Goal: Information Seeking & Learning: Learn about a topic

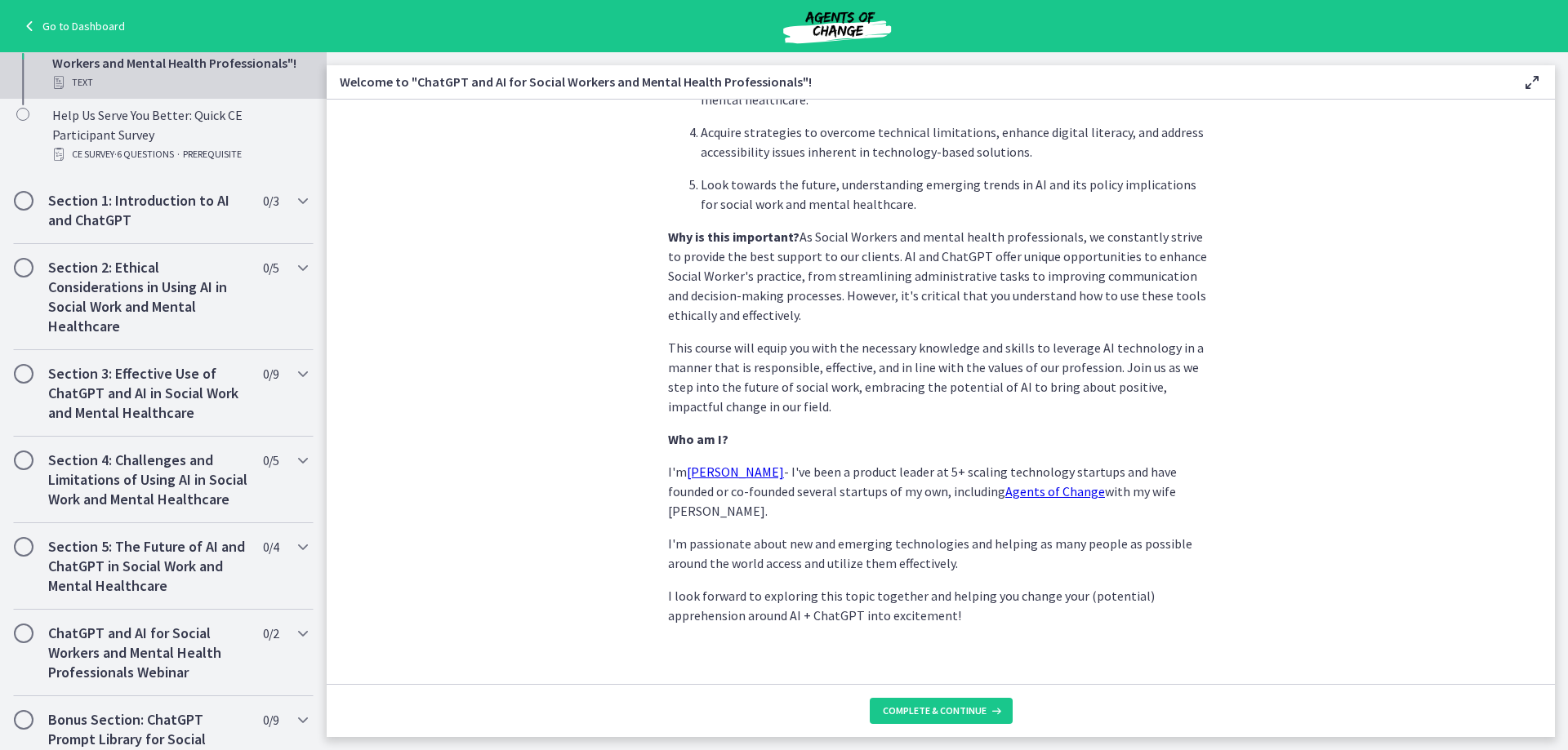
scroll to position [87, 0]
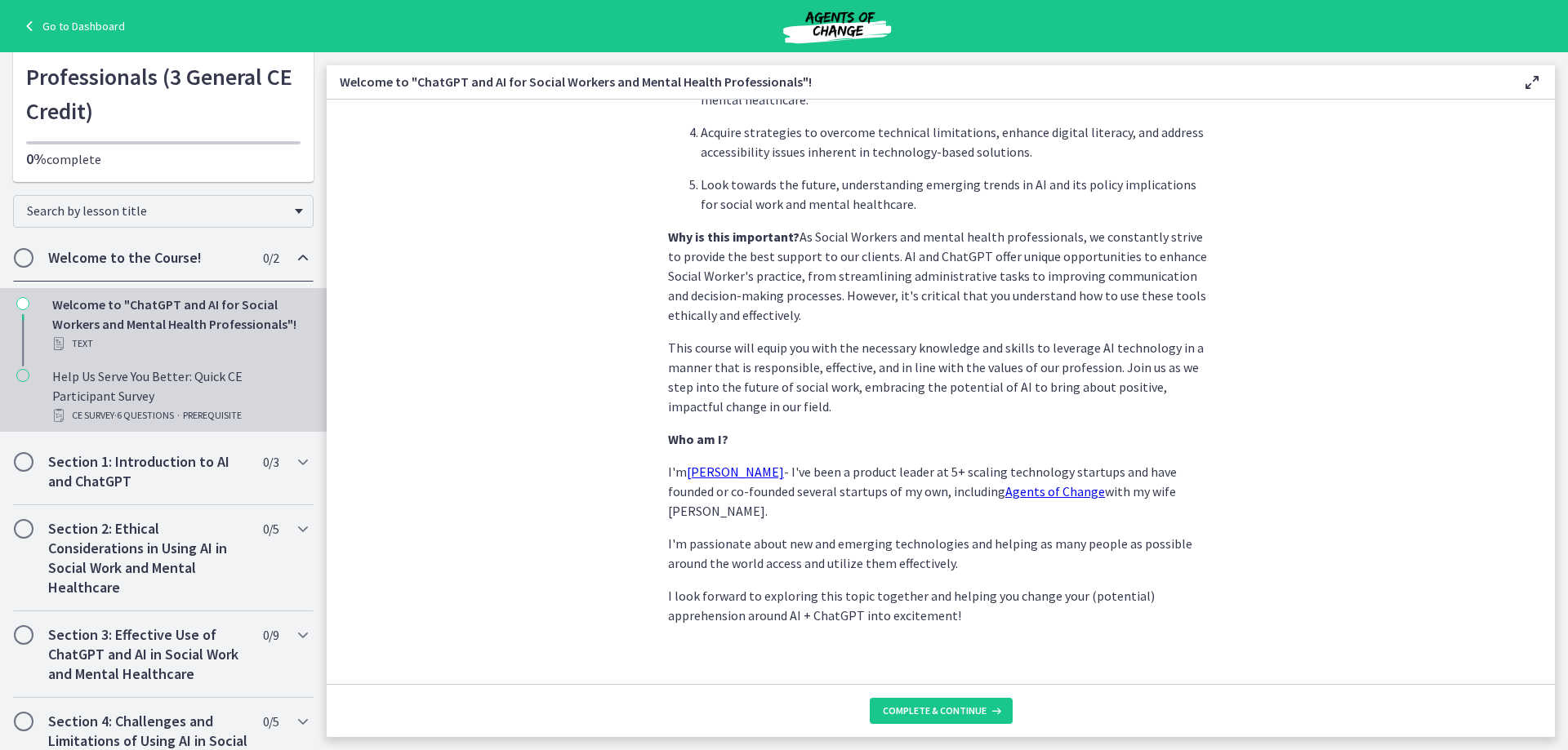
click at [139, 391] on div "Help Us Serve You Better: Quick CE Participant Survey CE Survey · 6 Questions ·…" at bounding box center [180, 396] width 255 height 59
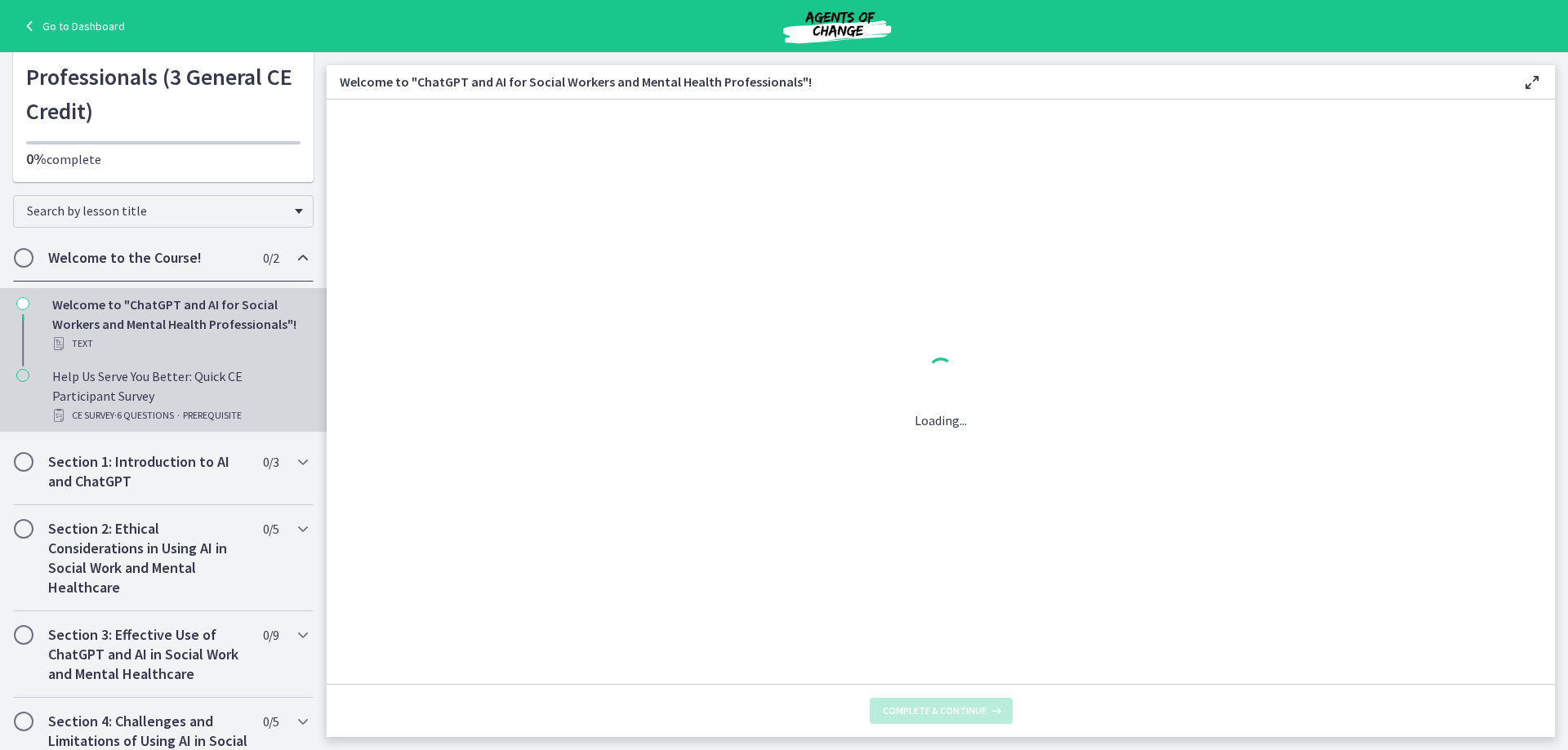
scroll to position [0, 0]
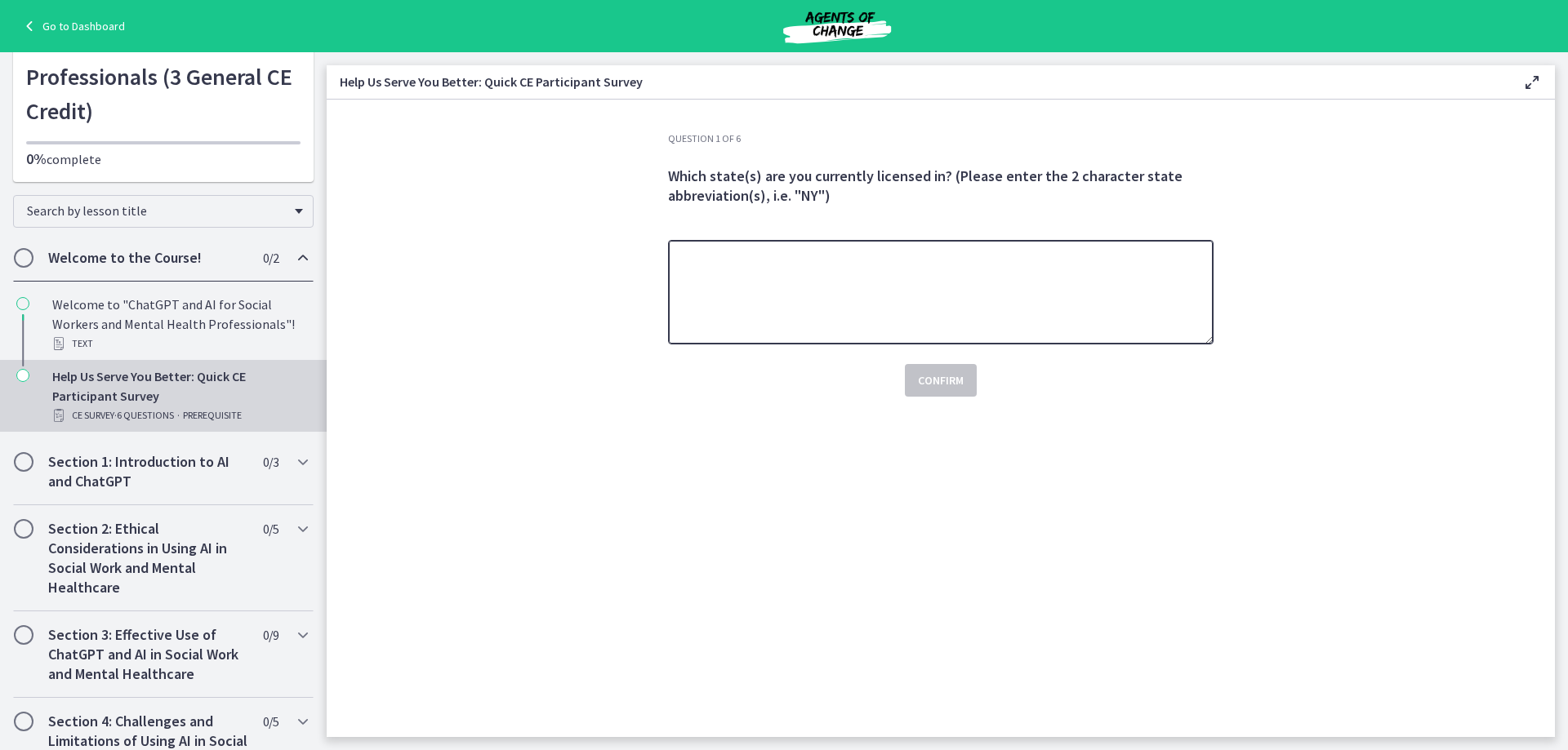
click at [791, 270] on textarea at bounding box center [941, 292] width 546 height 105
type textarea "**"
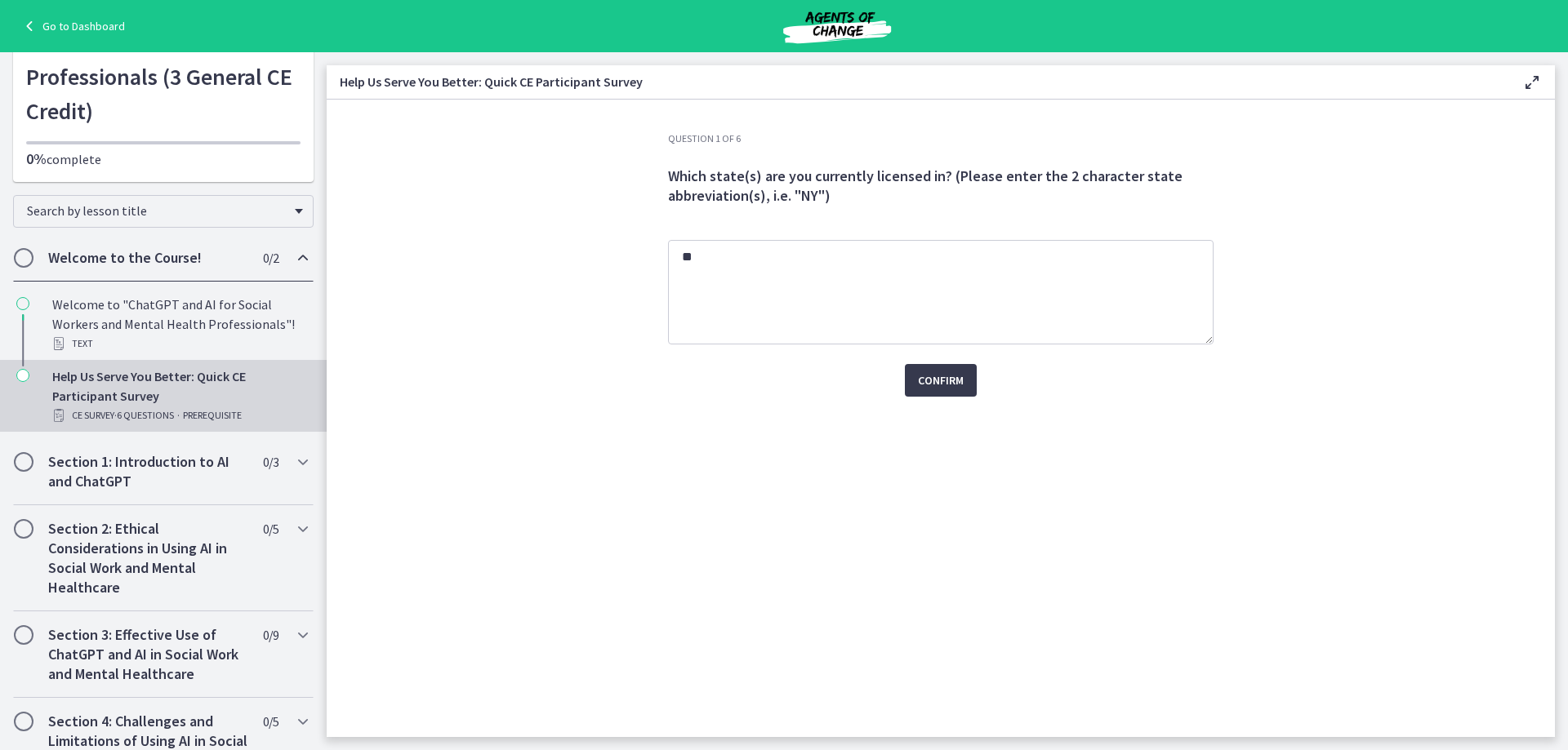
click at [957, 405] on div "Question 1 of 6 Which state(s) are you currently licensed in? (Please enter the…" at bounding box center [940, 435] width 572 height 605
click at [955, 397] on div "Question 1 of 6 Which state(s) are you currently licensed in? (Please enter the…" at bounding box center [940, 435] width 572 height 605
click at [952, 378] on span "Confirm" at bounding box center [940, 380] width 46 height 19
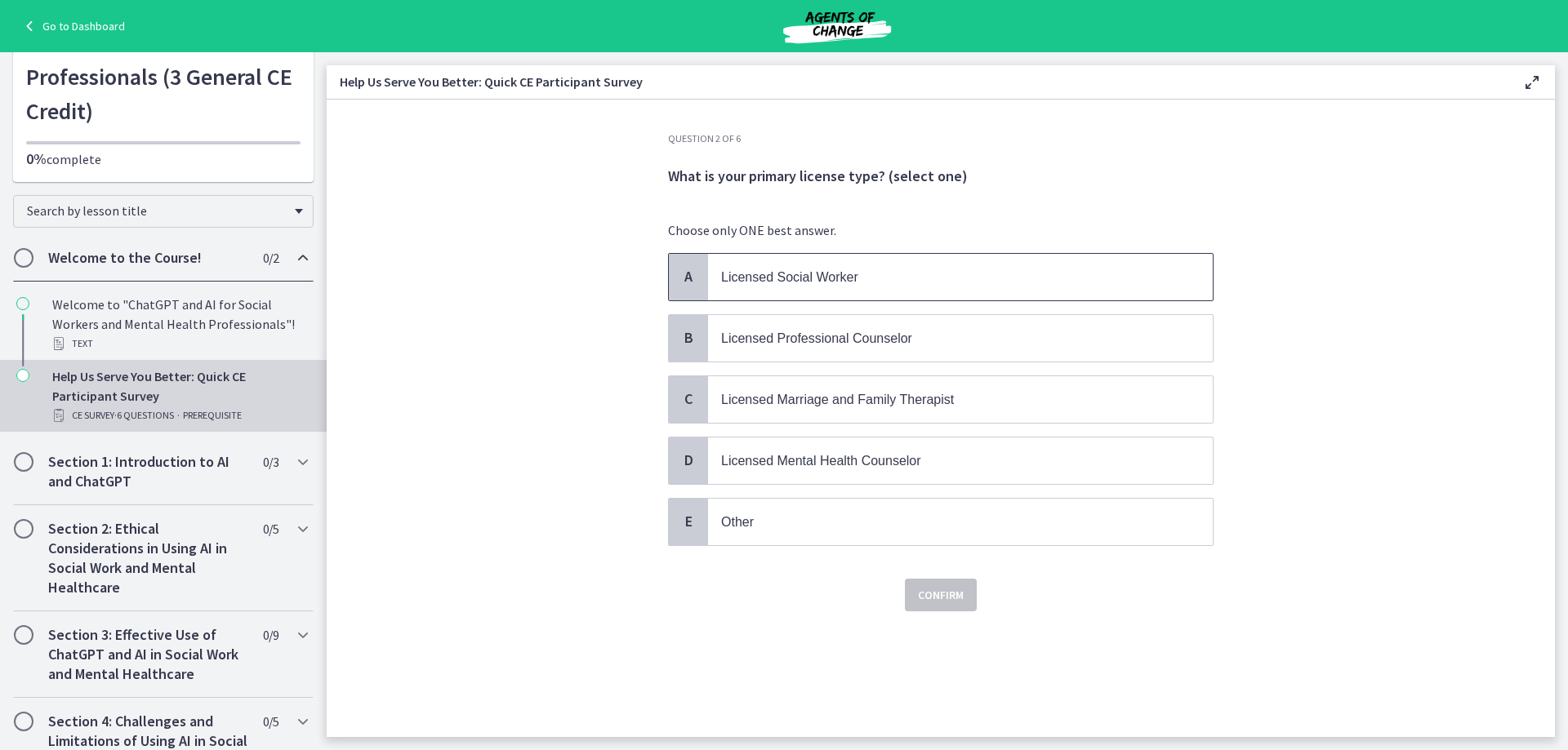
click at [818, 278] on span "Licensed Social Worker" at bounding box center [789, 277] width 137 height 14
click at [962, 595] on span "Confirm" at bounding box center [940, 595] width 46 height 19
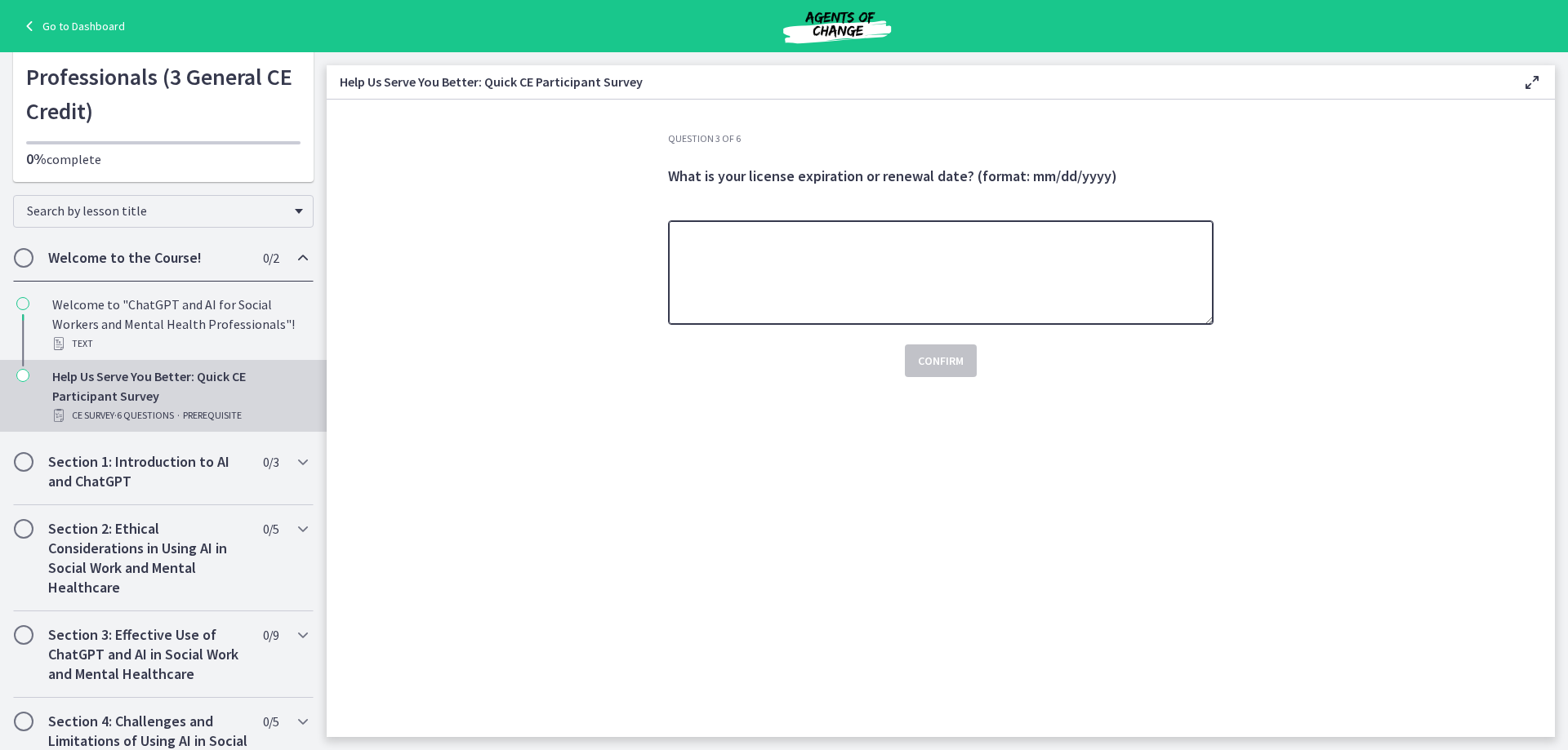
click at [776, 269] on textarea at bounding box center [941, 273] width 546 height 105
type textarea "**********"
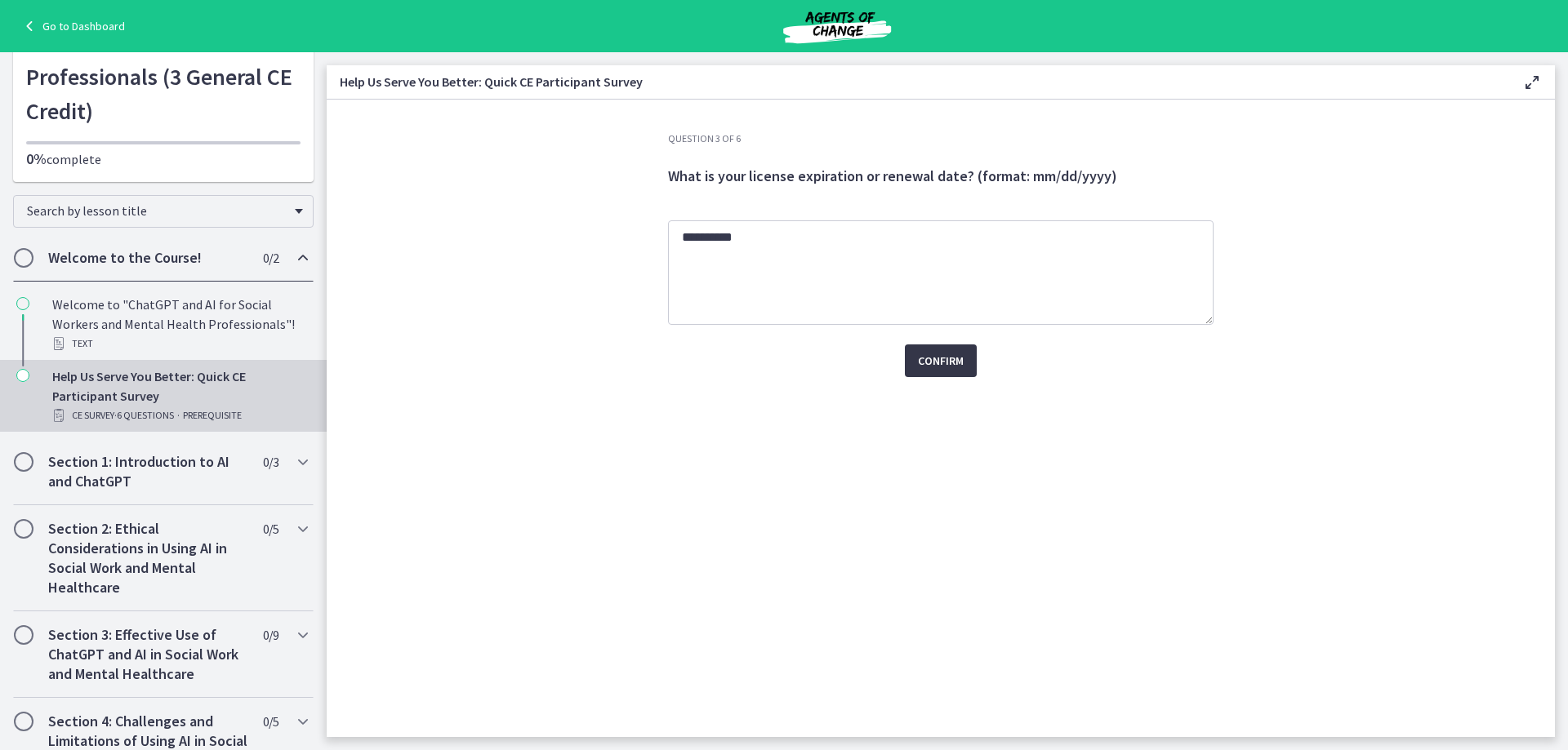
click at [918, 372] on button "Confirm" at bounding box center [940, 361] width 72 height 33
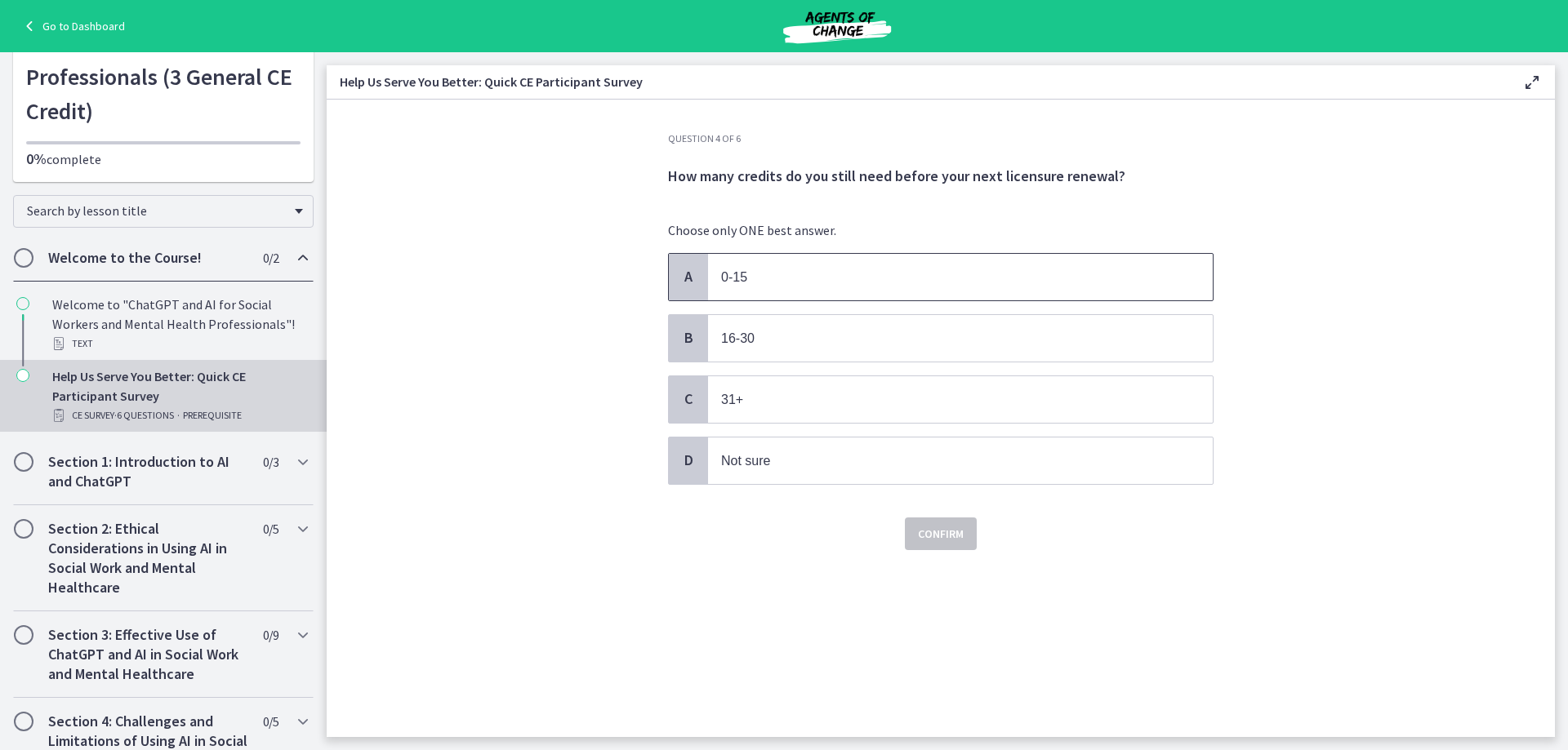
click at [866, 279] on p "0-15" at bounding box center [944, 277] width 446 height 20
click at [951, 546] on button "Confirm" at bounding box center [940, 534] width 72 height 33
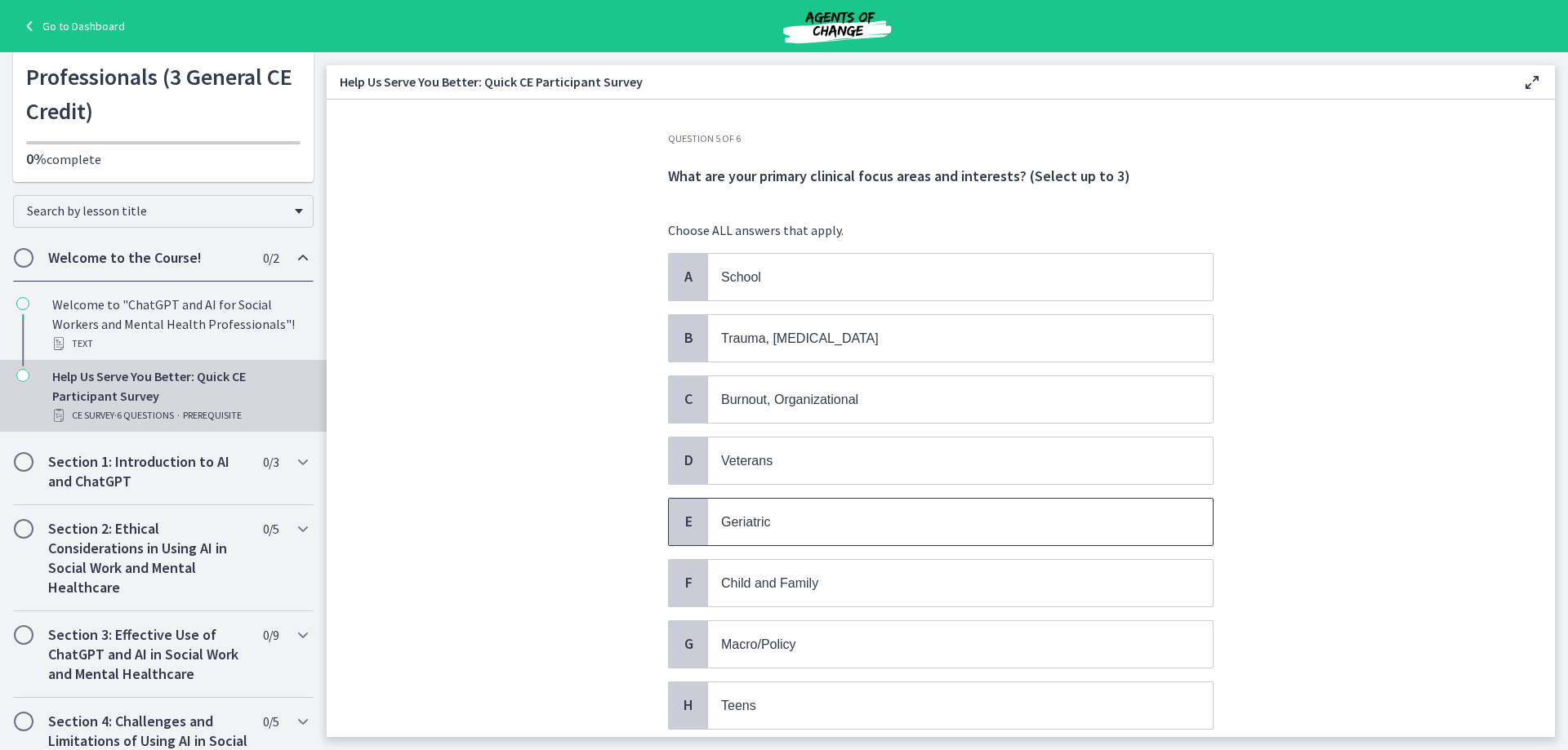
click at [911, 516] on p "Geriatric" at bounding box center [944, 522] width 446 height 20
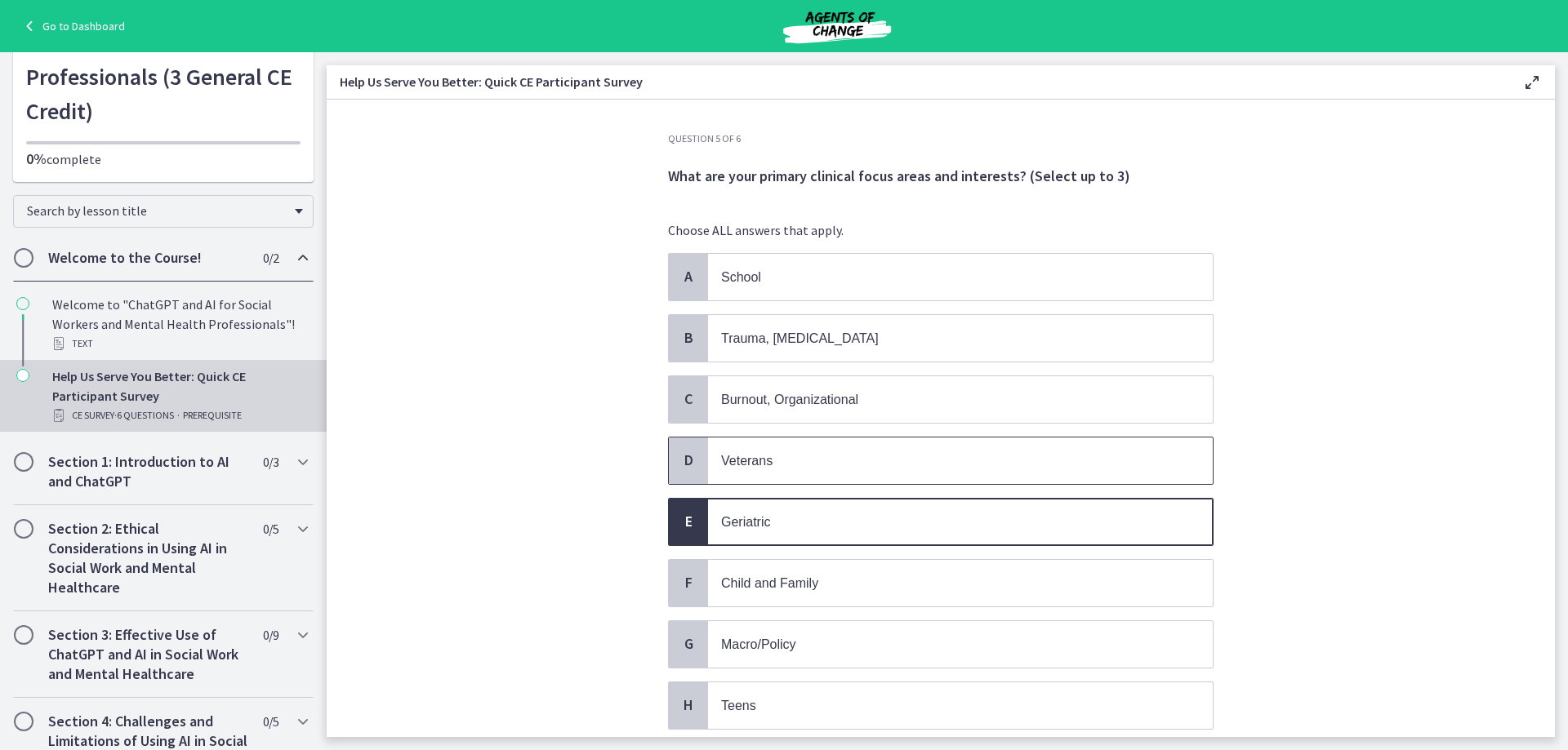
click at [907, 451] on p "Veterans" at bounding box center [944, 460] width 446 height 20
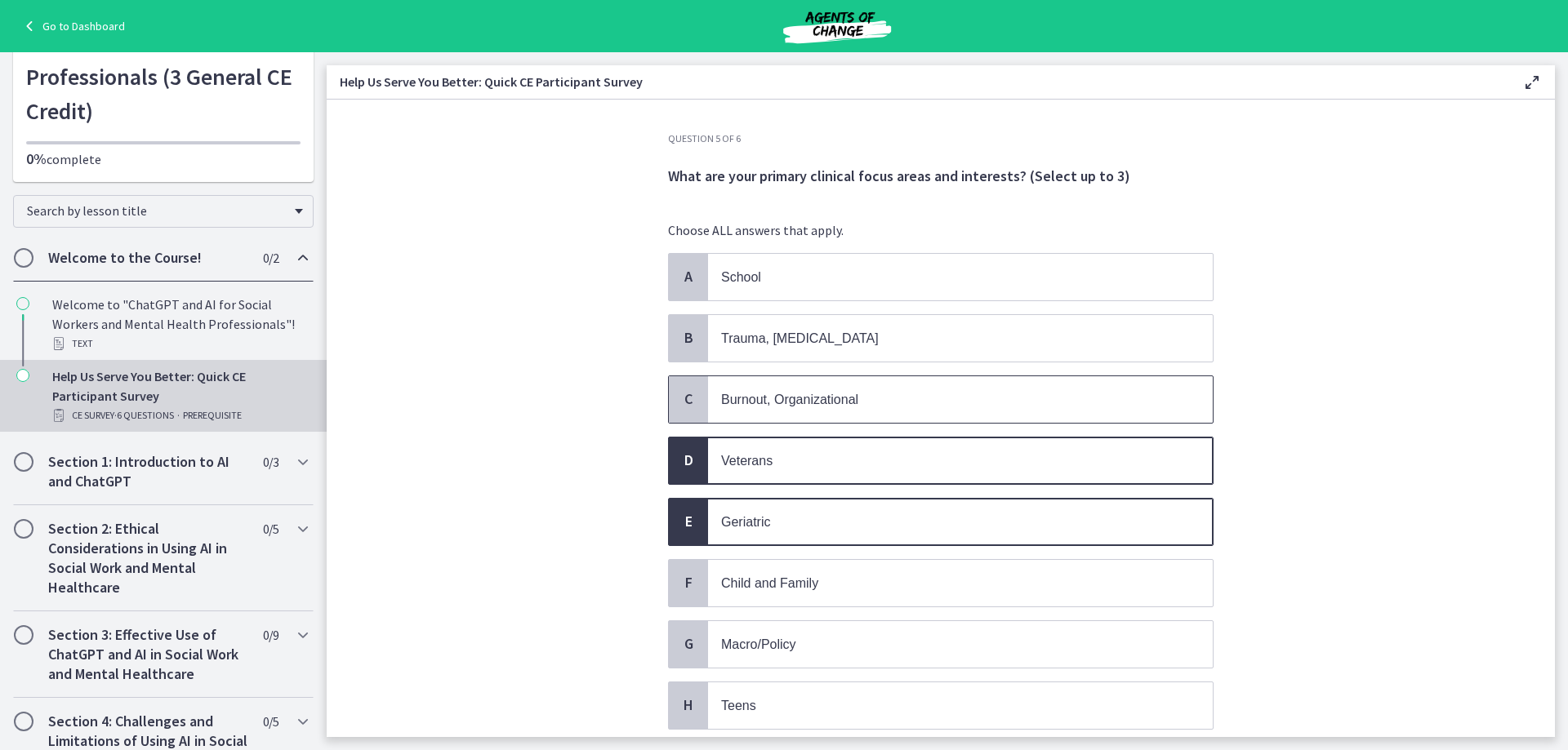
click at [896, 397] on p "Burnout, Organizational" at bounding box center [944, 399] width 446 height 20
click at [879, 345] on p "Trauma, [MEDICAL_DATA]" at bounding box center [944, 339] width 446 height 20
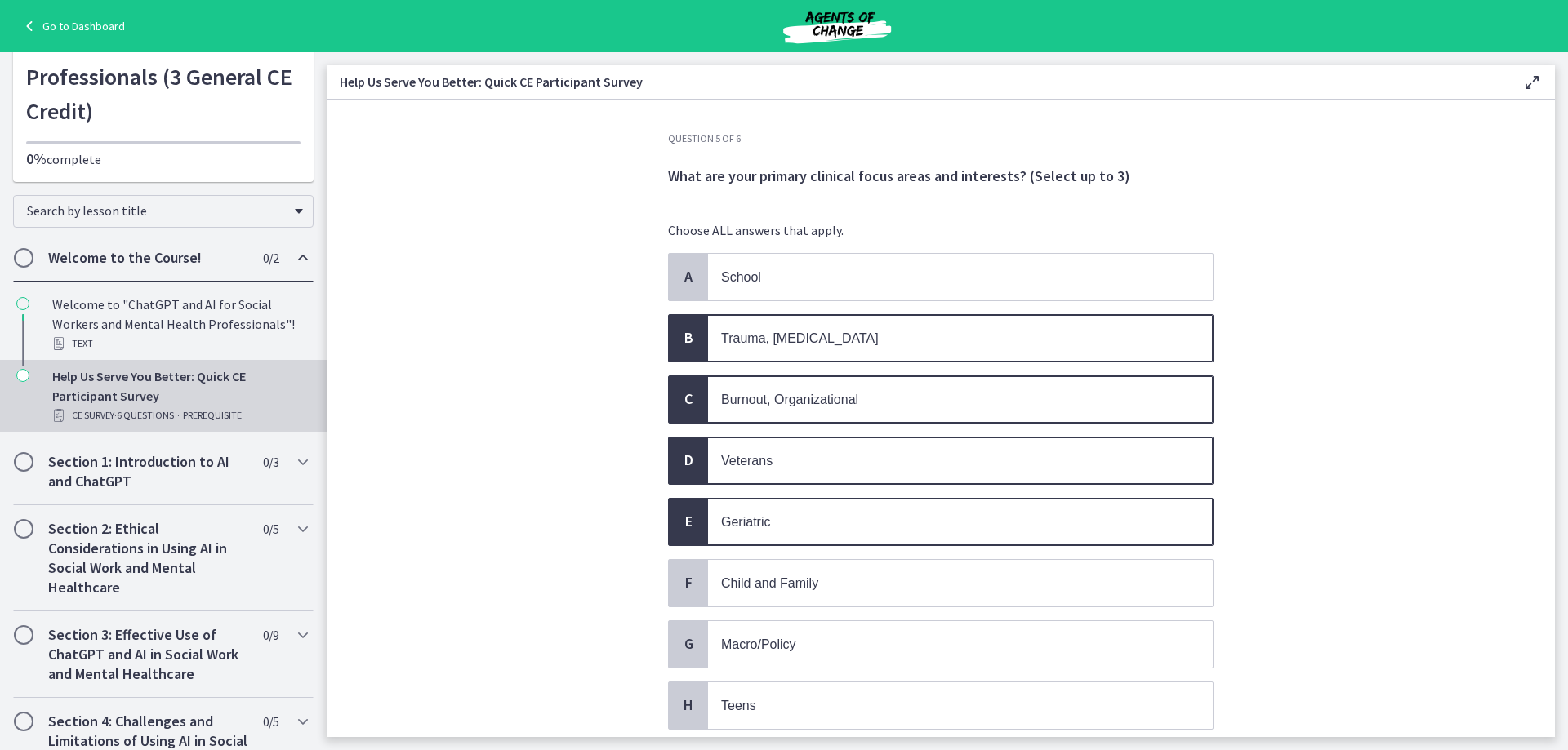
scroll to position [349, 0]
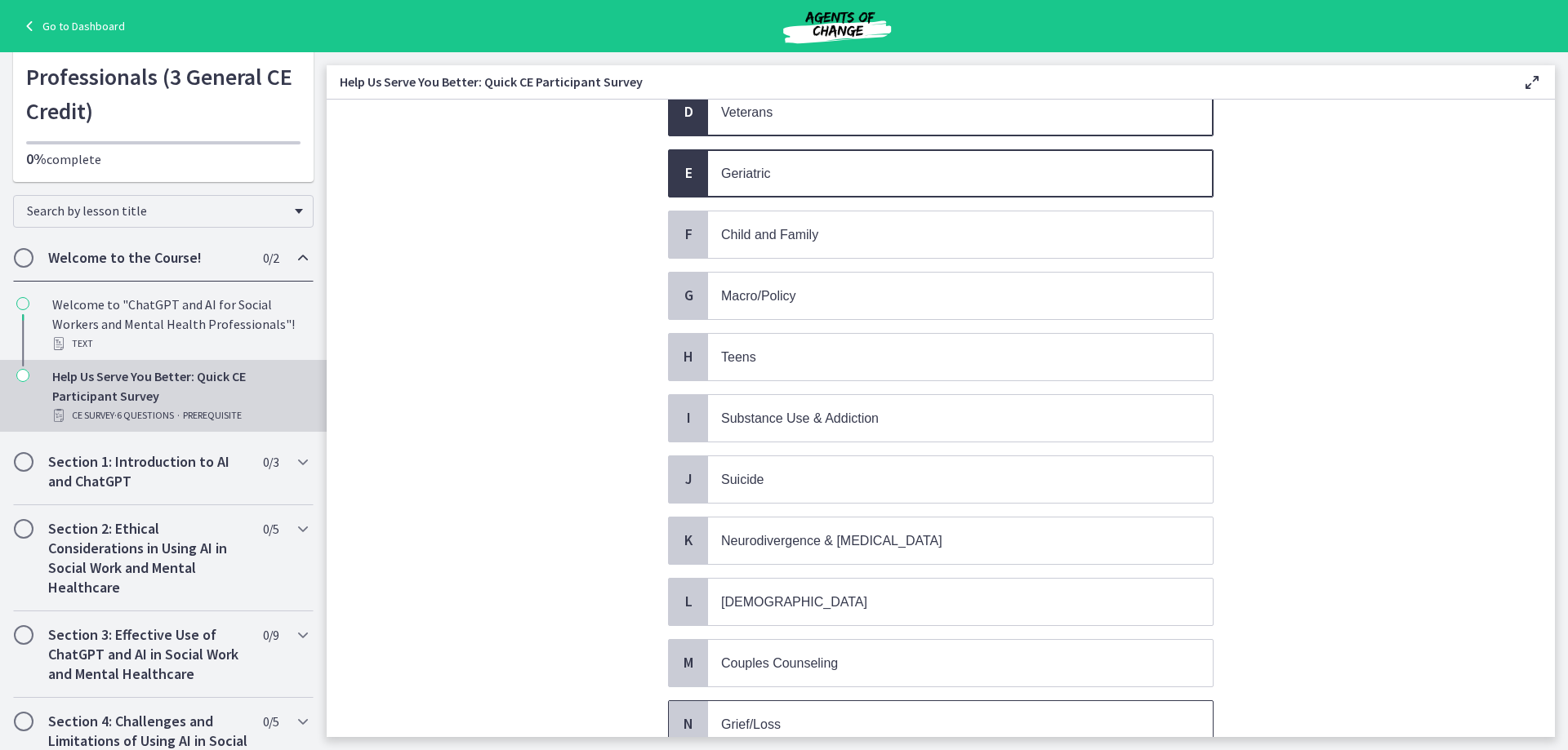
click at [855, 708] on span "Grief/Loss" at bounding box center [960, 724] width 504 height 46
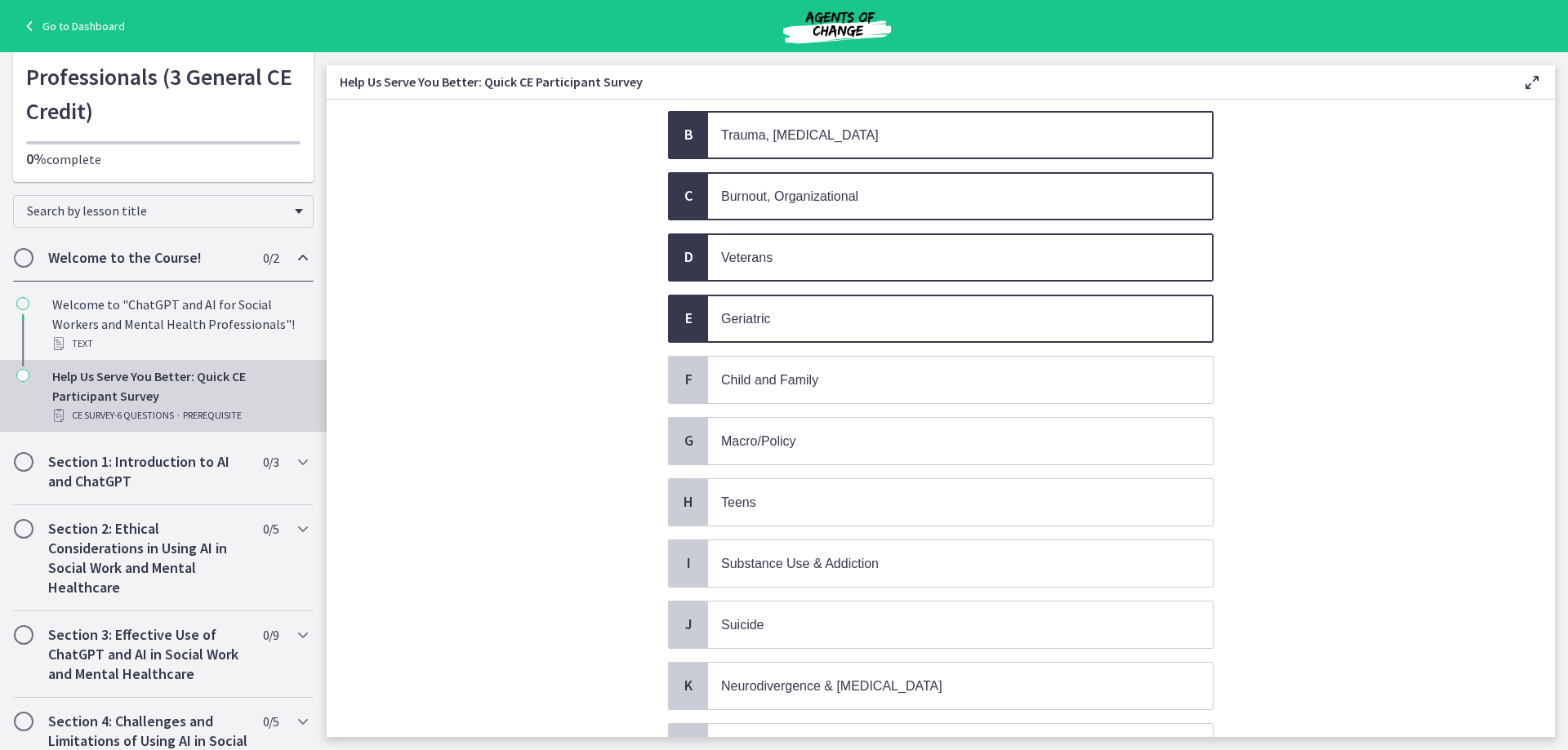
scroll to position [552, 0]
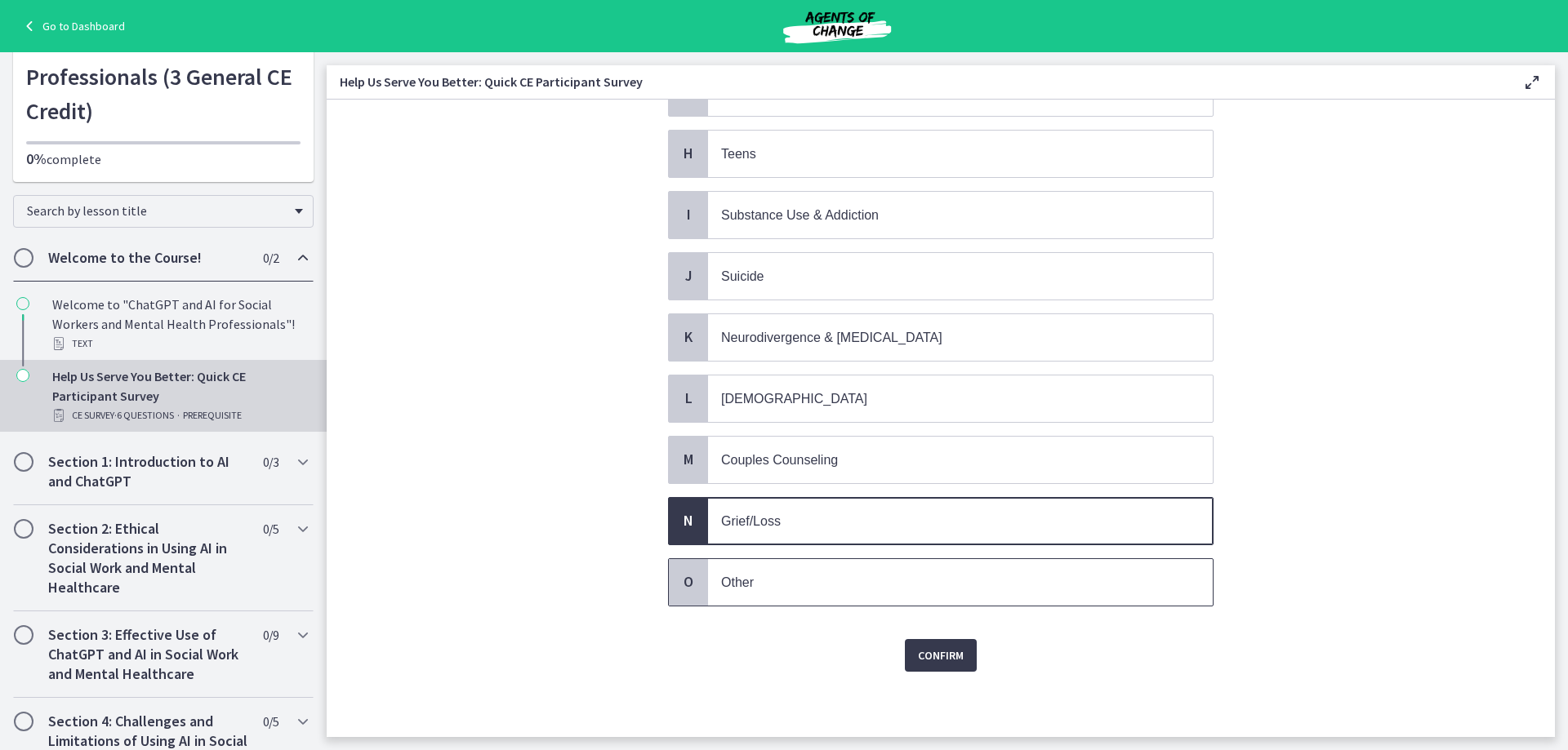
click at [868, 567] on span "Other" at bounding box center [960, 582] width 504 height 46
click at [925, 657] on span "Confirm" at bounding box center [940, 655] width 46 height 19
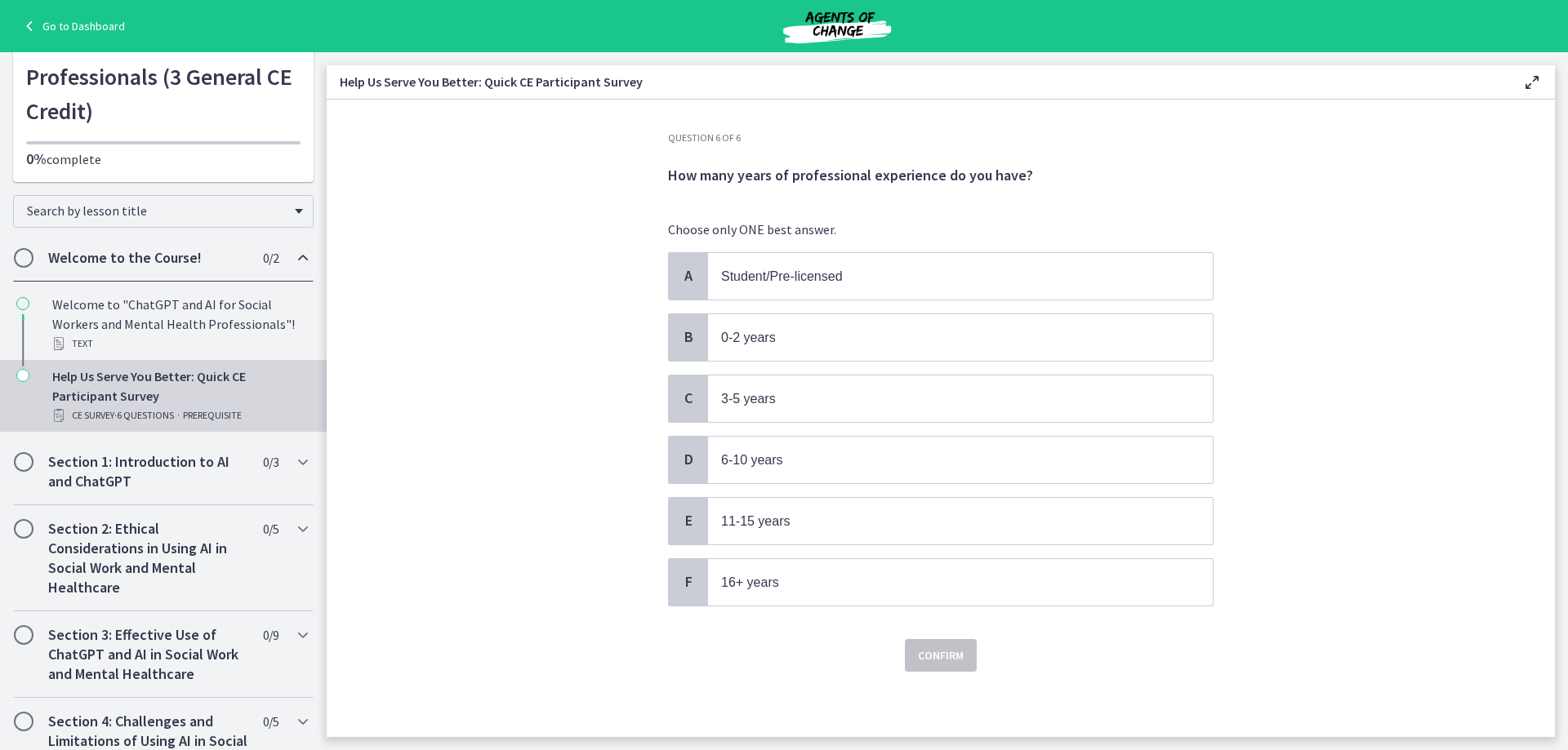
scroll to position [0, 0]
click at [951, 336] on p "0-2 years" at bounding box center [944, 339] width 446 height 20
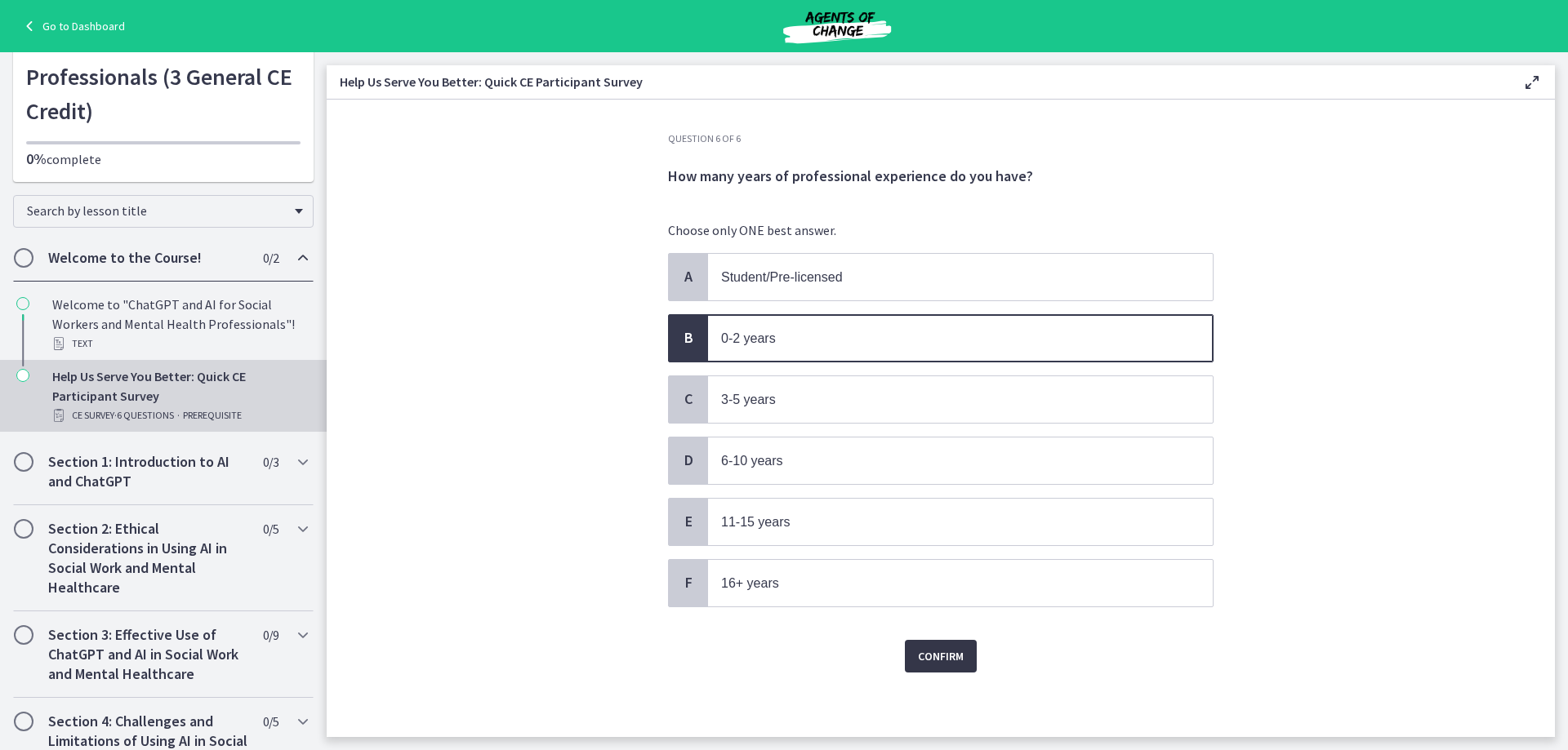
click at [918, 665] on span "Confirm" at bounding box center [940, 655] width 46 height 19
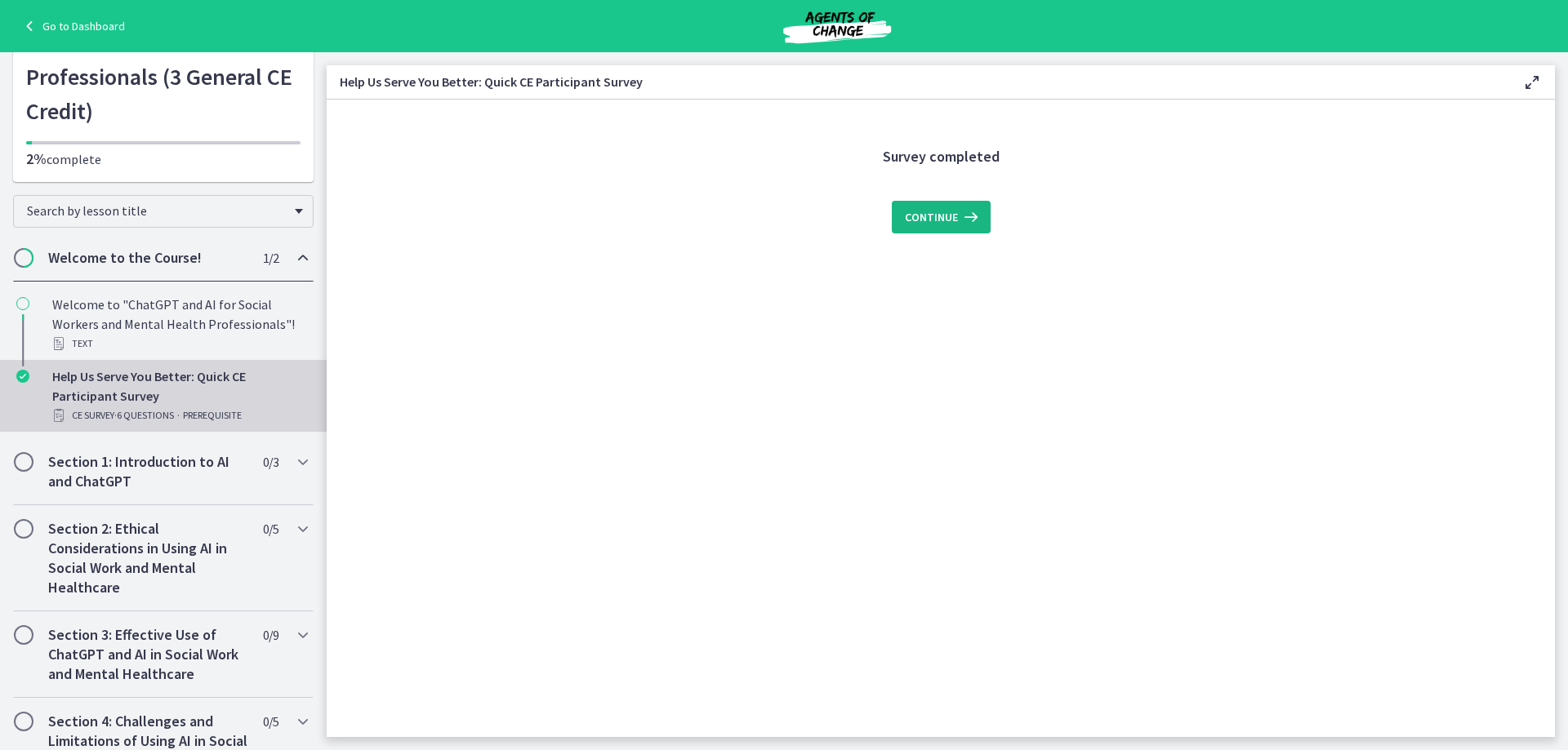
click at [972, 223] on icon at bounding box center [969, 216] width 23 height 19
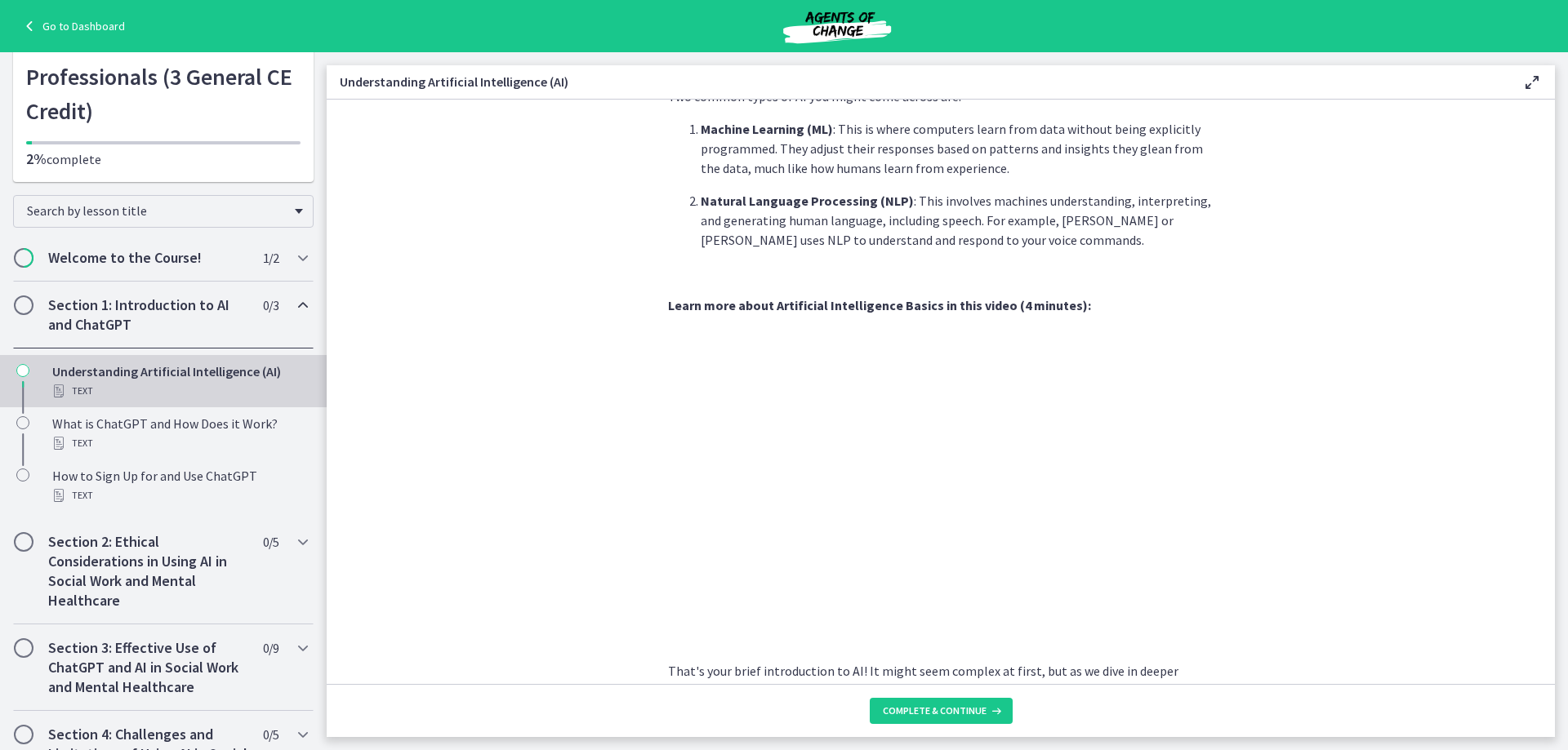
scroll to position [616, 0]
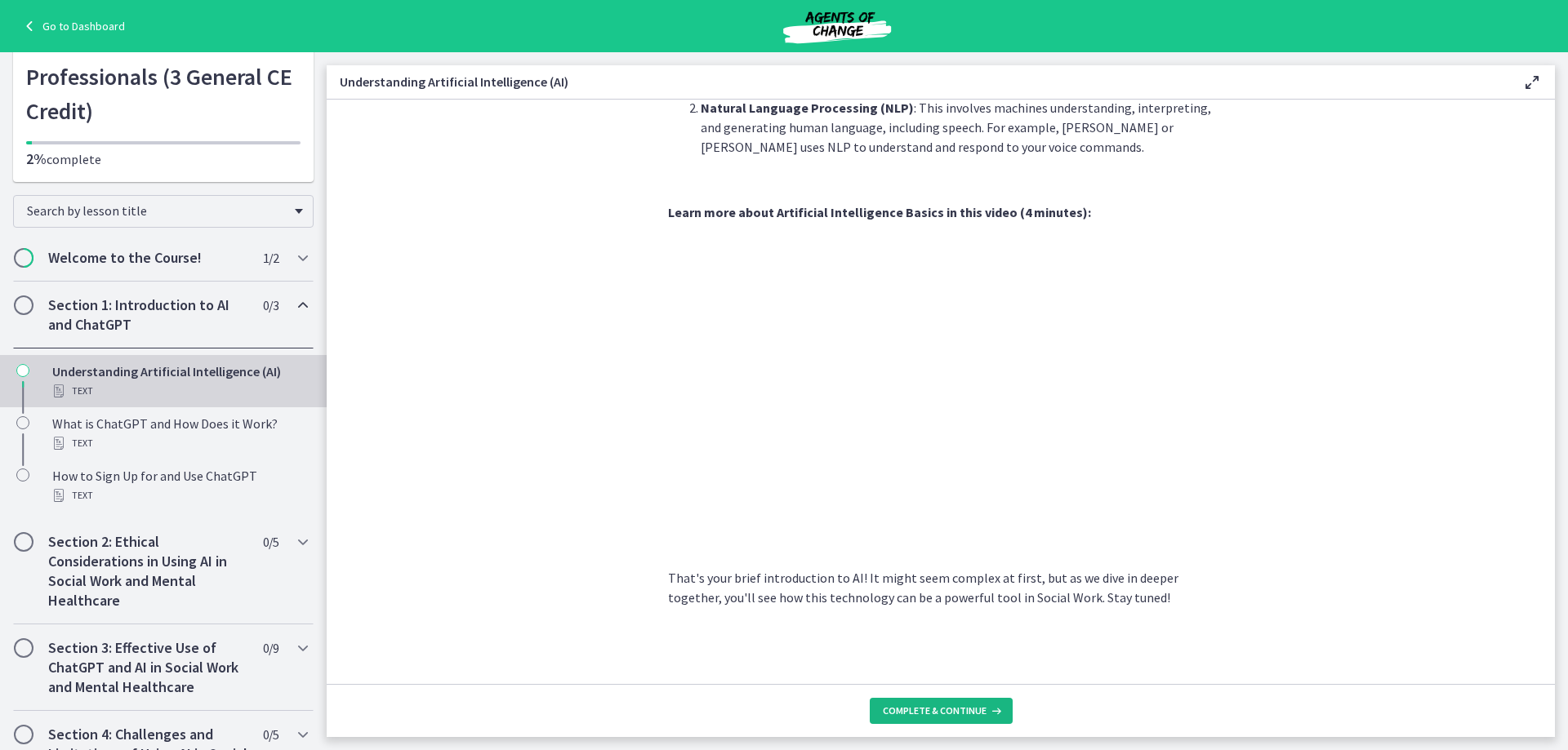
click at [915, 704] on span "Complete & continue" at bounding box center [934, 710] width 104 height 13
click at [87, 266] on h2 "Welcome to the Course!" at bounding box center [148, 258] width 199 height 19
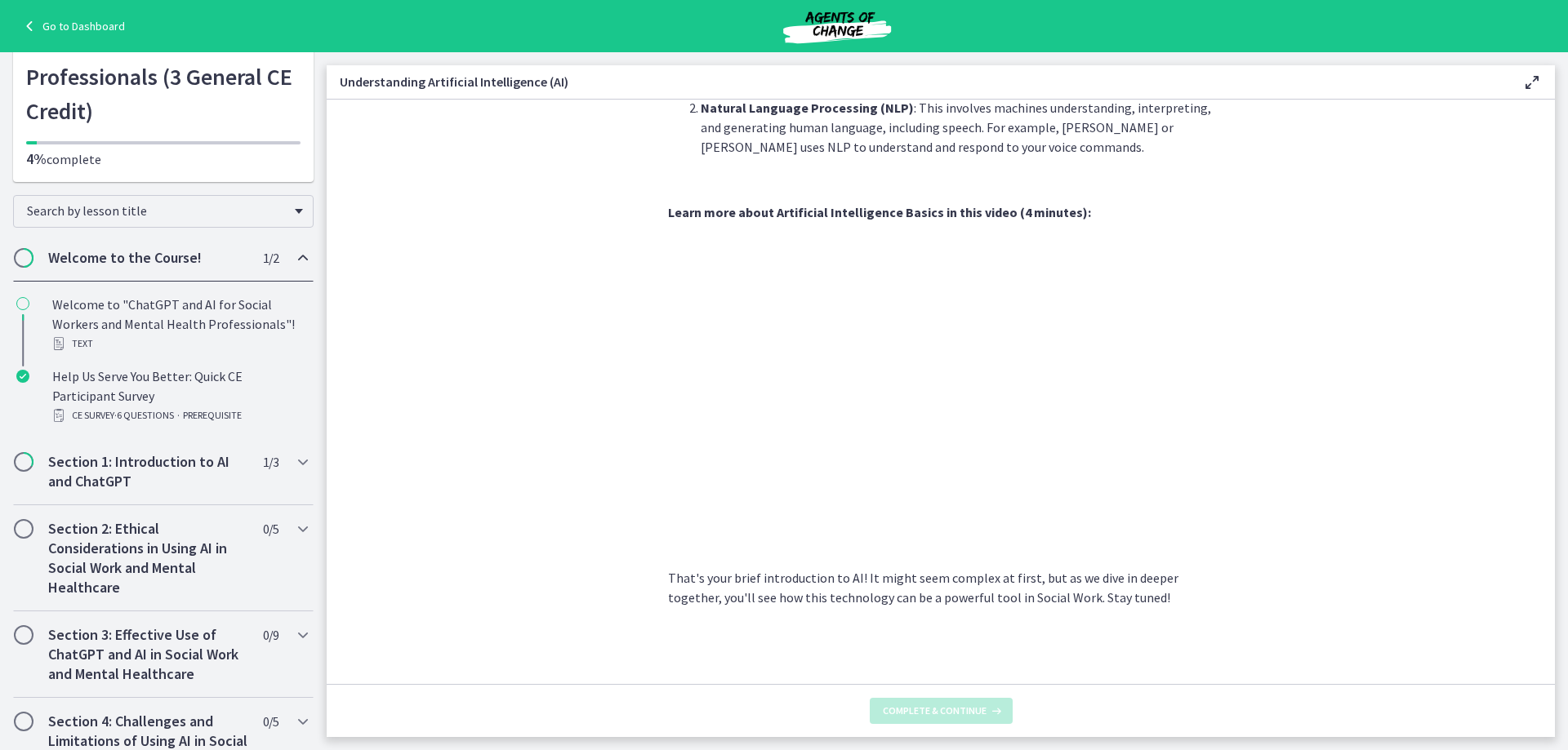
scroll to position [0, 0]
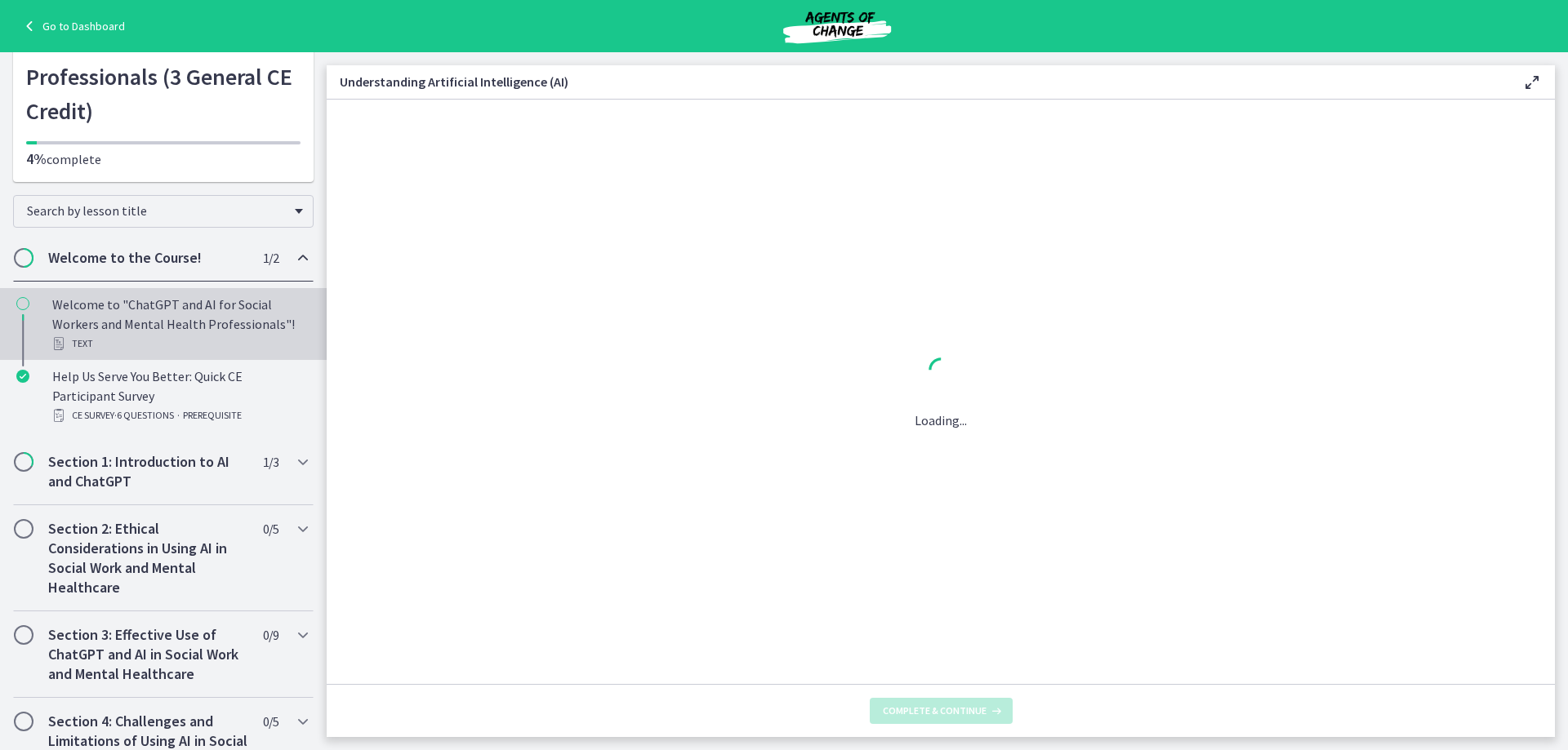
click at [83, 329] on div "Welcome to "ChatGPT and AI for Social Workers and Mental Health Professionals"!…" at bounding box center [180, 324] width 255 height 59
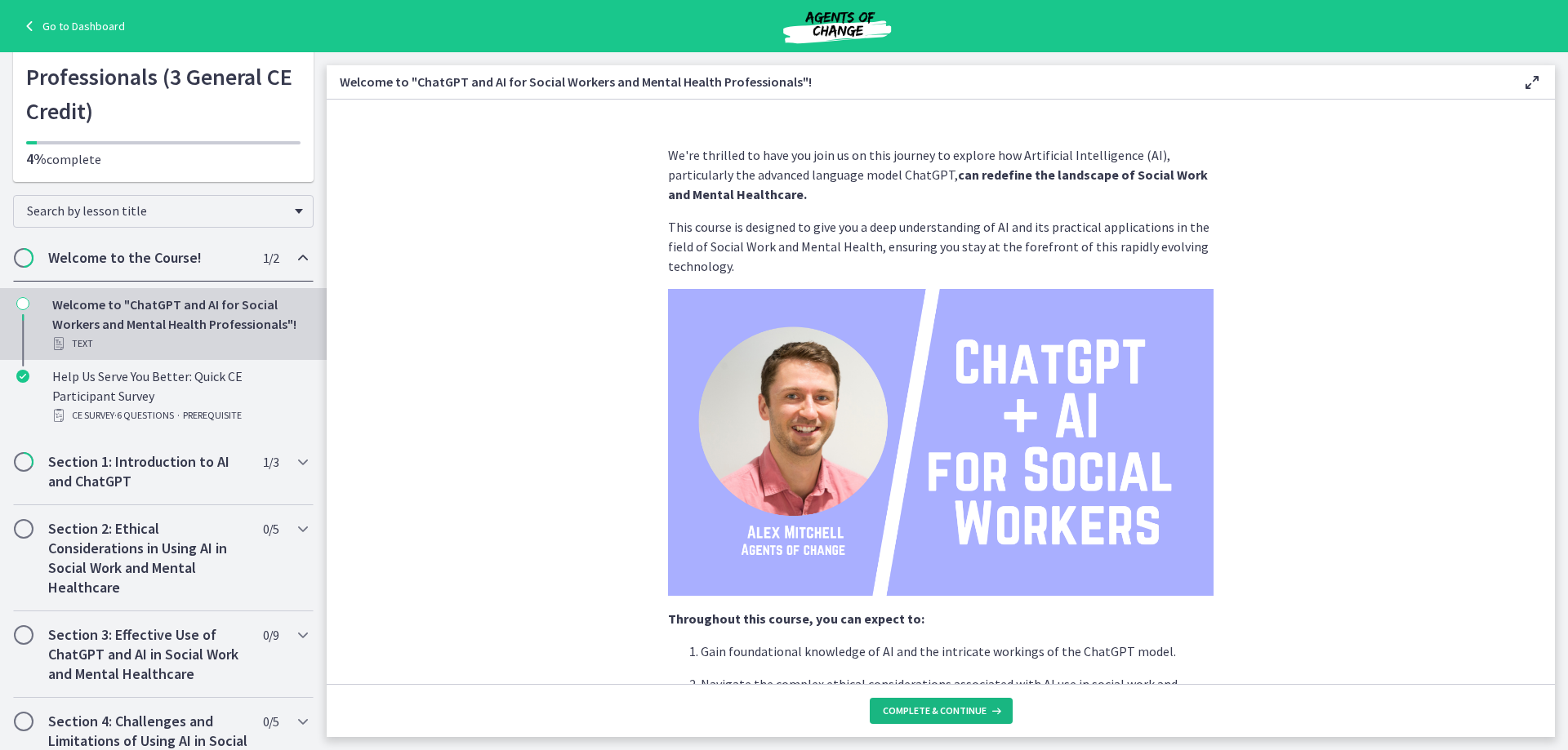
click at [931, 717] on span "Complete & continue" at bounding box center [934, 710] width 104 height 13
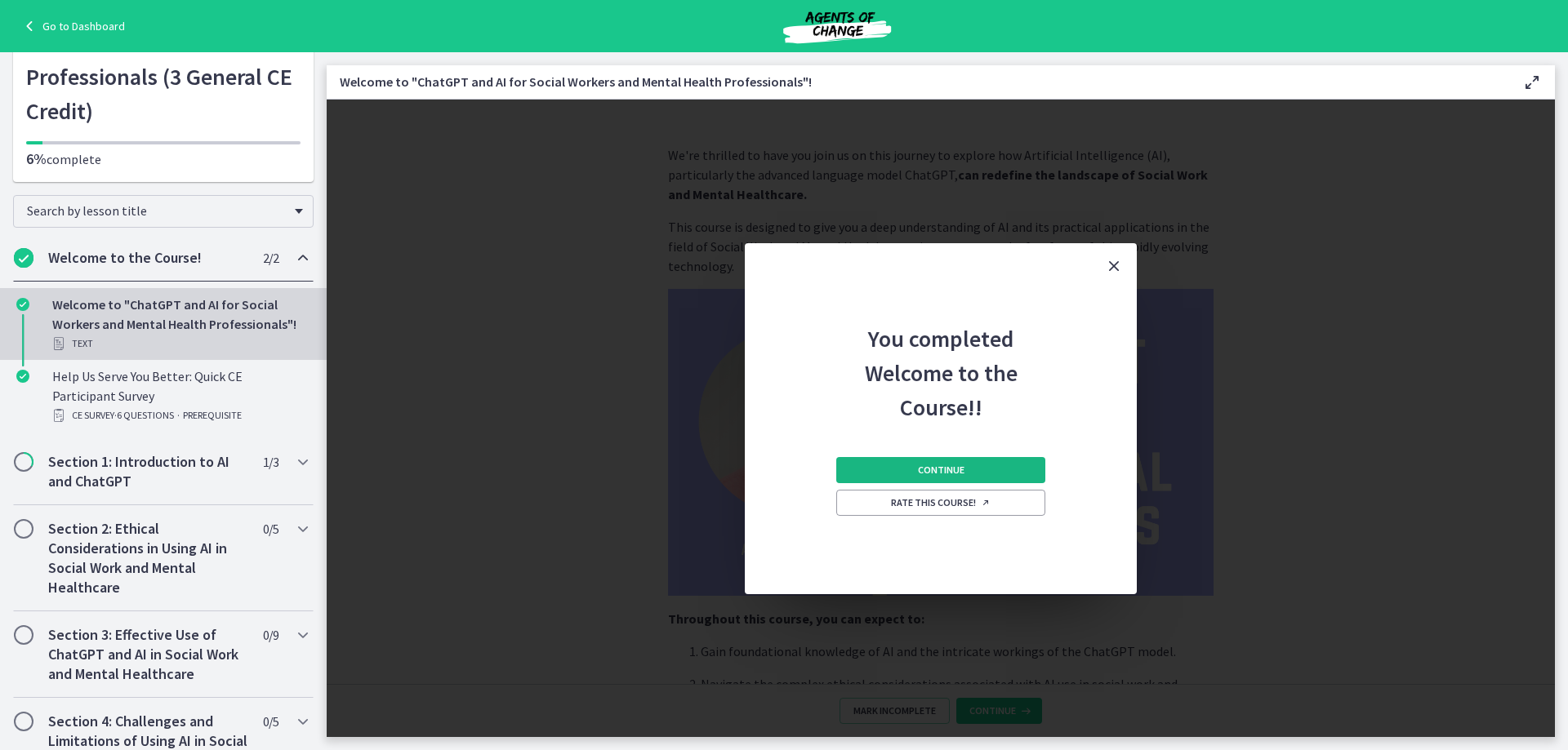
click at [956, 466] on span "Continue" at bounding box center [940, 470] width 46 height 13
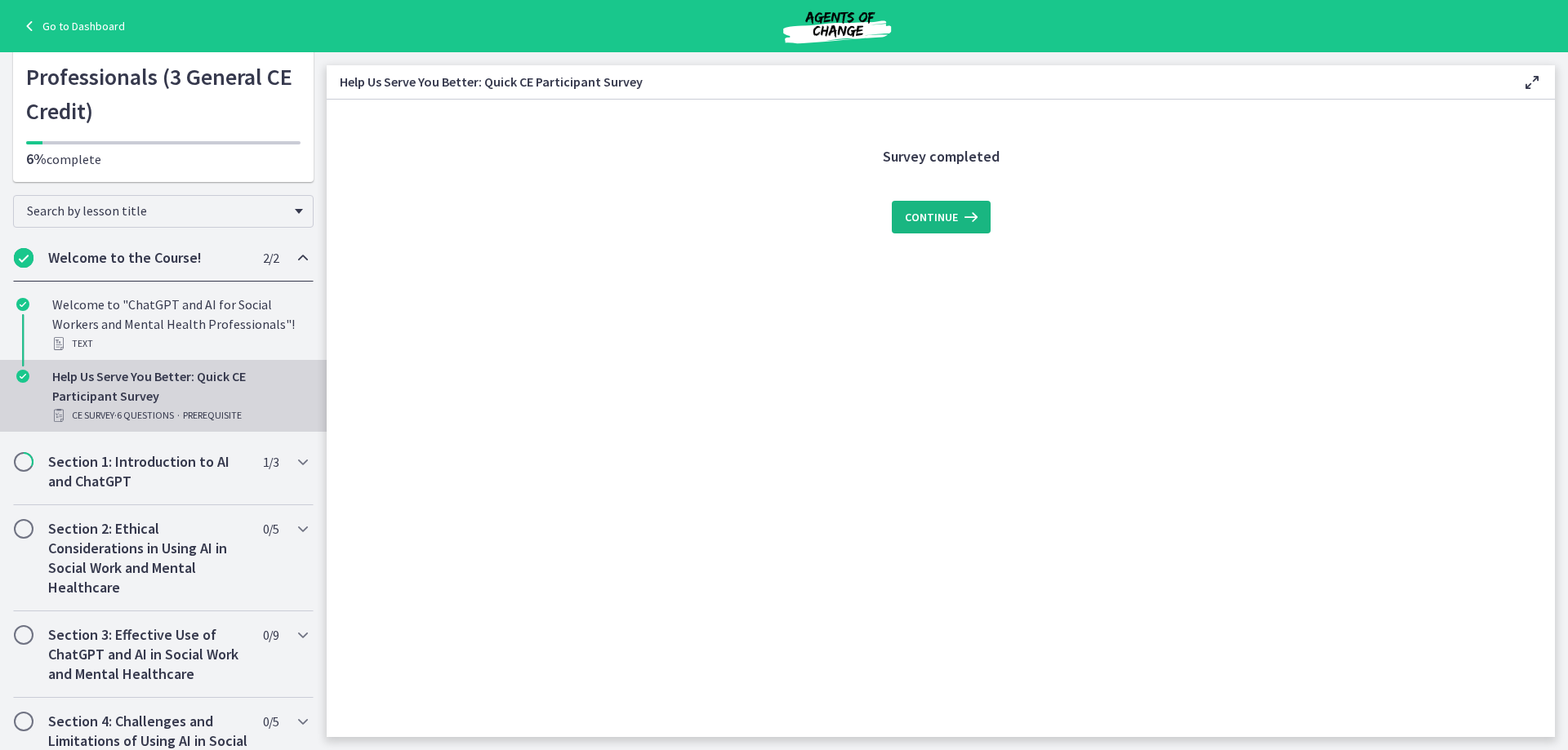
click at [918, 228] on button "Continue" at bounding box center [940, 217] width 99 height 33
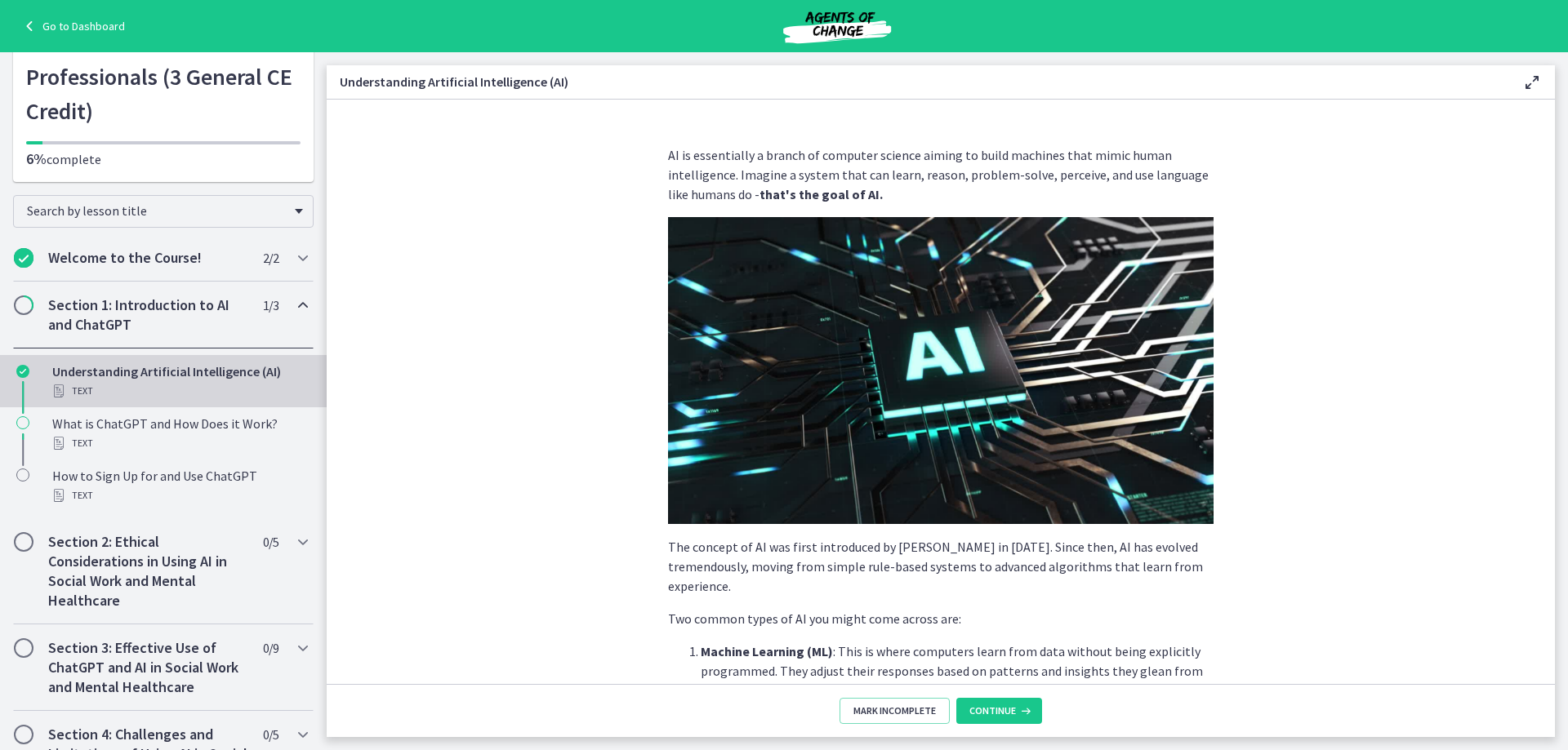
click at [133, 296] on h2 "Section 1: Introduction to AI and ChatGPT" at bounding box center [148, 315] width 199 height 39
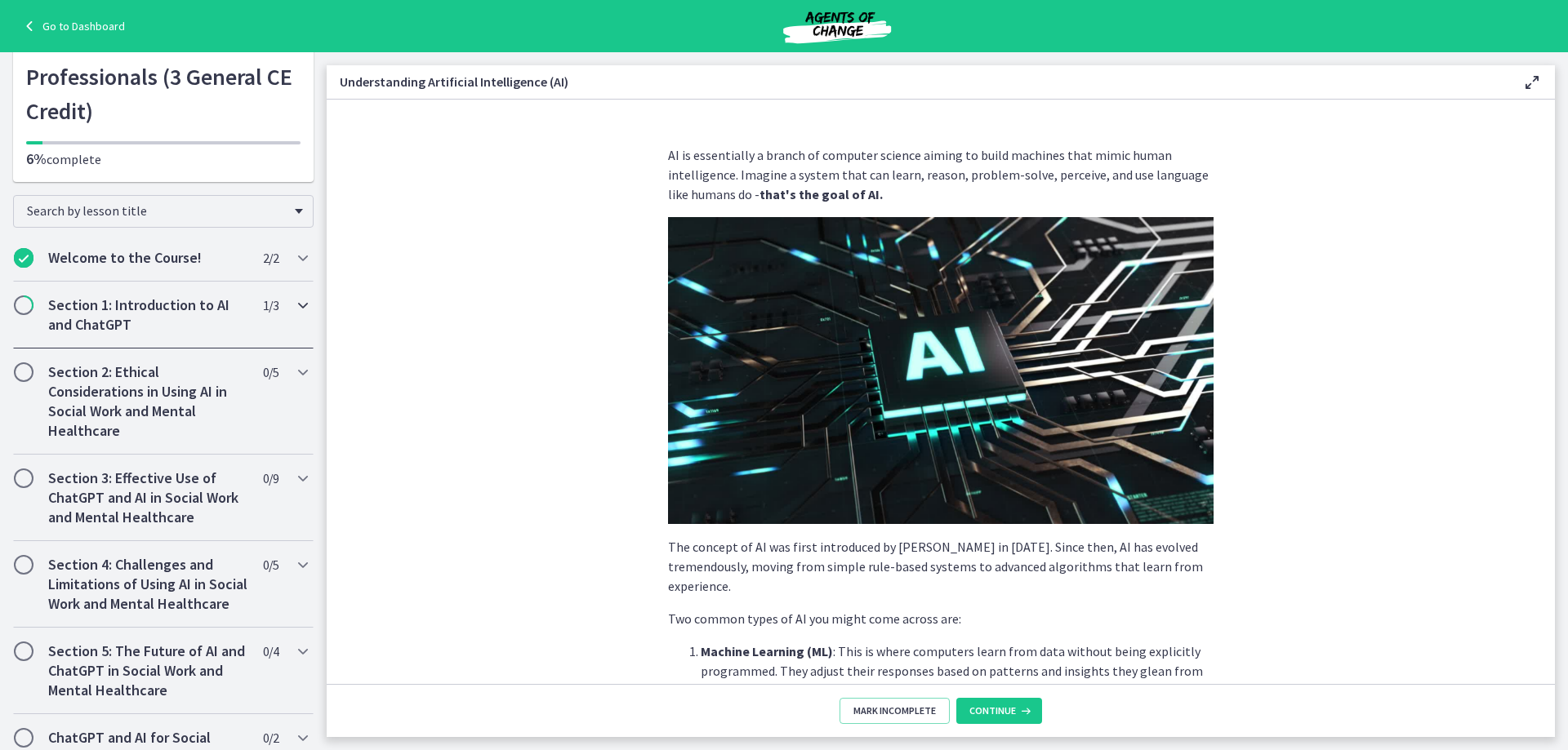
click at [132, 297] on h2 "Section 1: Introduction to AI and ChatGPT" at bounding box center [148, 315] width 199 height 39
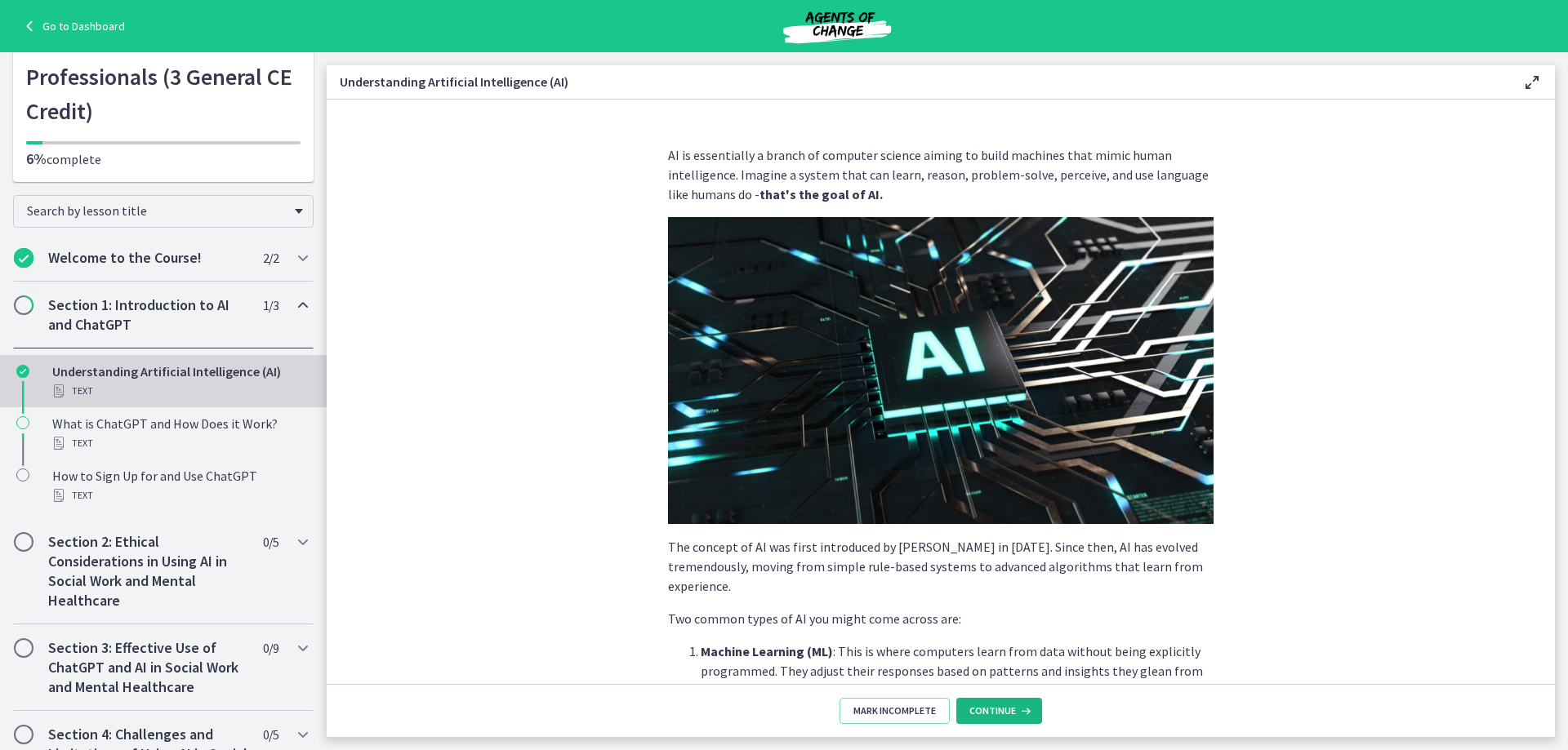
click at [997, 715] on span "Continue" at bounding box center [992, 710] width 46 height 13
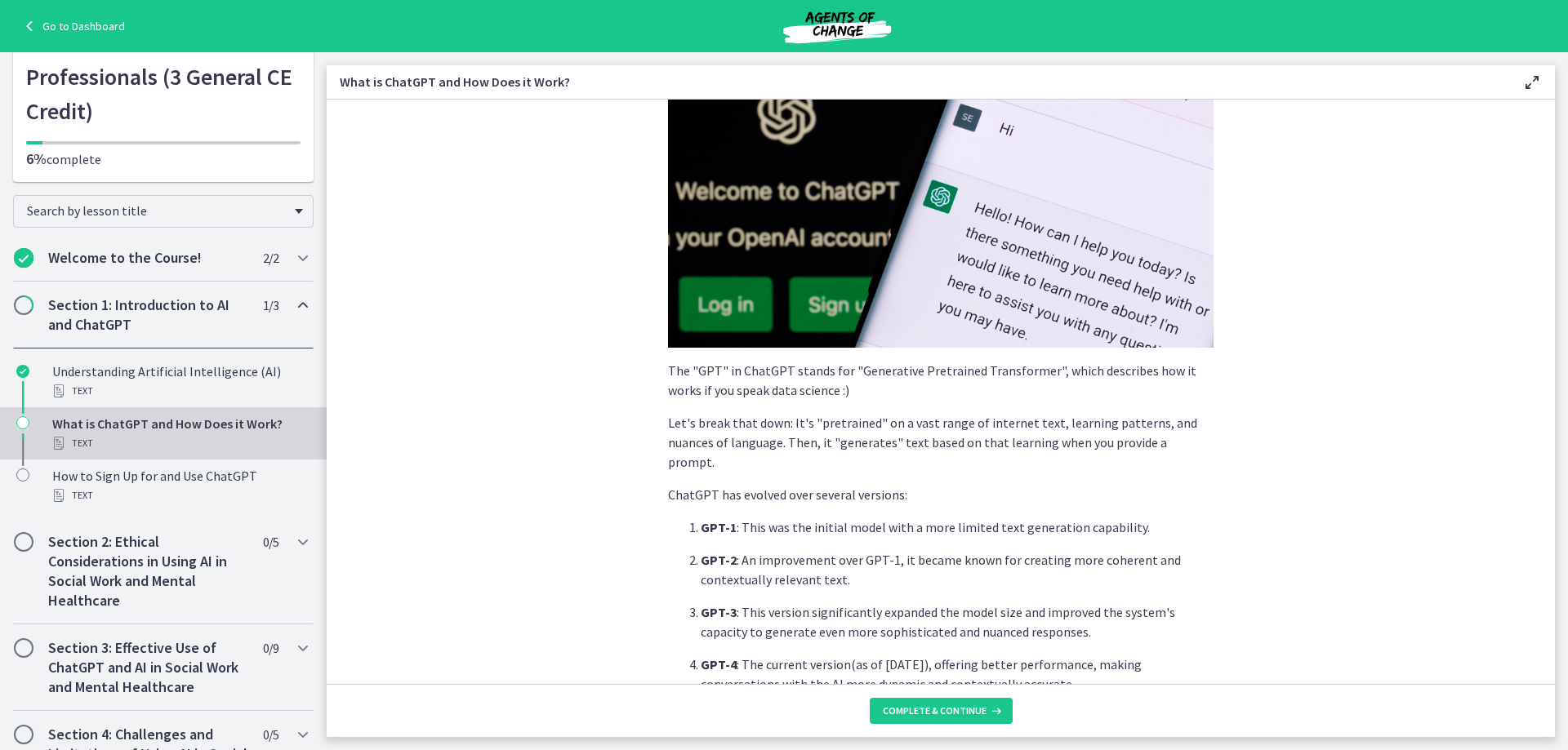
scroll to position [435, 0]
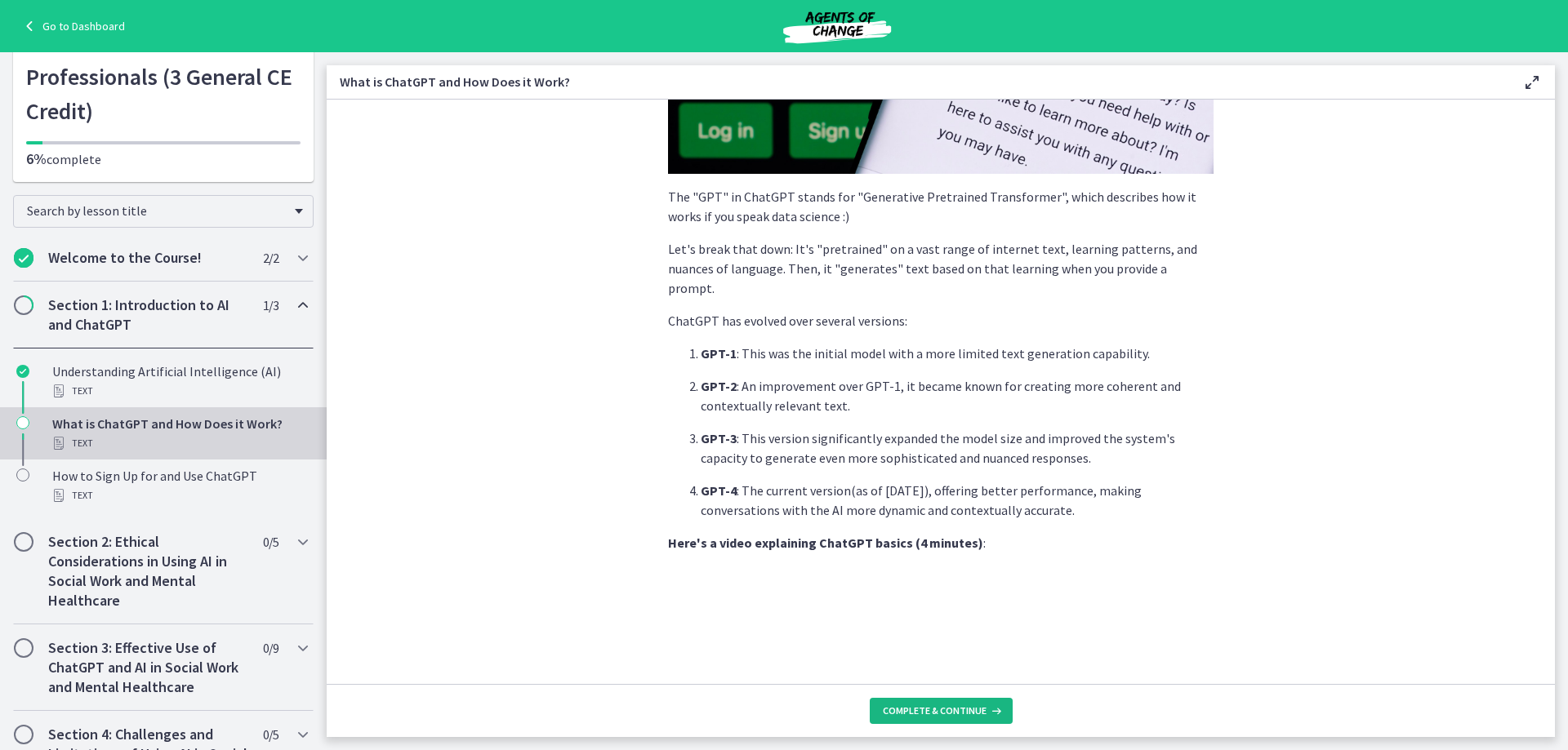
click at [945, 712] on span "Complete & continue" at bounding box center [934, 710] width 104 height 13
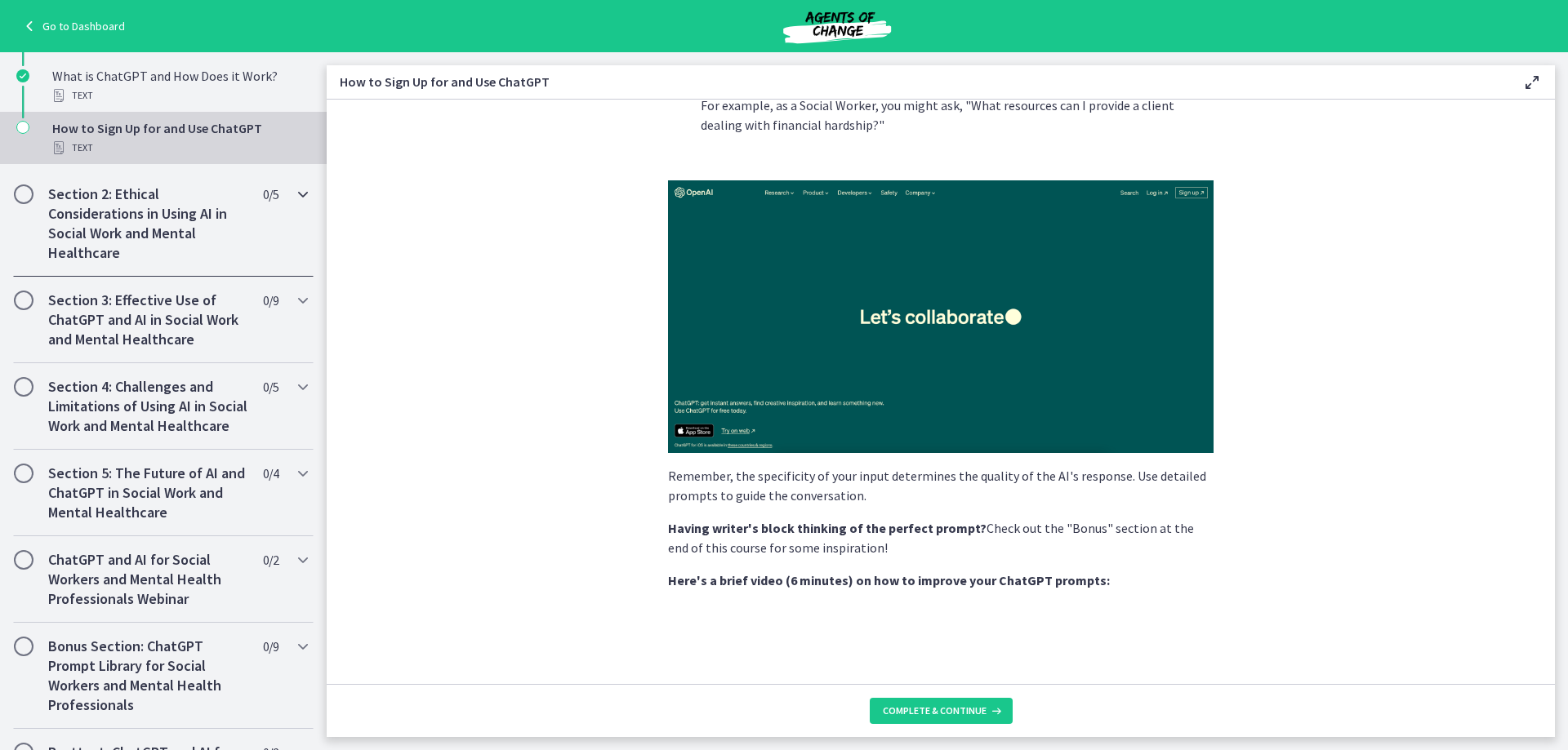
scroll to position [654, 0]
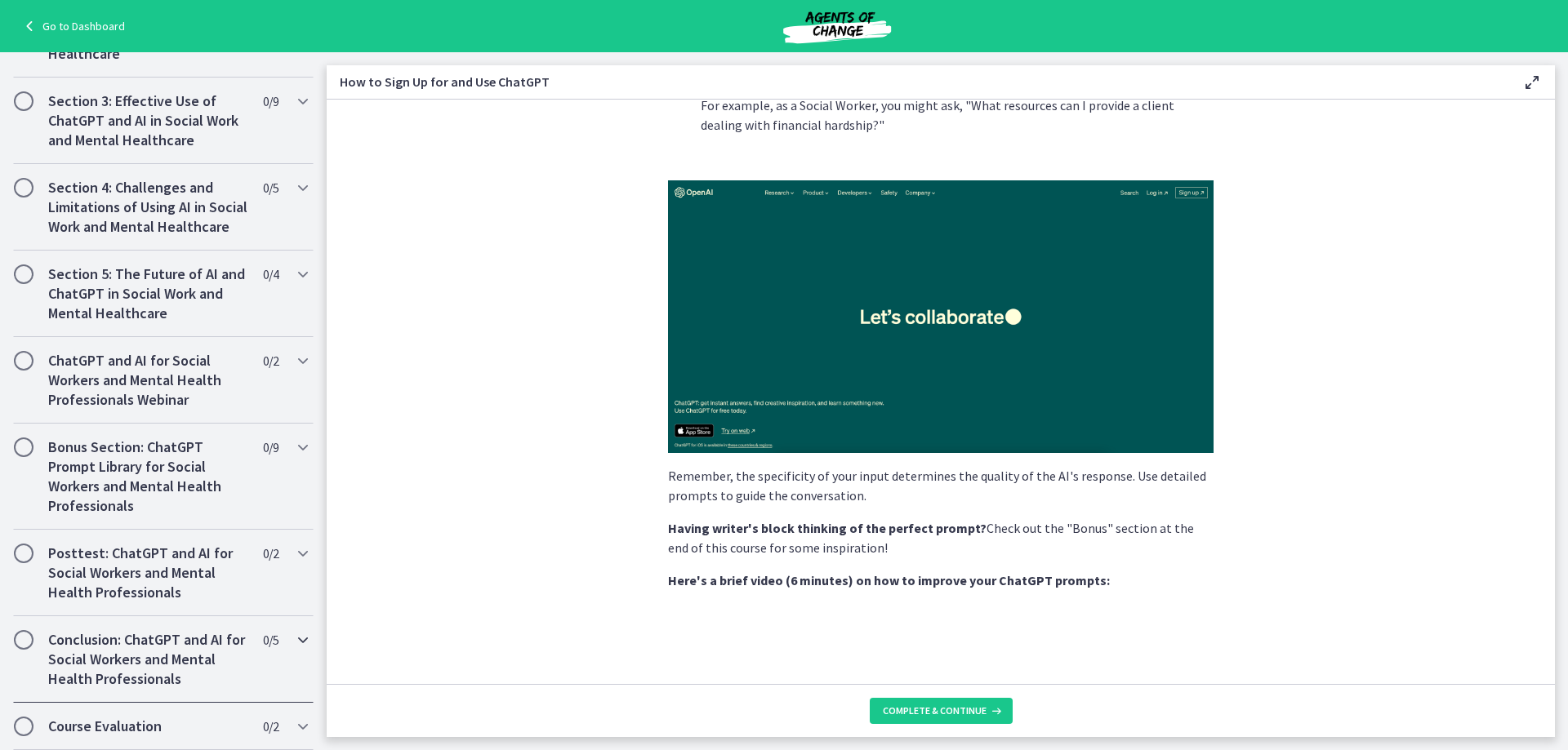
click at [116, 637] on h2 "Conclusion: ChatGPT and AI for Social Workers and Mental Health Professionals" at bounding box center [148, 660] width 199 height 59
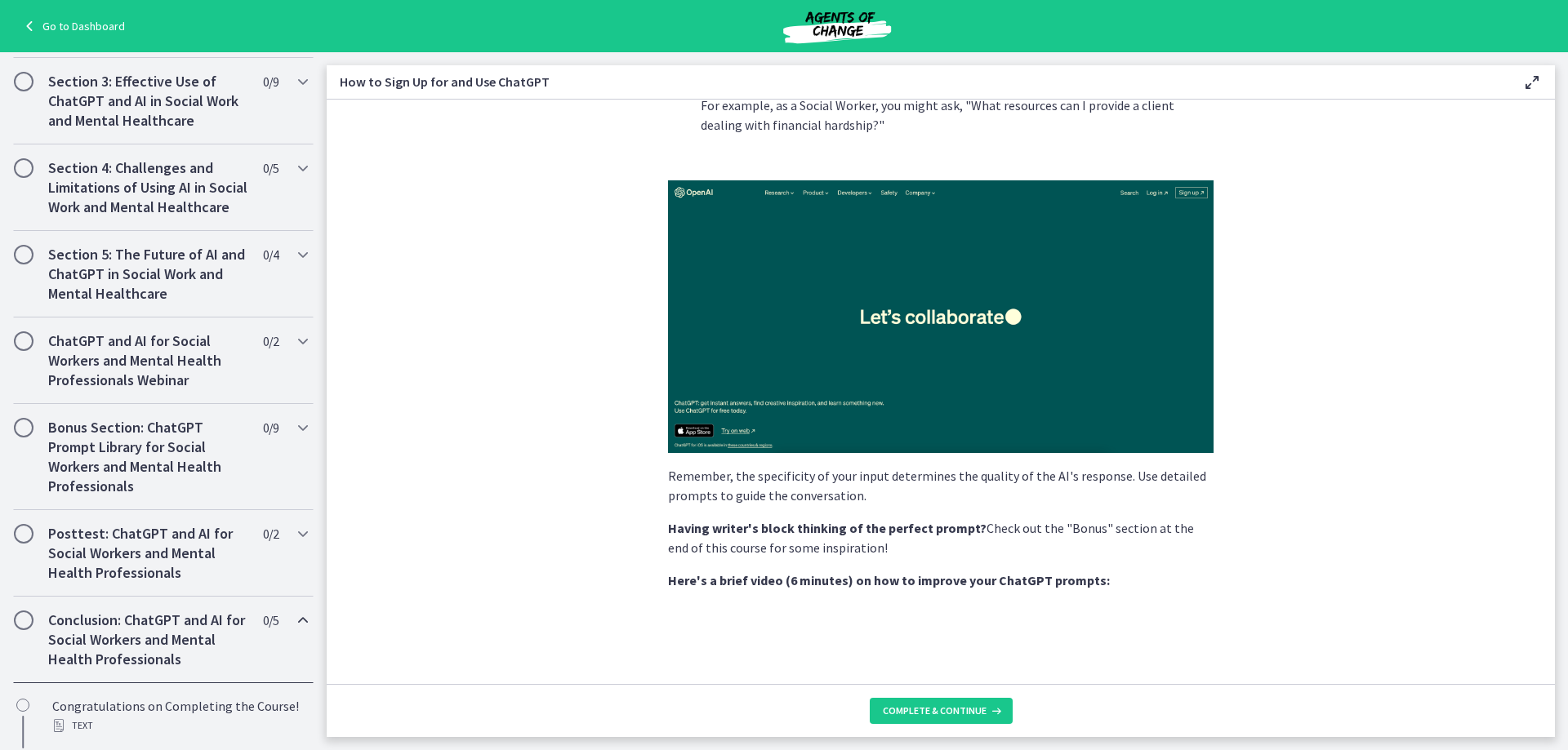
scroll to position [833, 0]
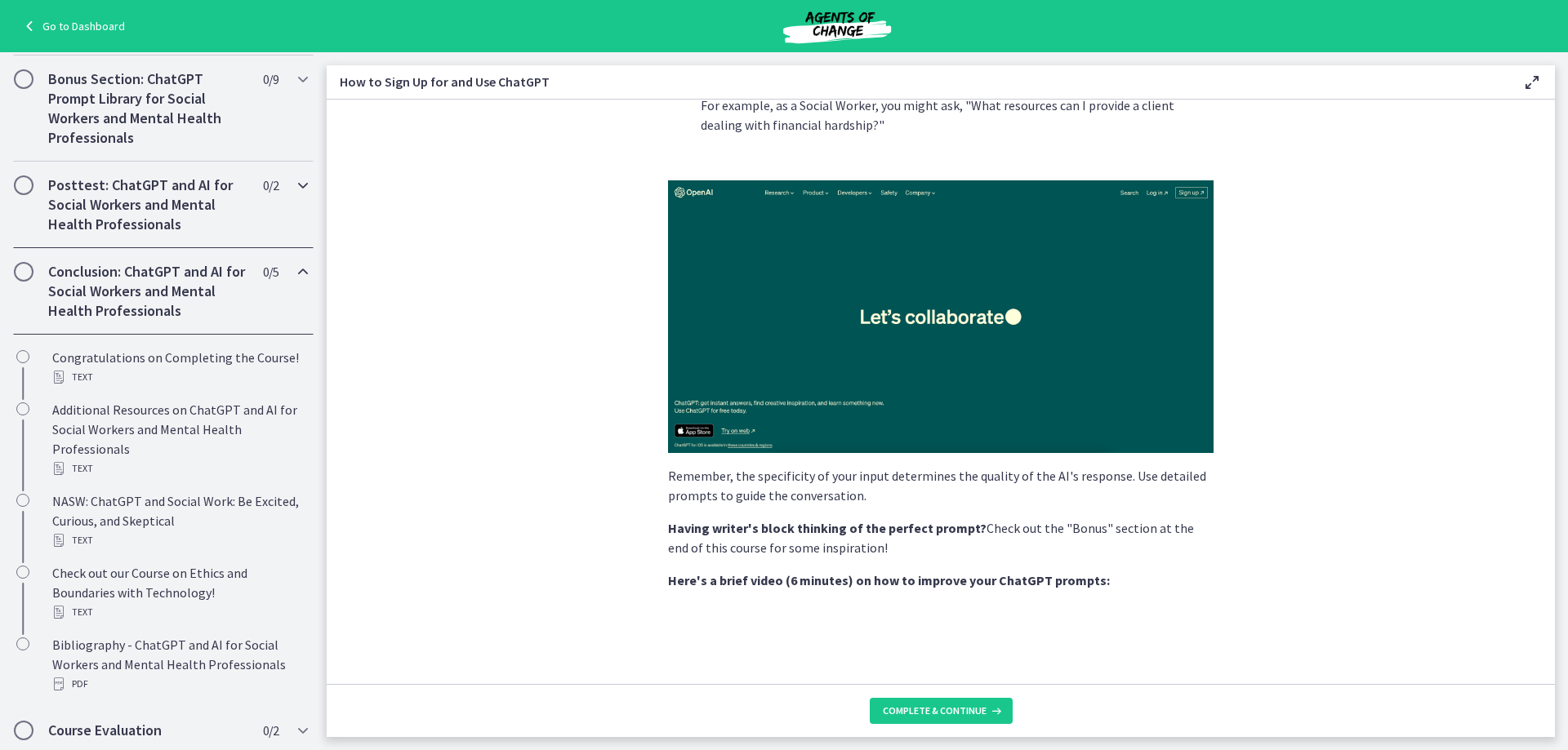
click at [68, 229] on h2 "Posttest: ChatGPT and AI for Social Workers and Mental Health Professionals" at bounding box center [148, 205] width 199 height 59
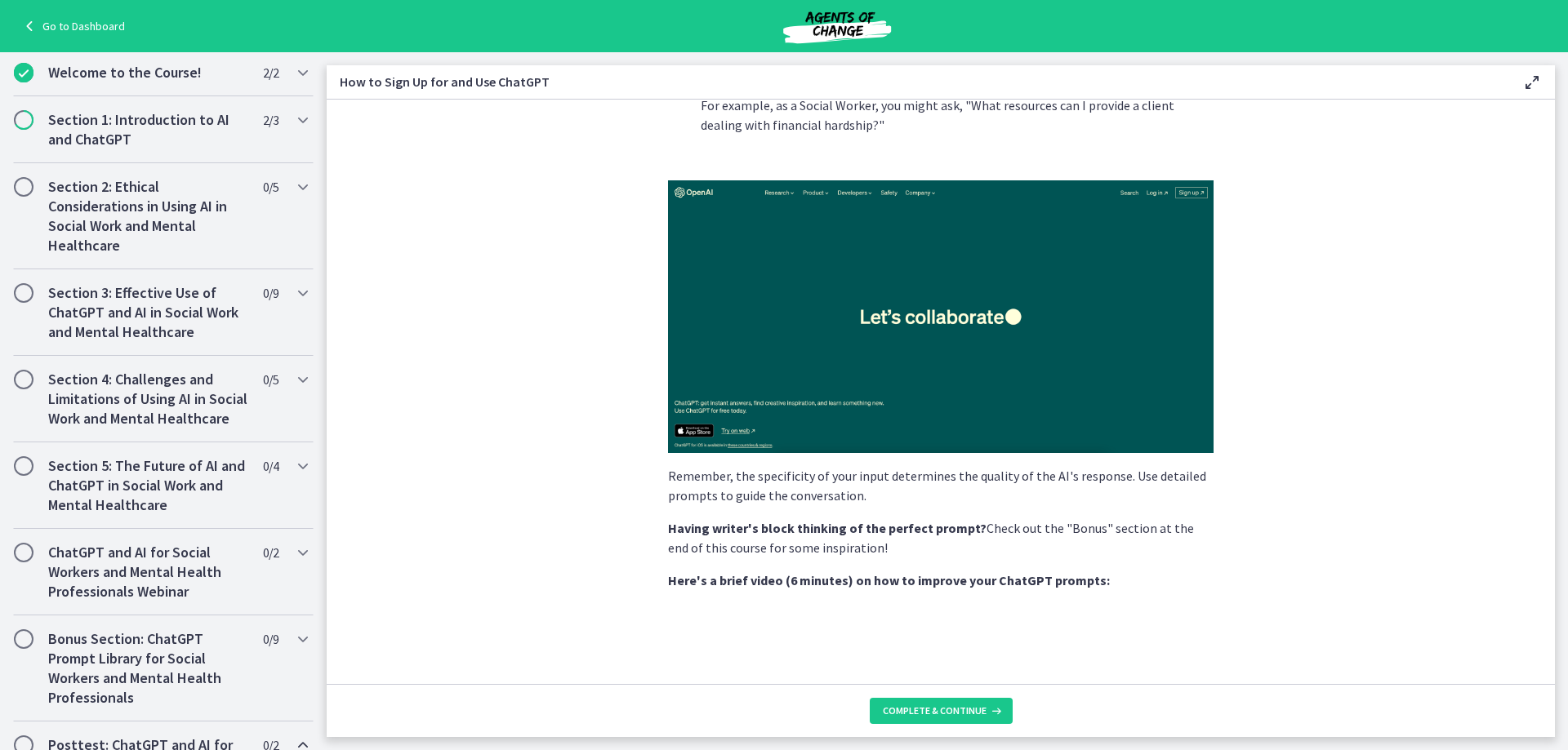
scroll to position [0, 0]
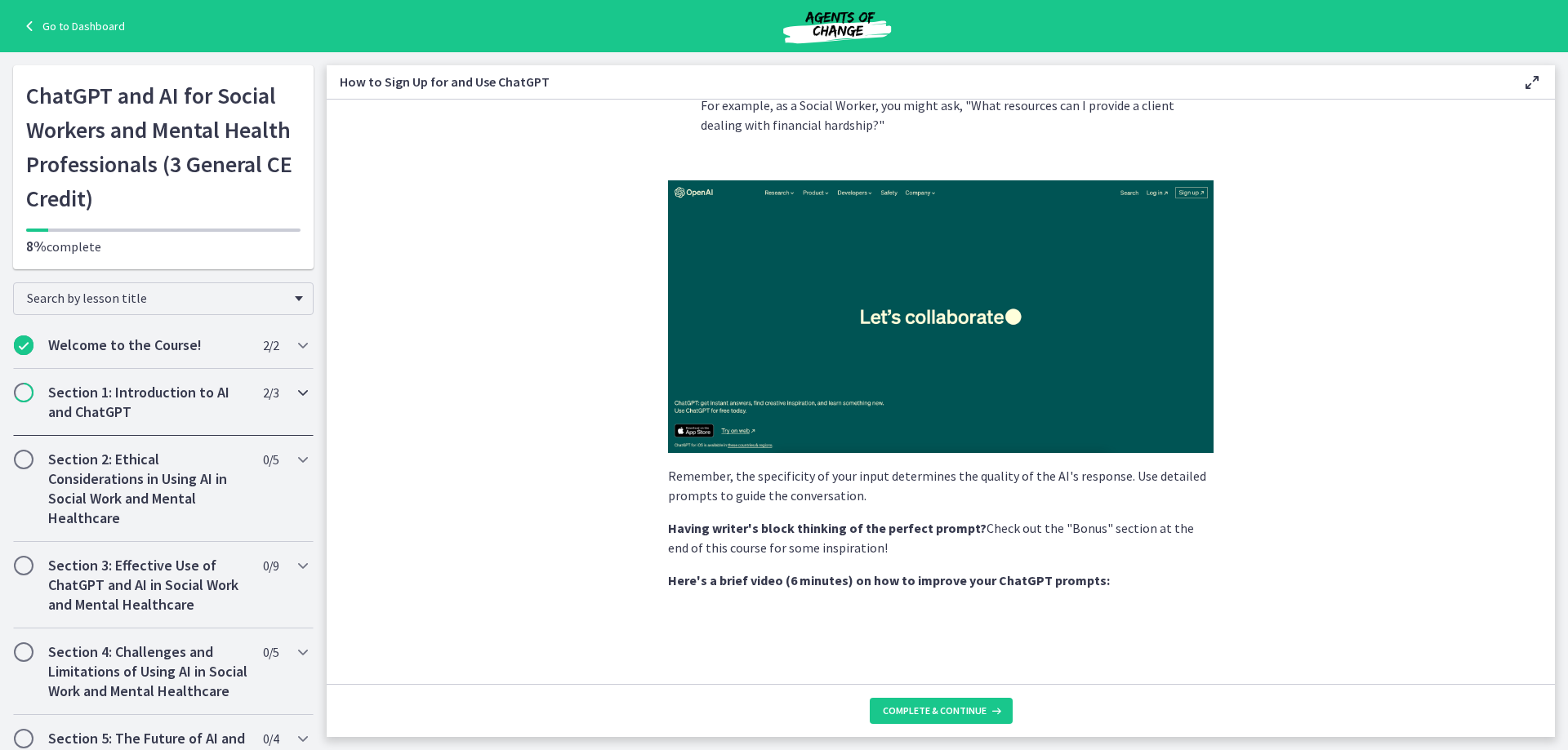
click at [131, 386] on h2 "Section 1: Introduction to AI and ChatGPT" at bounding box center [148, 402] width 199 height 39
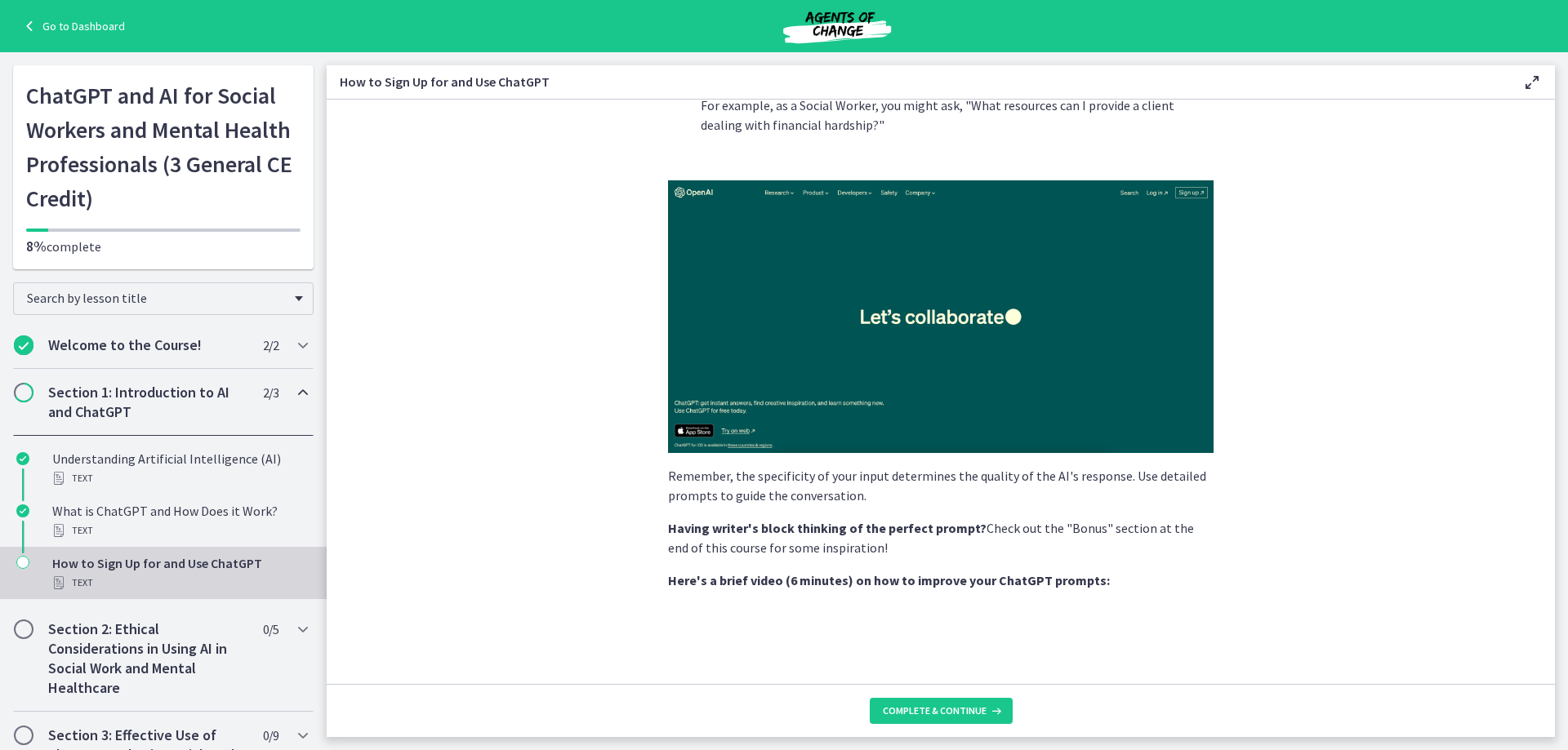
click at [93, 563] on div "How to Sign Up for and Use ChatGPT Text" at bounding box center [180, 573] width 255 height 39
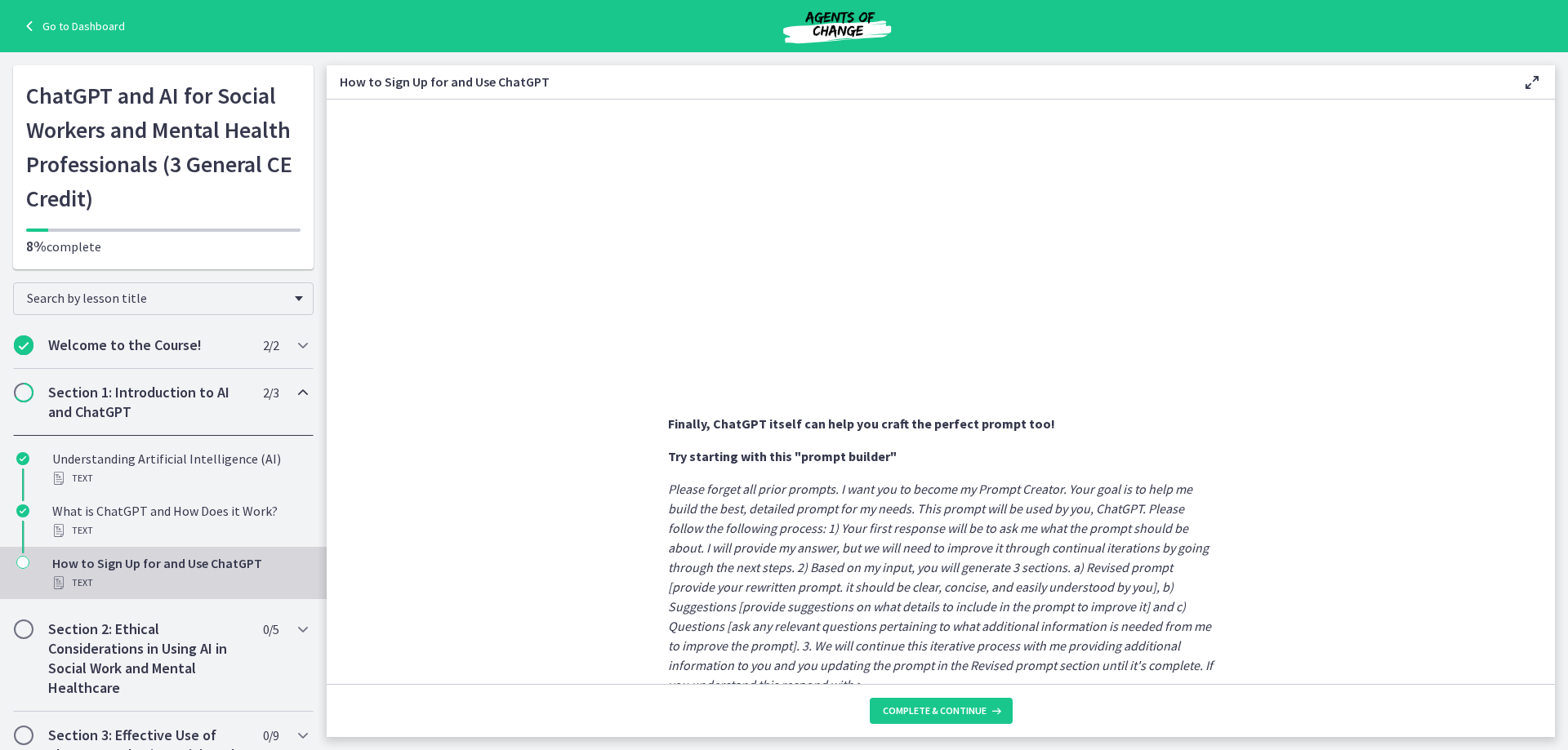
scroll to position [784, 0]
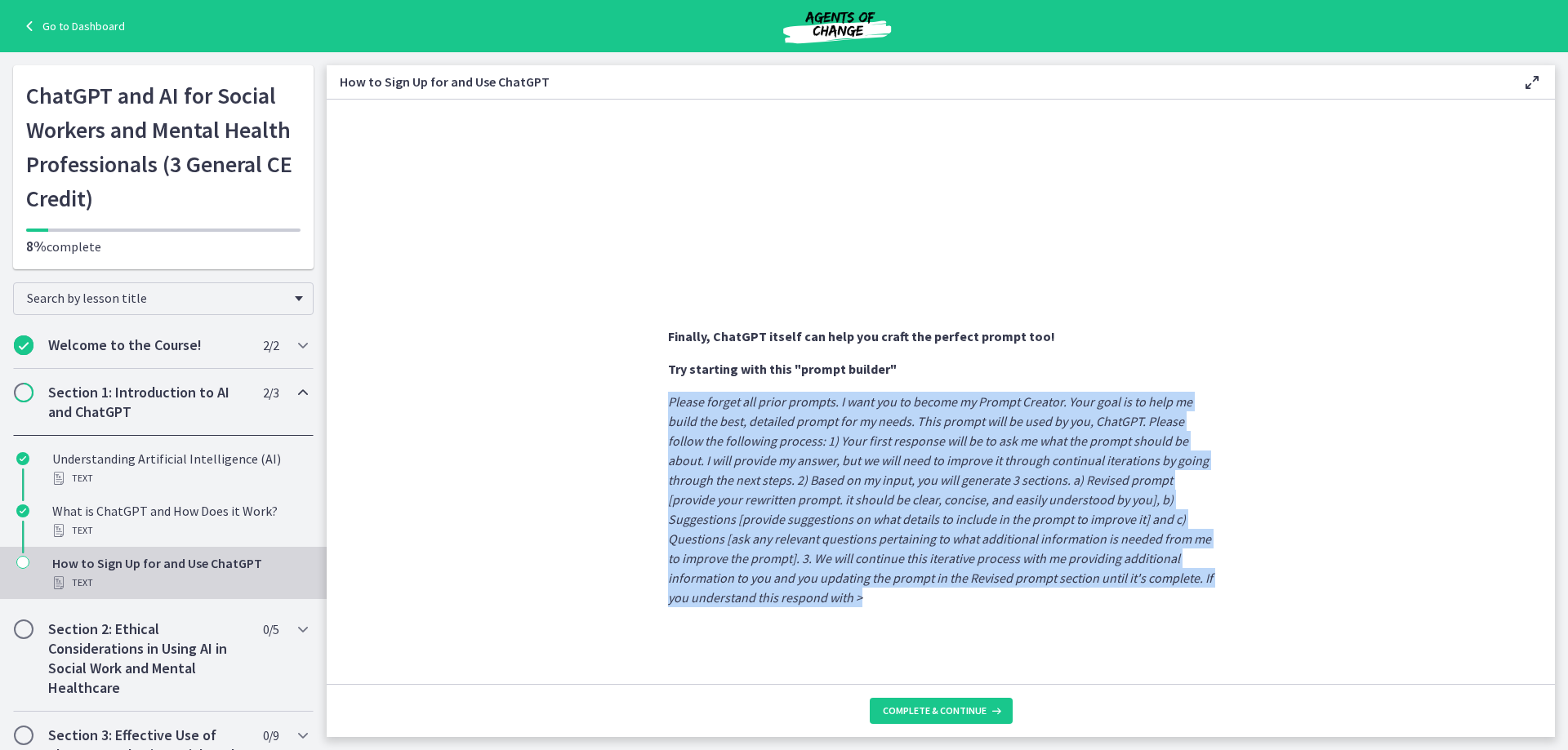
drag, startPoint x: 859, startPoint y: 596, endPoint x: 656, endPoint y: 398, distance: 283.6
click at [656, 398] on section "Sign Up : Visit OpenAI's website , click on the 'Sign Up' button, and fill in y…" at bounding box center [941, 392] width 1228 height 584
copy em "Please forget all prior prompts. I want you to become my Prompt Creator. Your g…"
click at [1013, 583] on em "Please forget all prior prompts. I want you to become my Prompt Creator. Your g…" at bounding box center [940, 499] width 545 height 212
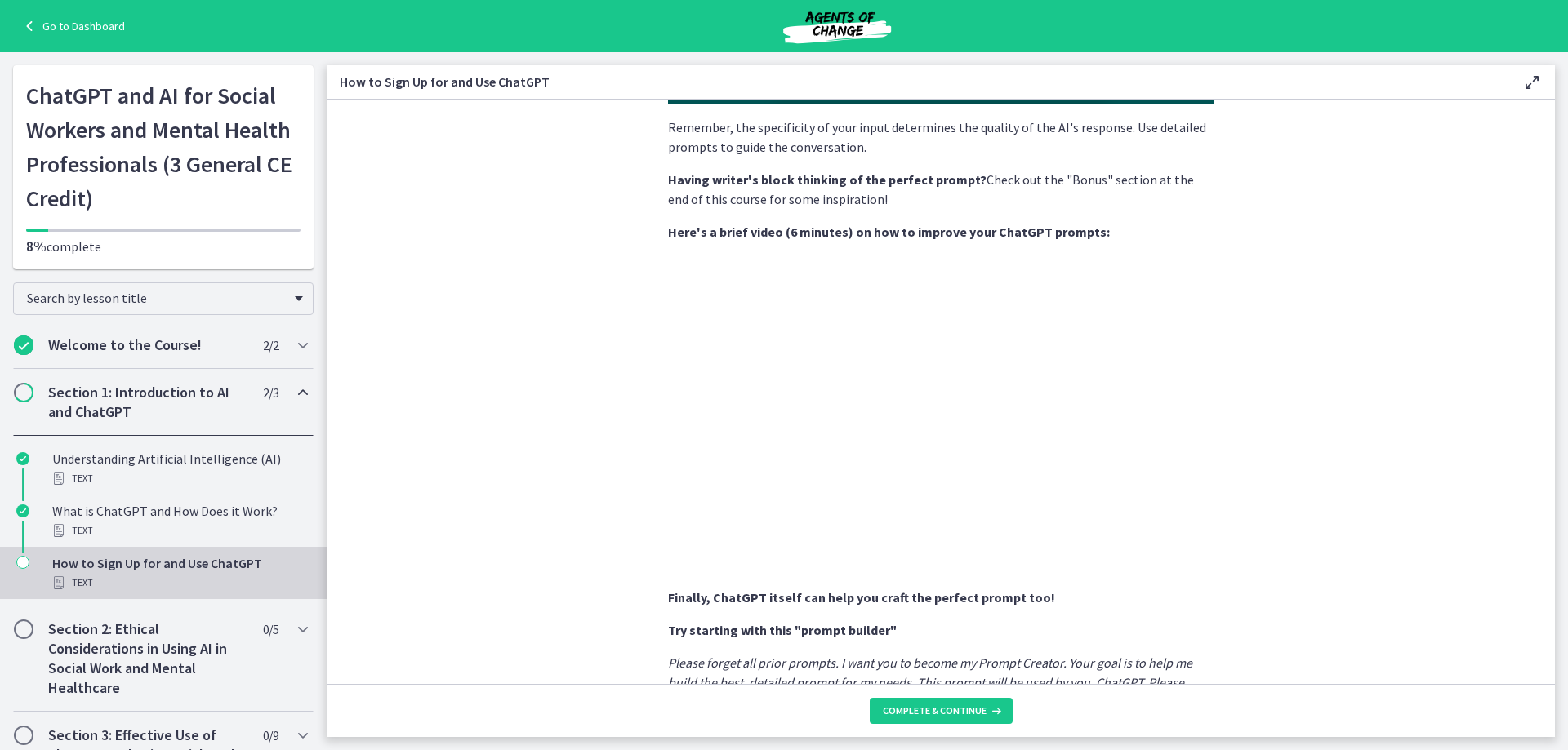
scroll to position [696, 0]
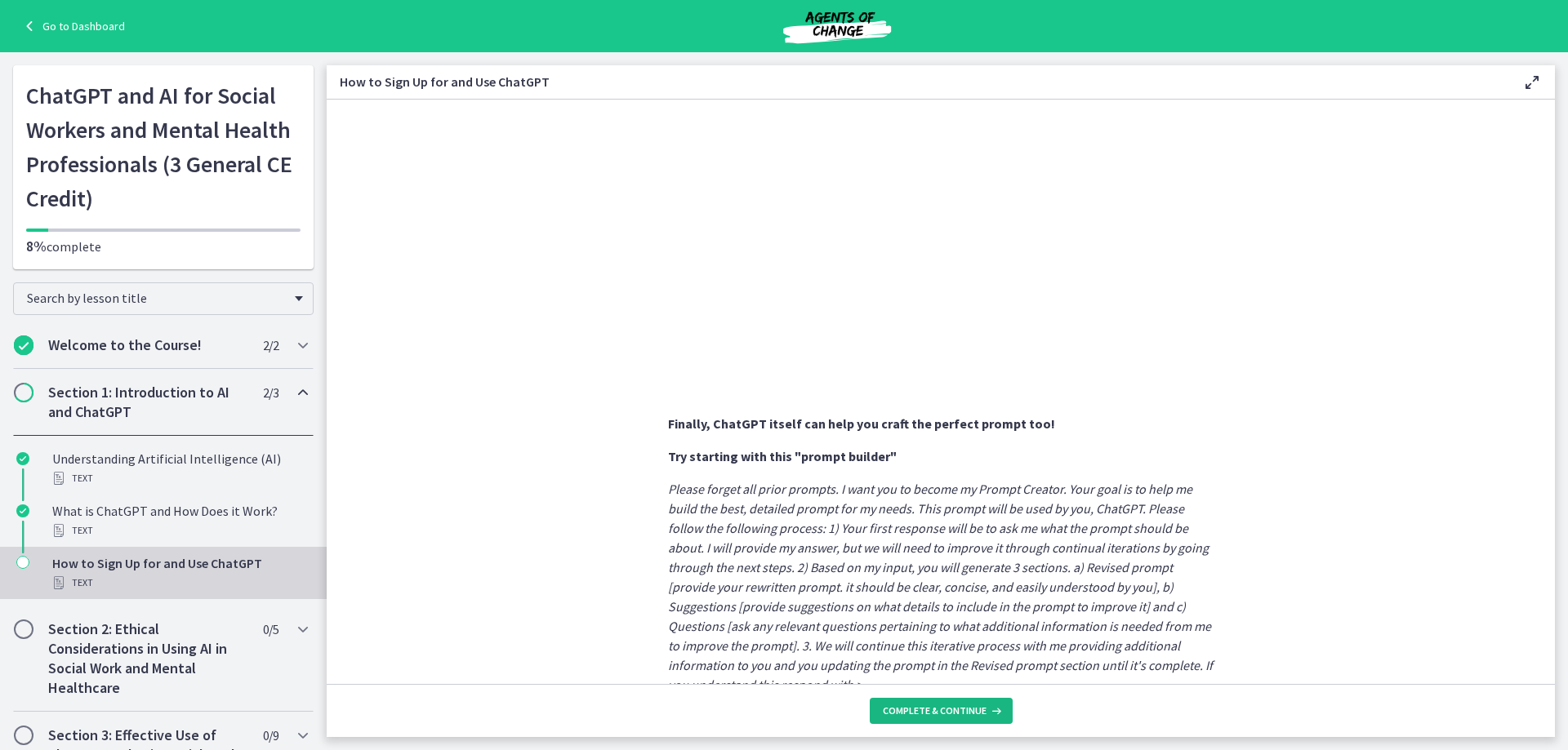
click at [913, 714] on span "Complete & continue" at bounding box center [934, 710] width 104 height 13
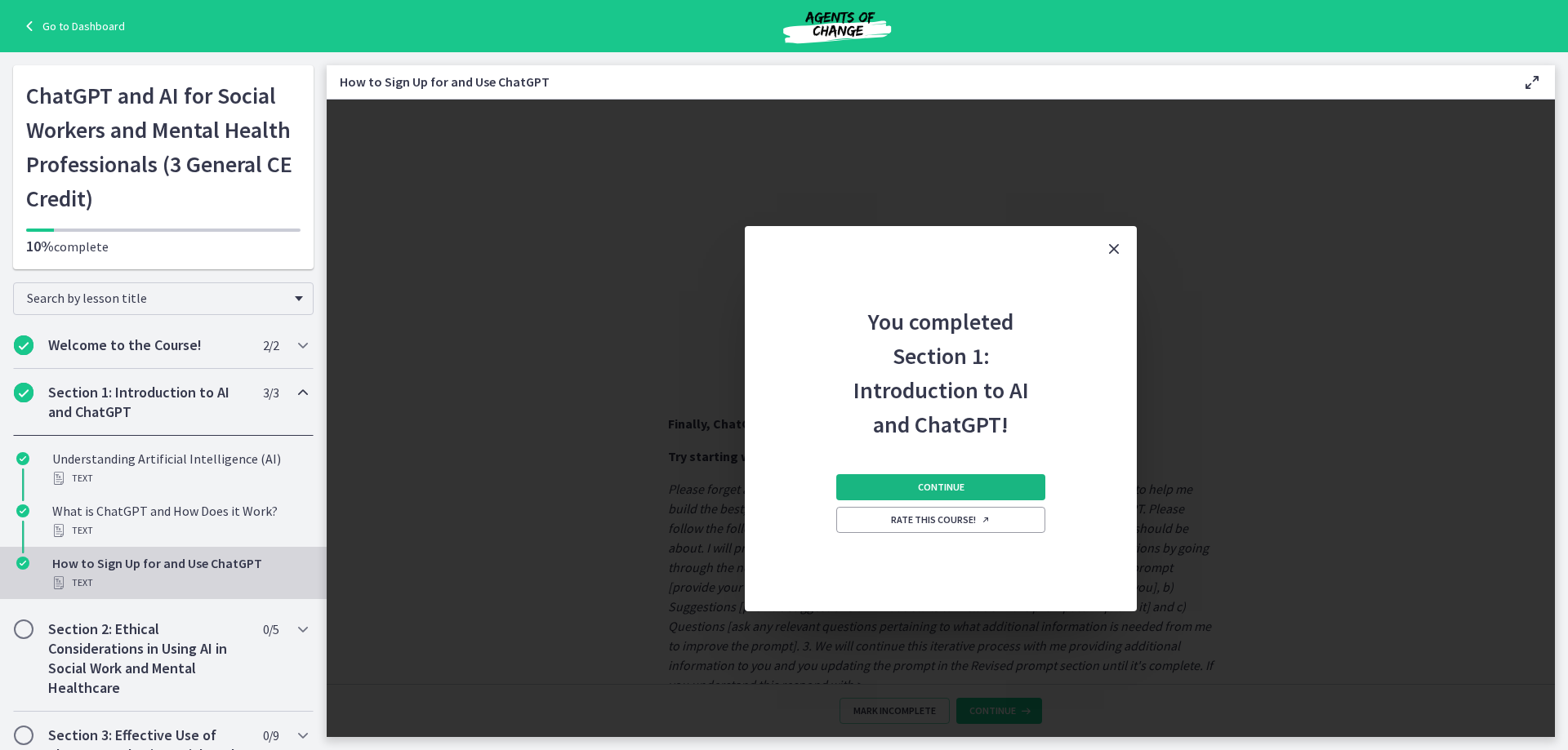
click at [949, 492] on span "Continue" at bounding box center [940, 486] width 46 height 13
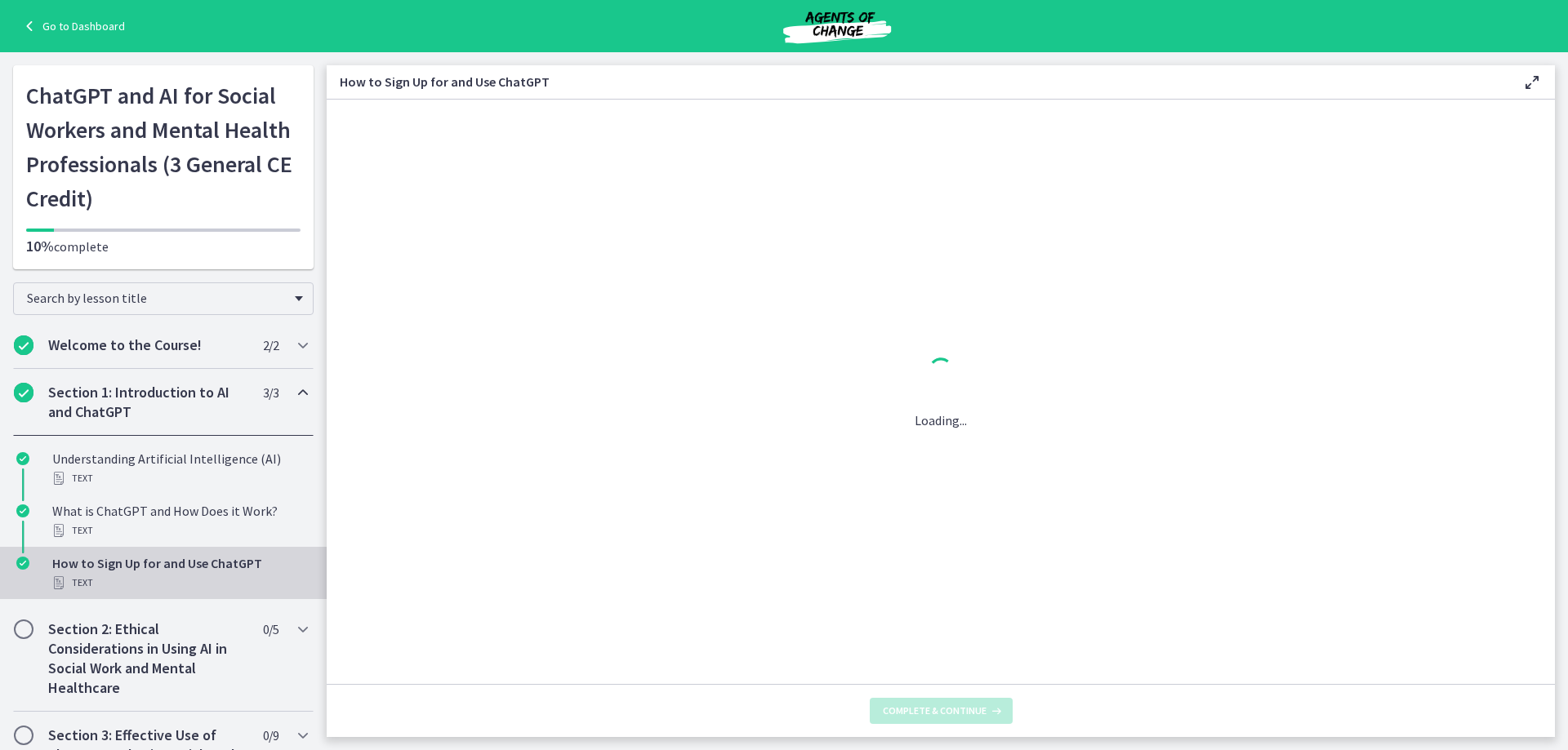
scroll to position [0, 0]
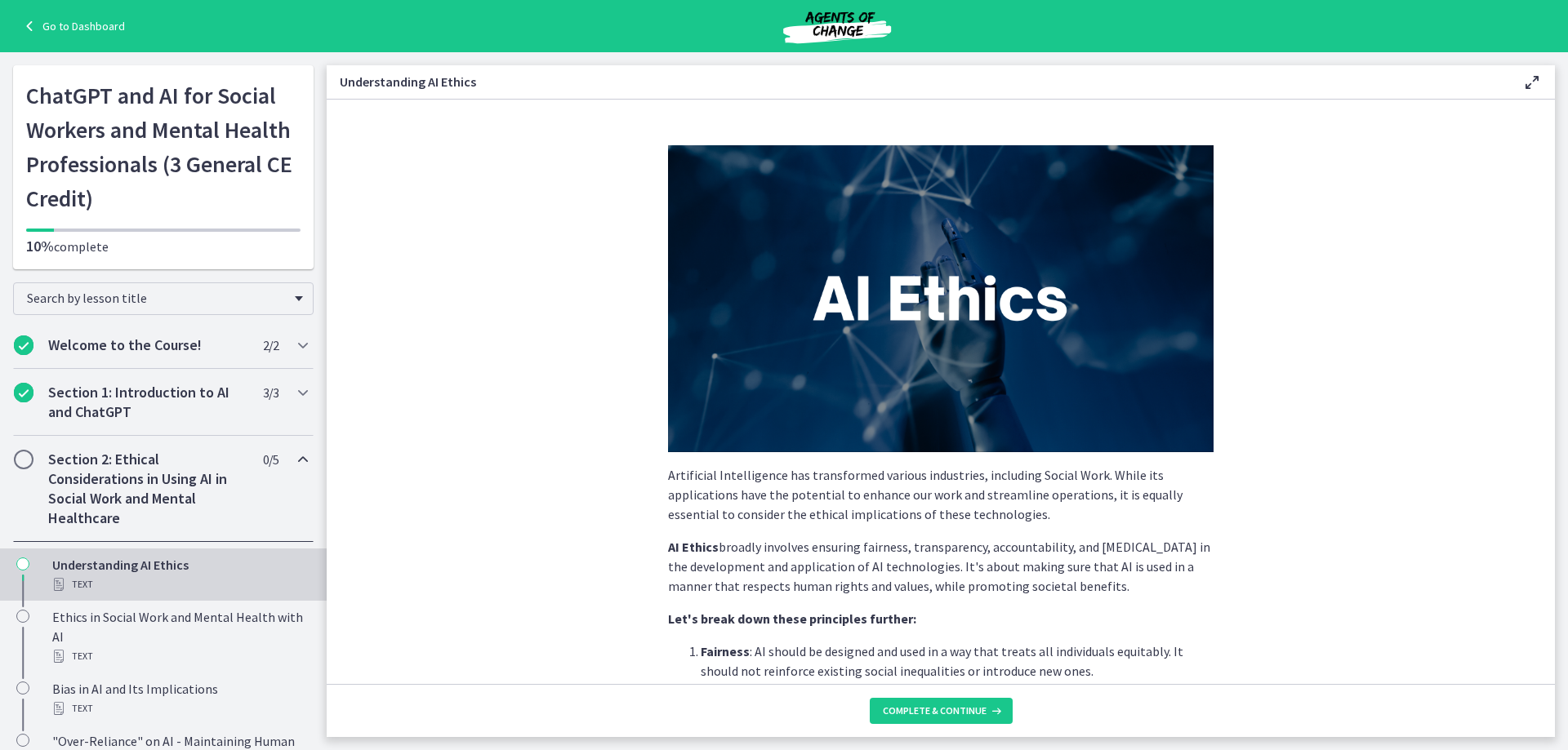
scroll to position [261, 0]
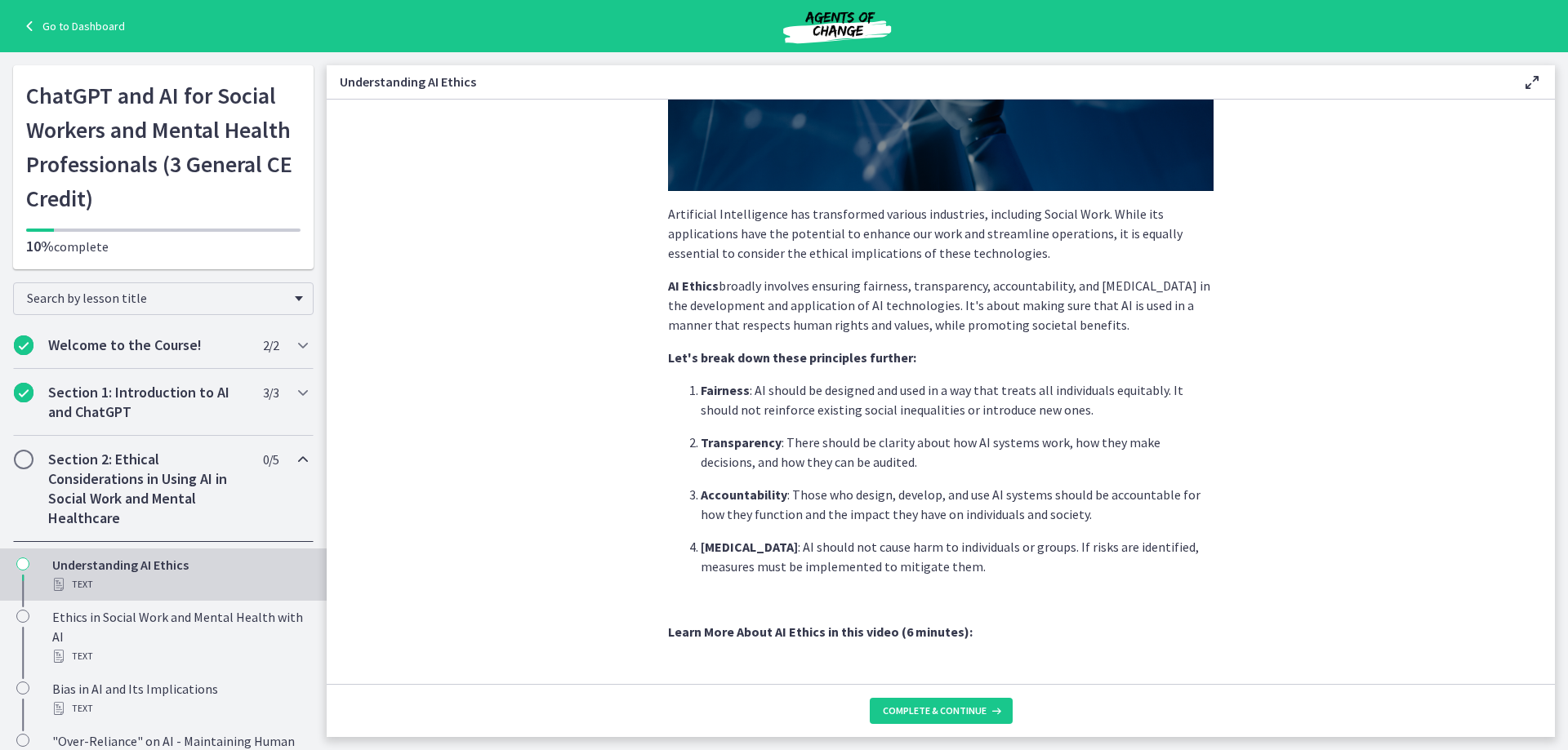
click at [841, 452] on p "Transparency : There should be clarity about how AI systems work, how they make…" at bounding box center [956, 452] width 513 height 39
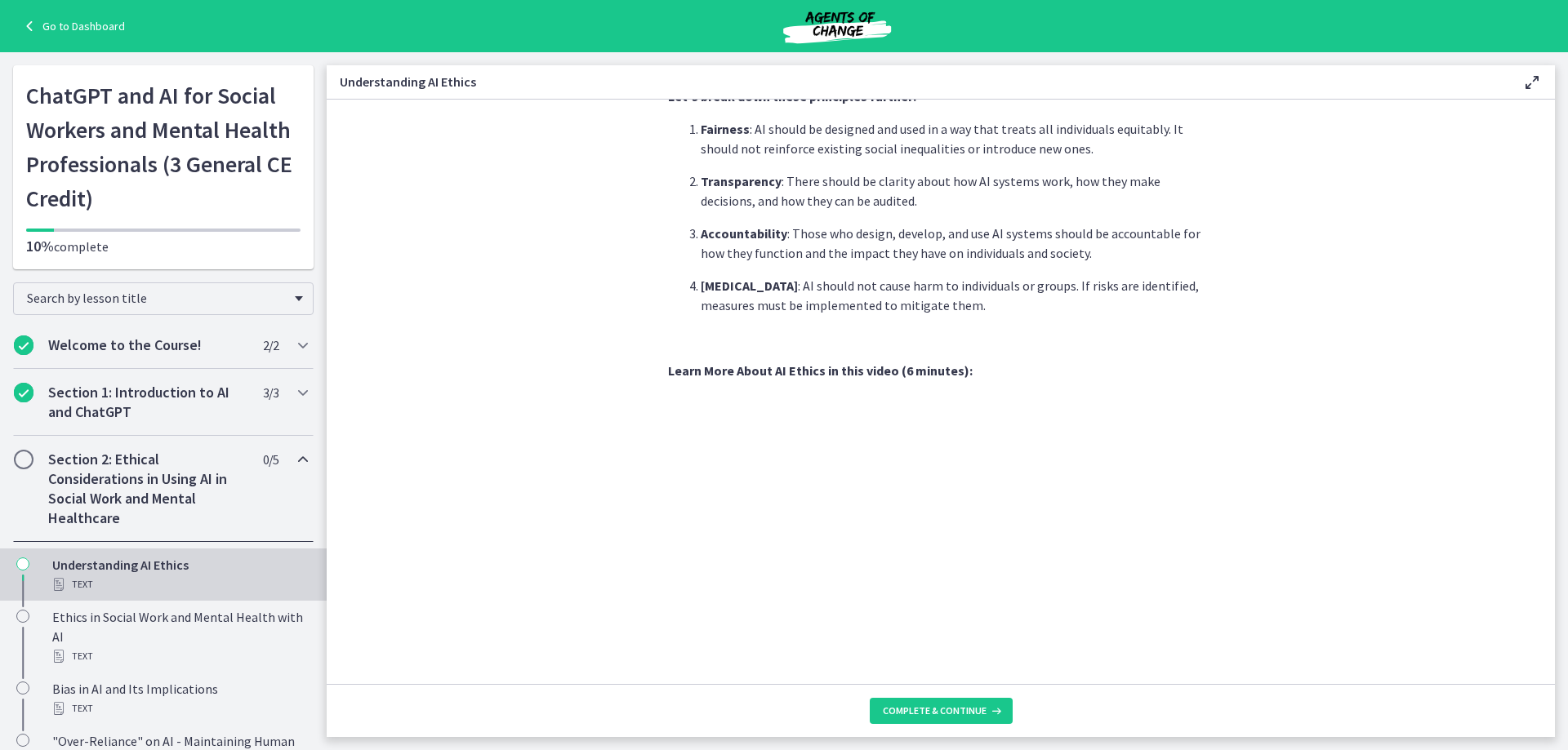
scroll to position [720, 0]
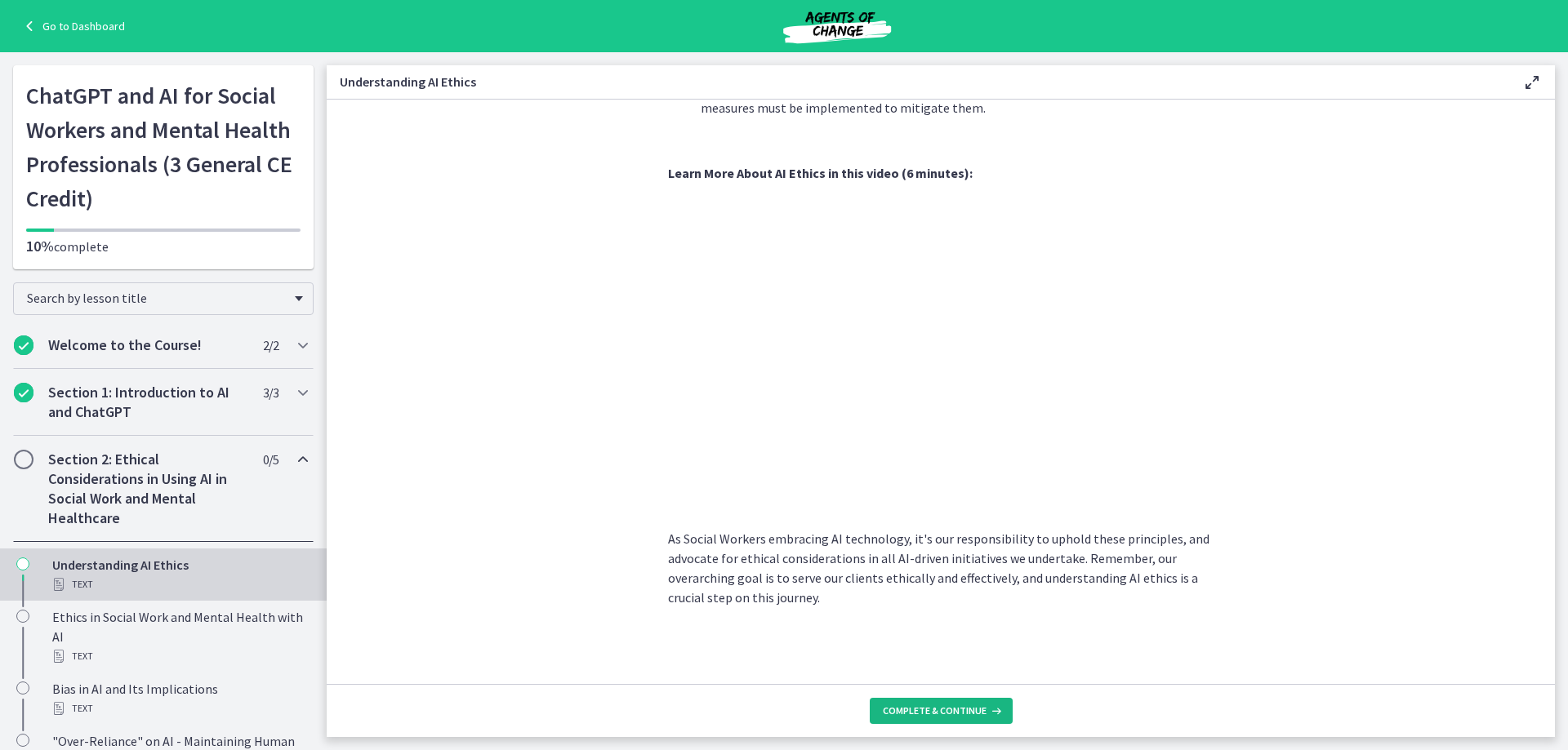
click at [906, 701] on button "Complete & continue" at bounding box center [940, 710] width 143 height 26
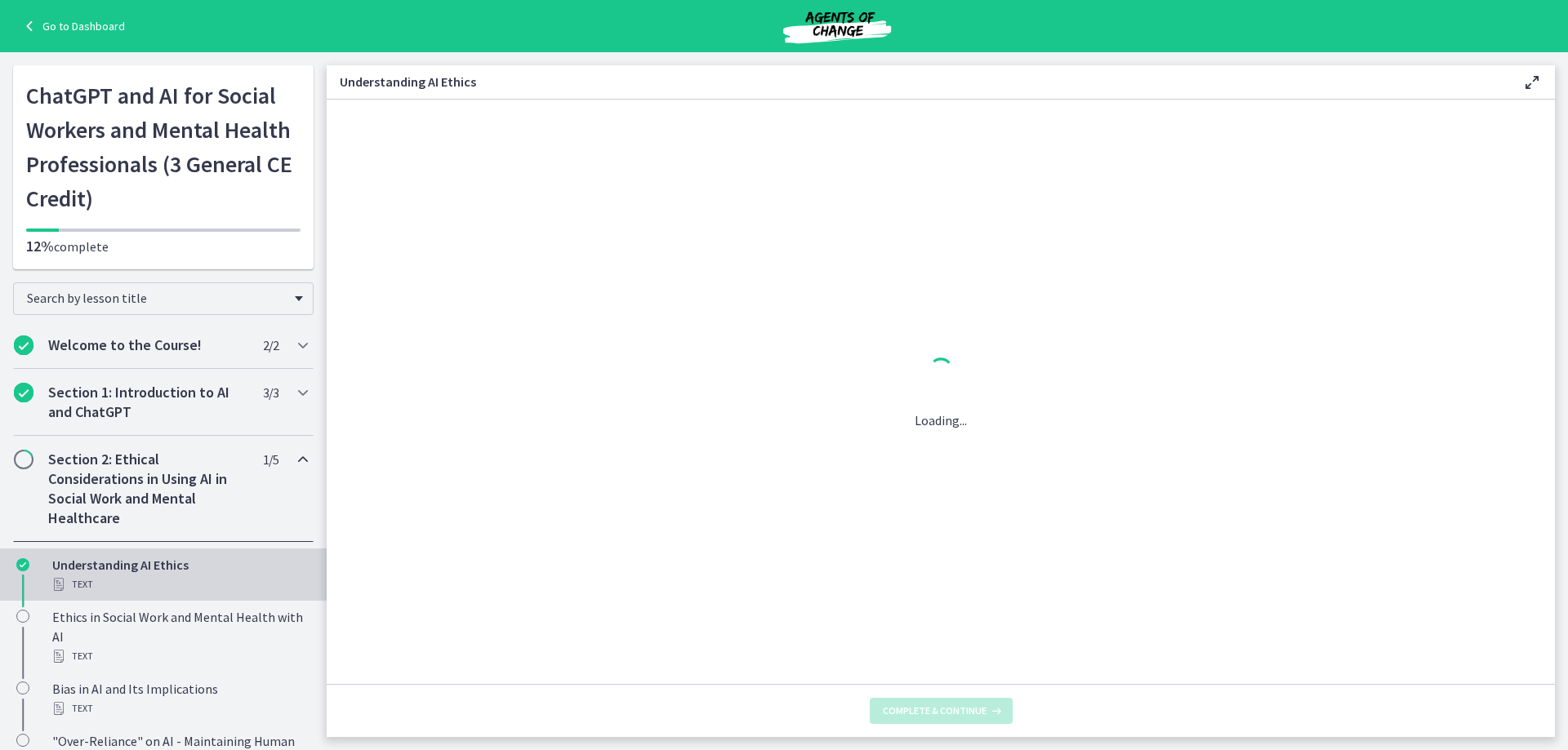
scroll to position [0, 0]
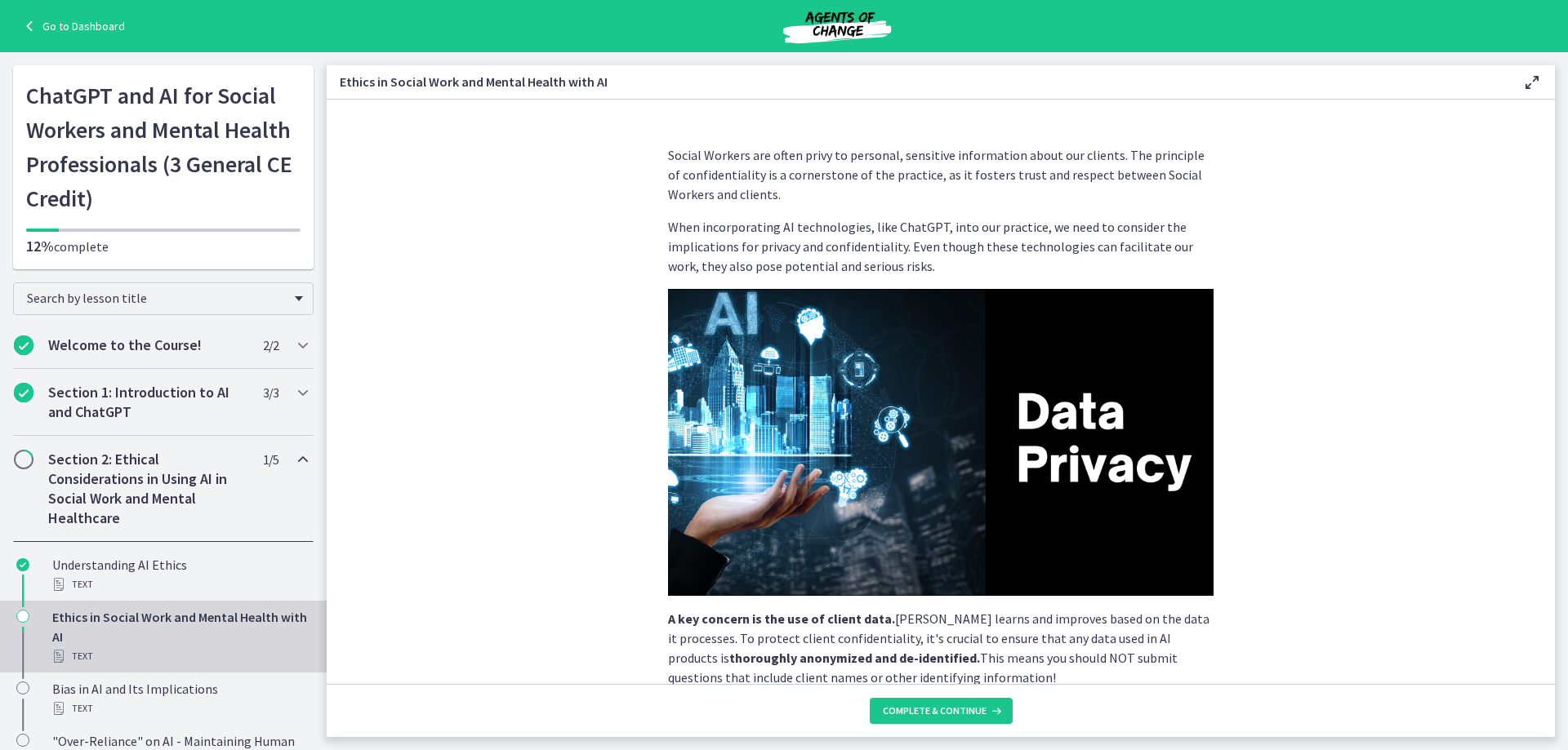
scroll to position [317, 0]
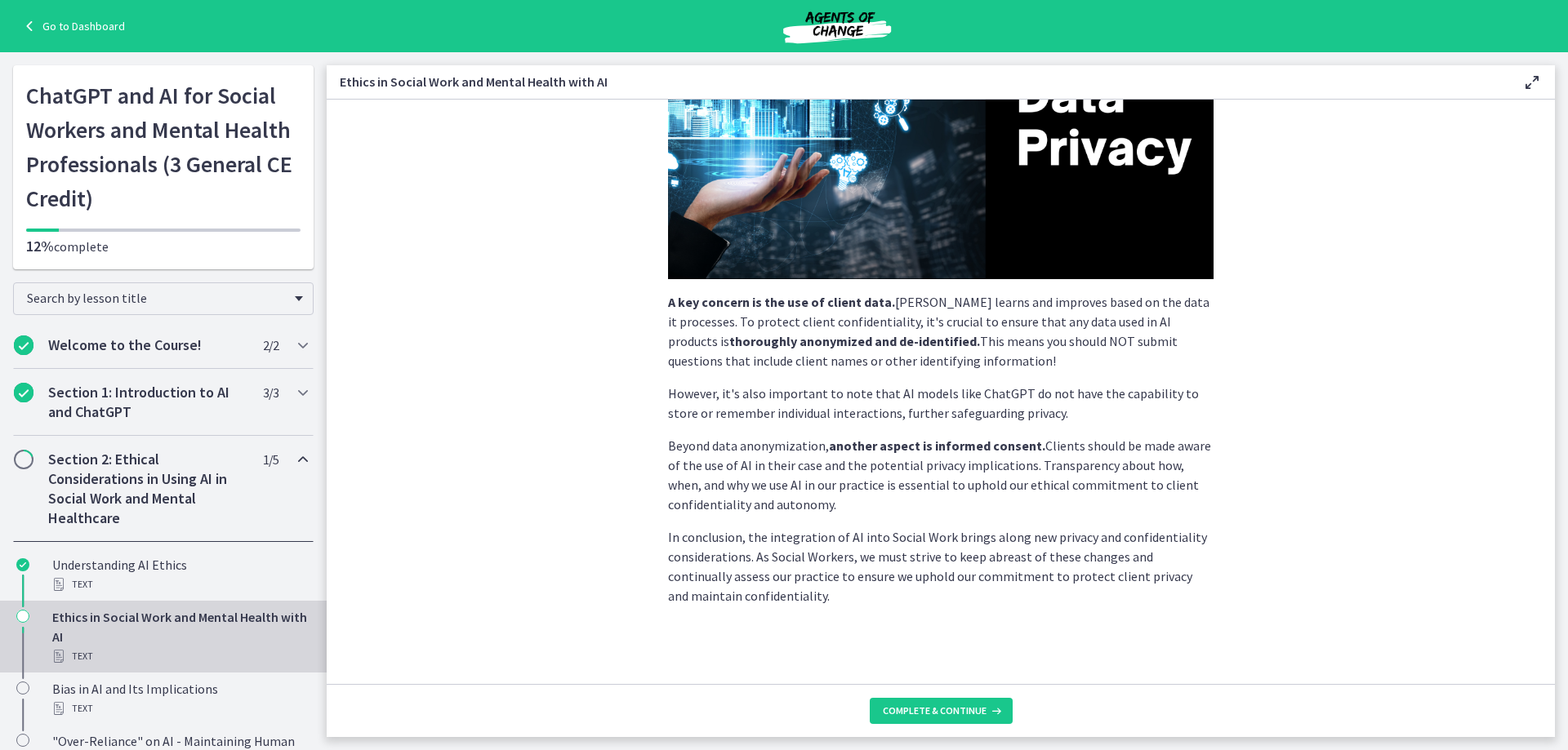
click at [872, 503] on p "Beyond data anonymization, another aspect is informed consent. Clients should b…" at bounding box center [941, 475] width 546 height 79
click at [926, 716] on span "Complete & continue" at bounding box center [934, 710] width 104 height 13
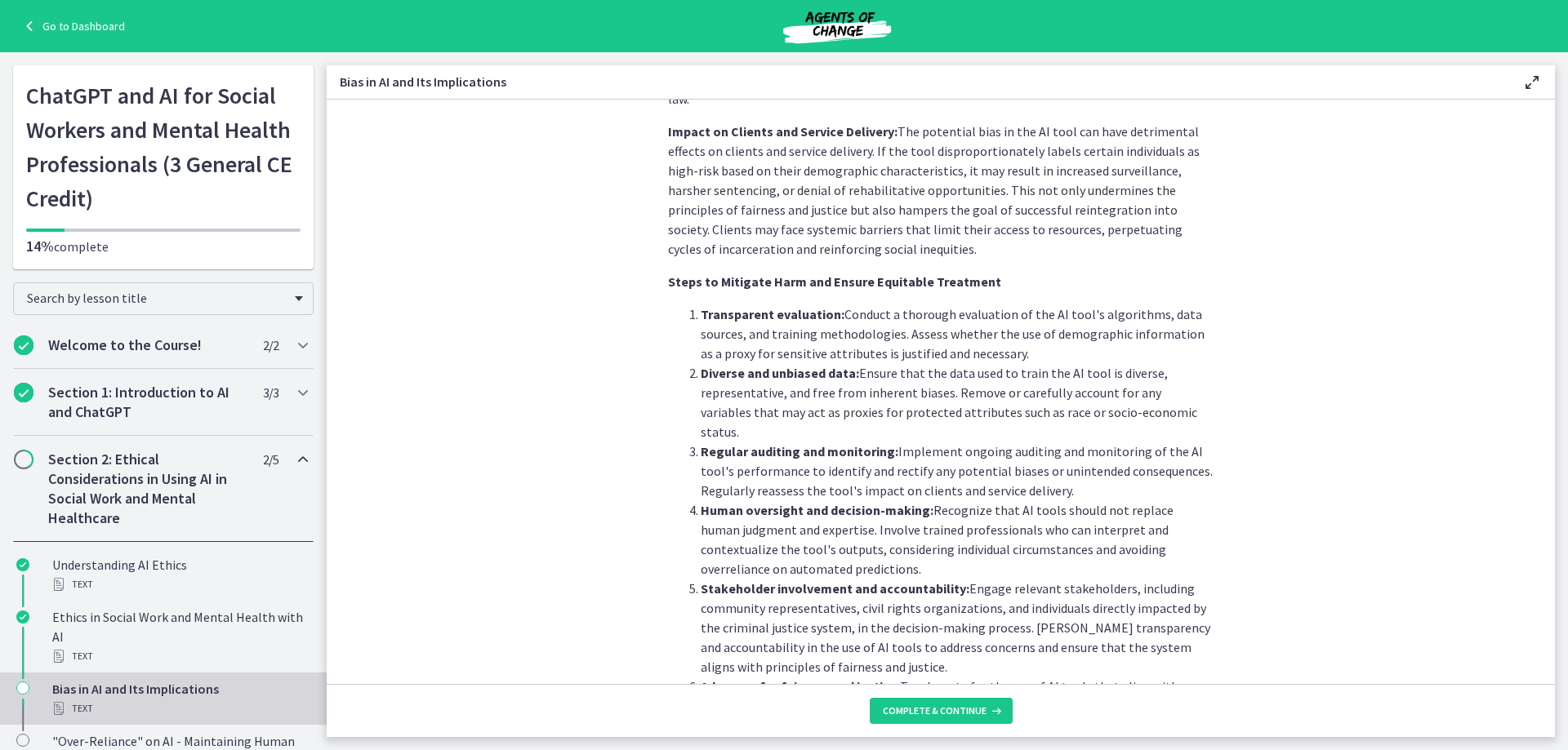
scroll to position [1306, 0]
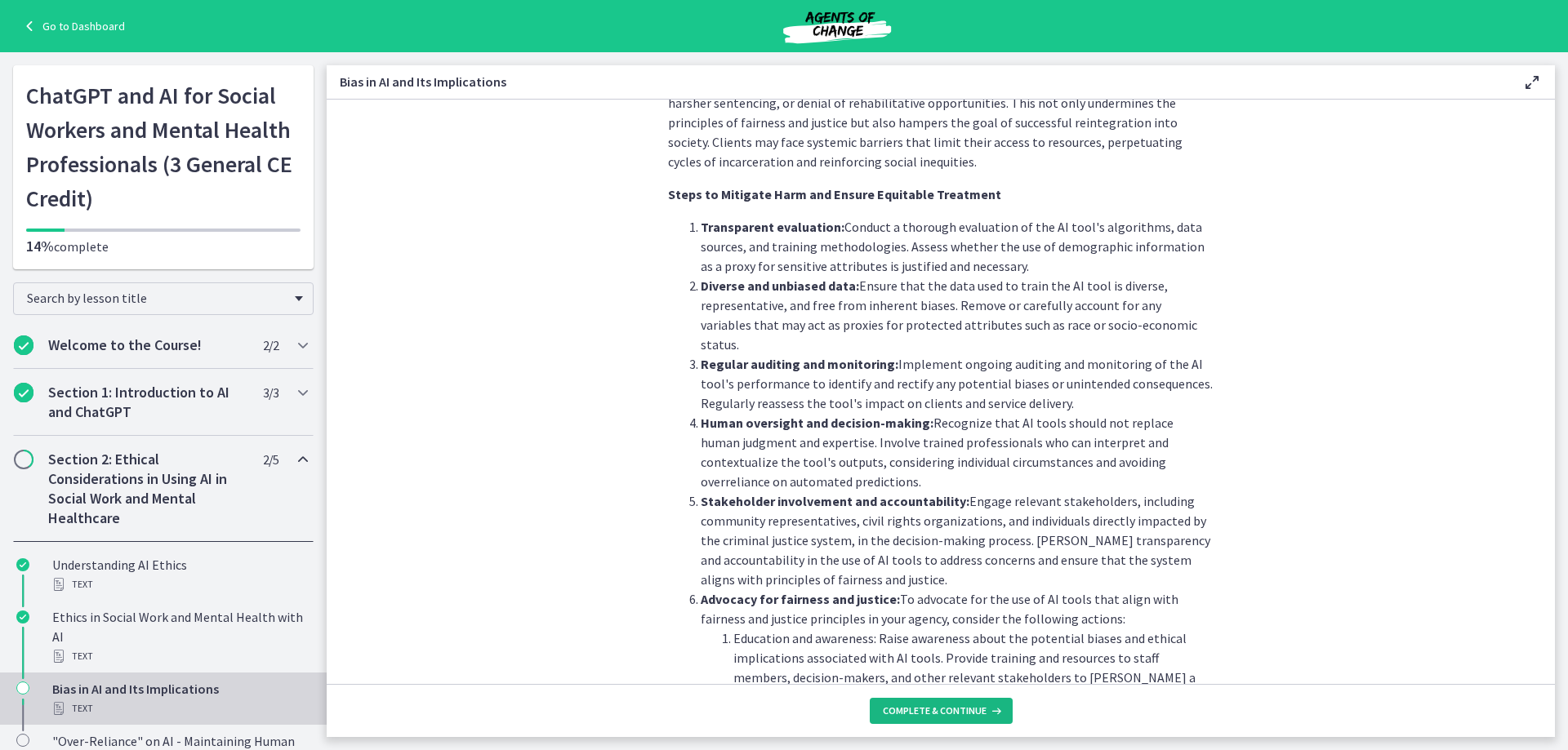
click at [920, 702] on button "Complete & continue" at bounding box center [940, 710] width 143 height 26
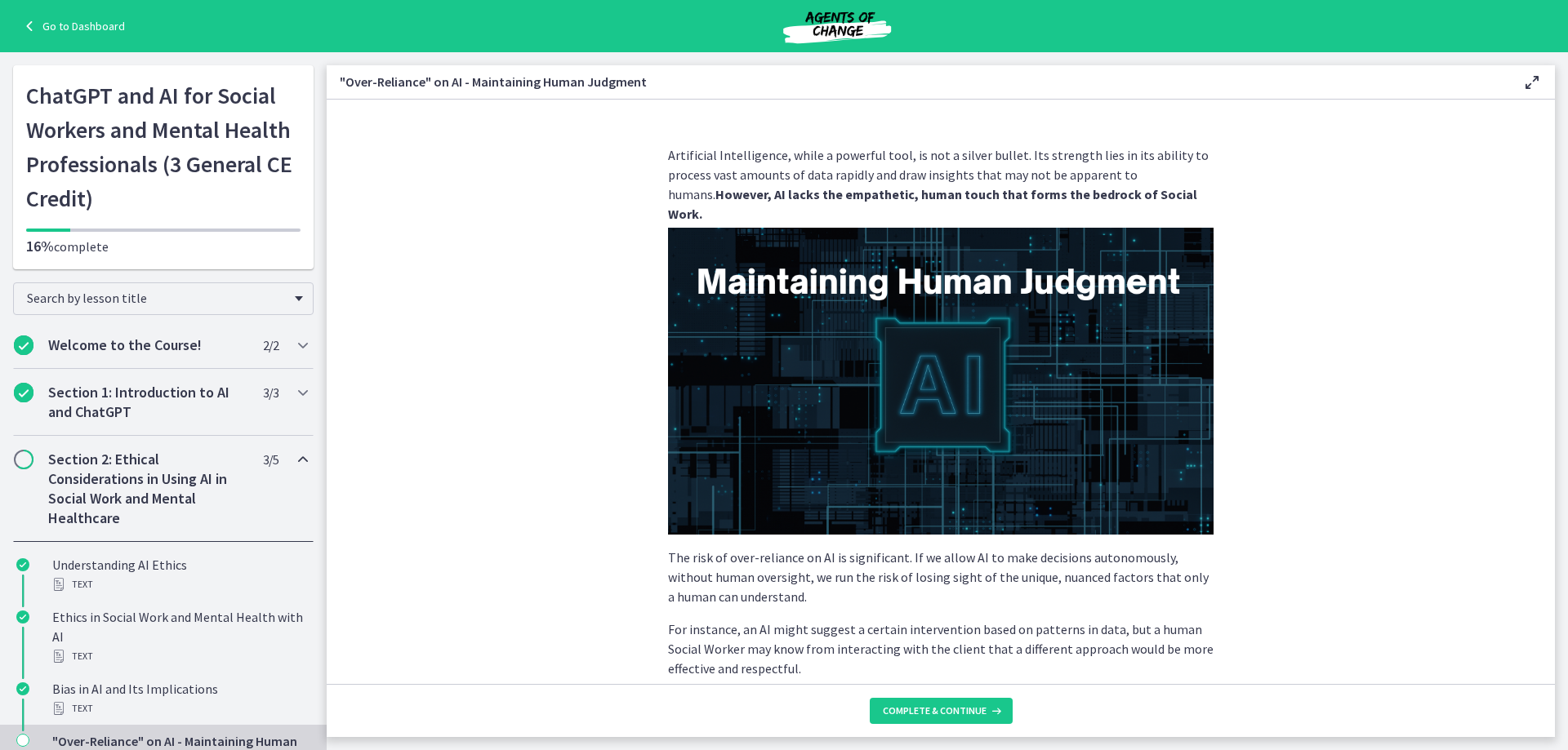
scroll to position [307, 0]
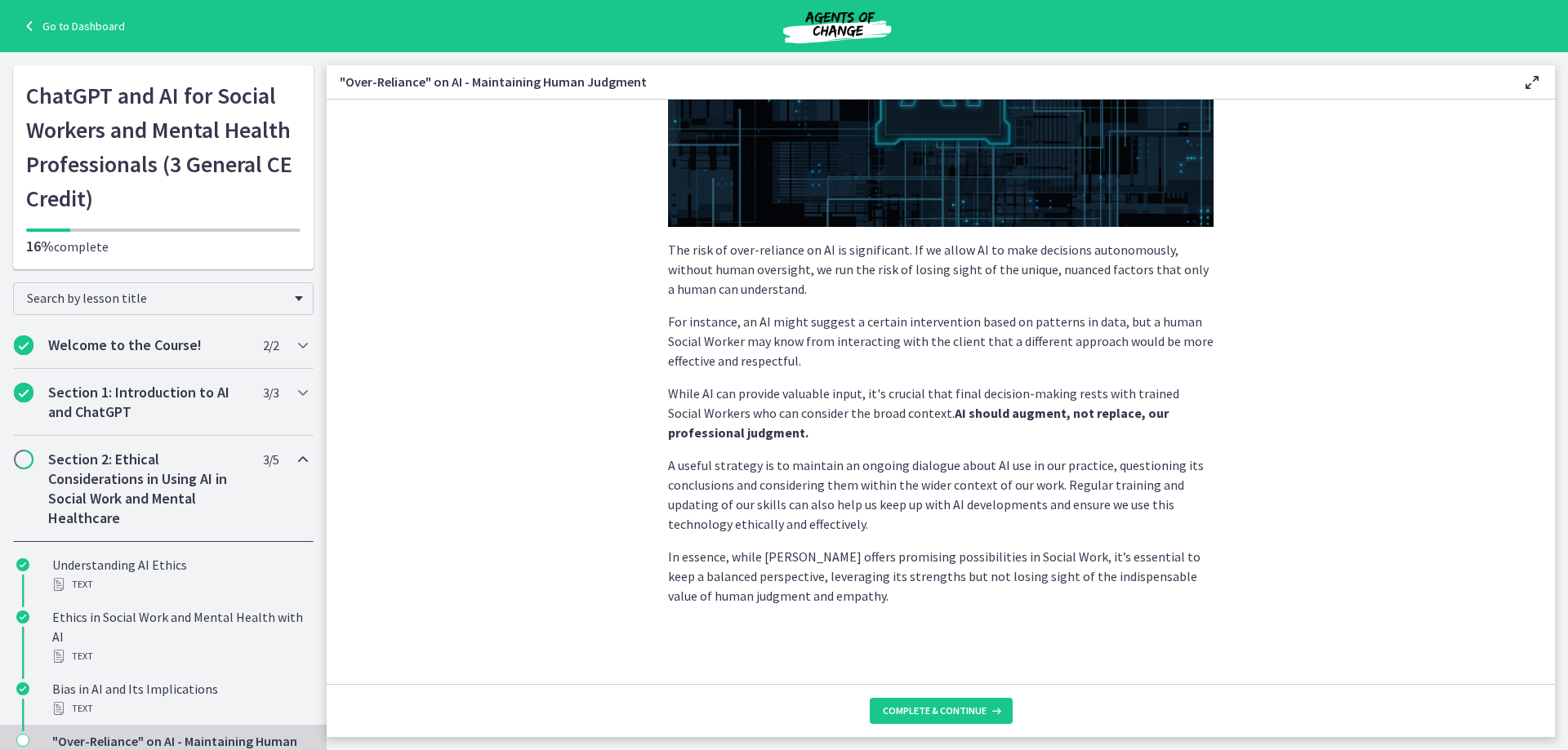
click at [985, 448] on div "Artificial Intelligence, while a powerful tool, is not a silver bullet. Its str…" at bounding box center [941, 221] width 546 height 768
click at [985, 699] on button "Complete & continue" at bounding box center [940, 710] width 143 height 26
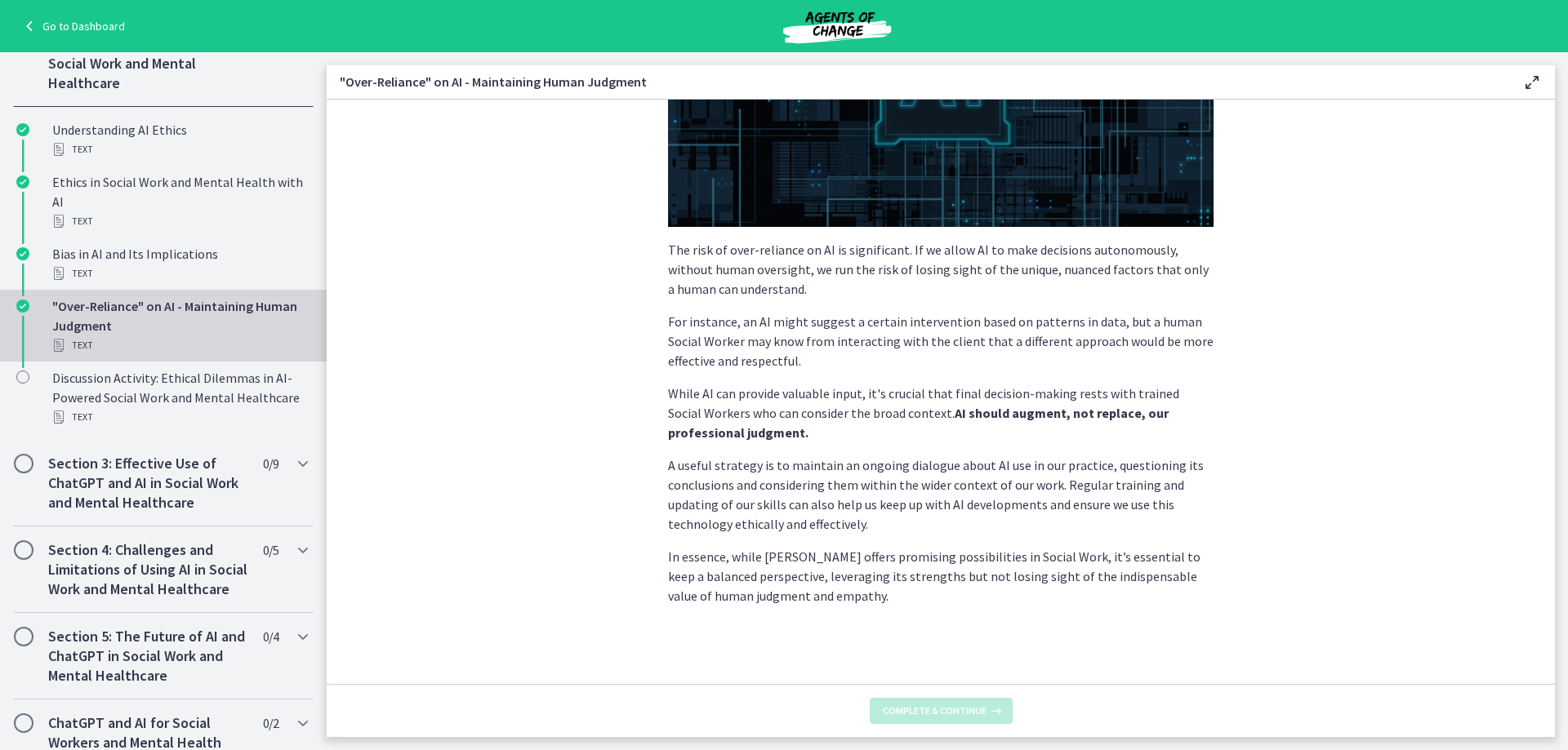
scroll to position [0, 0]
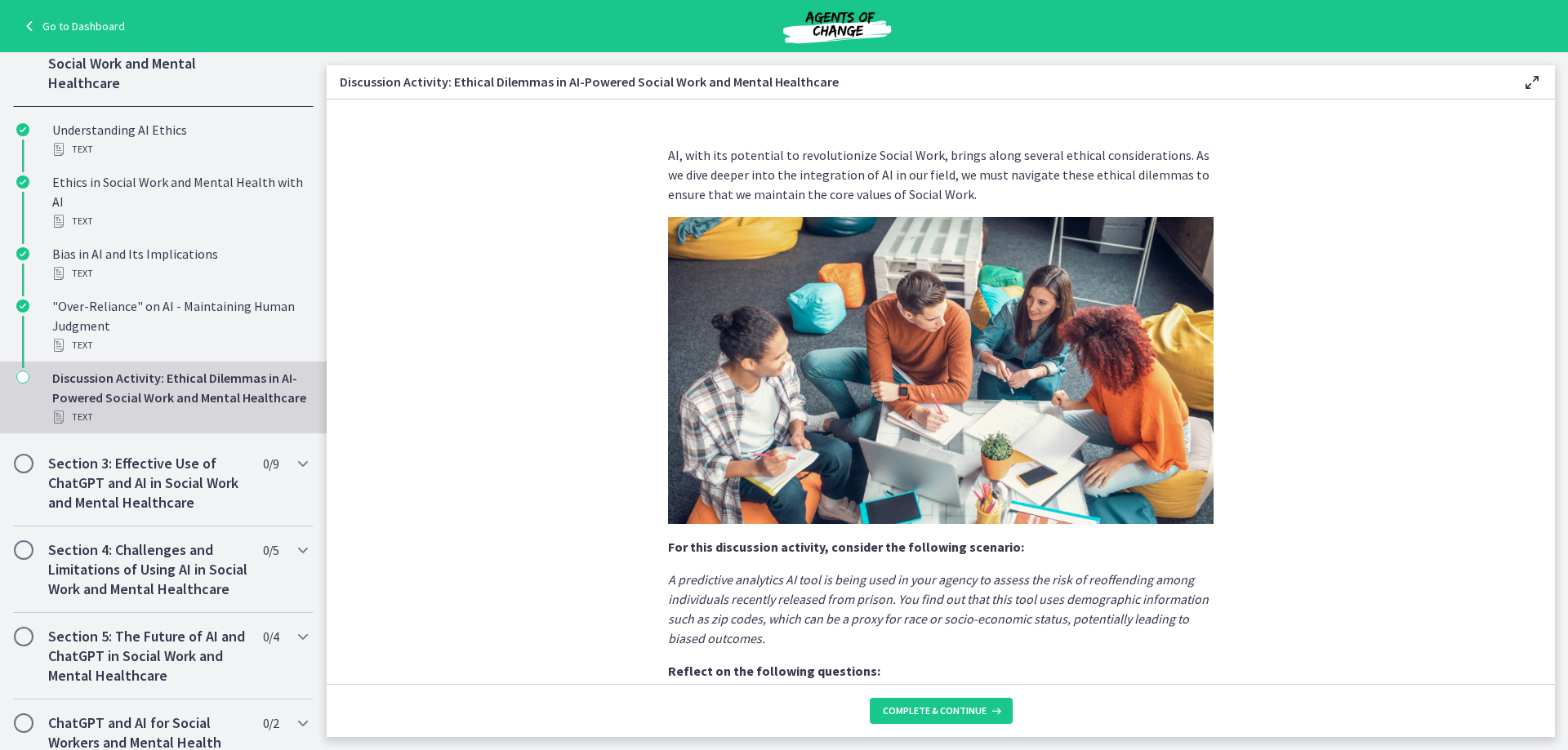
scroll to position [317, 0]
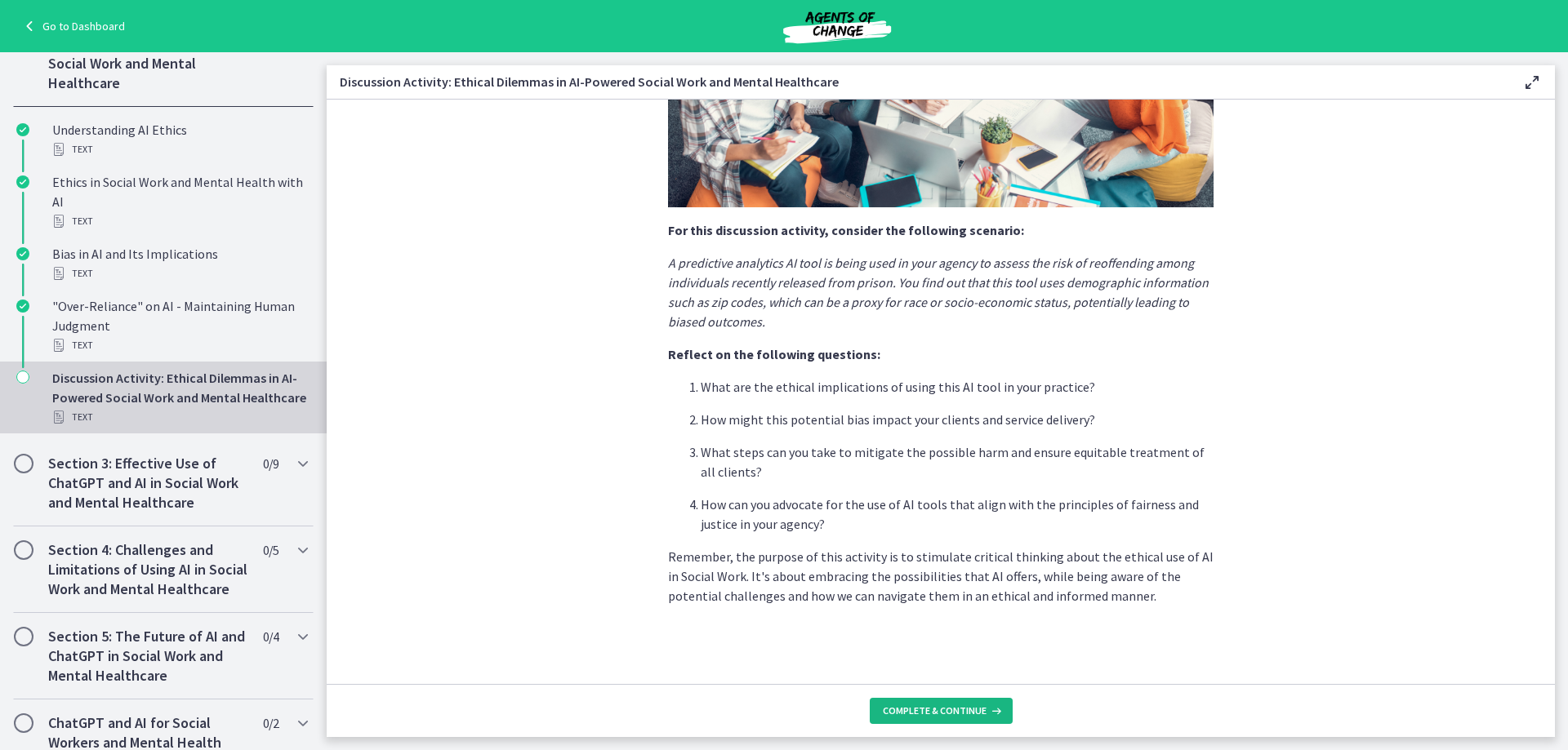
click at [917, 713] on span "Complete & continue" at bounding box center [934, 710] width 104 height 13
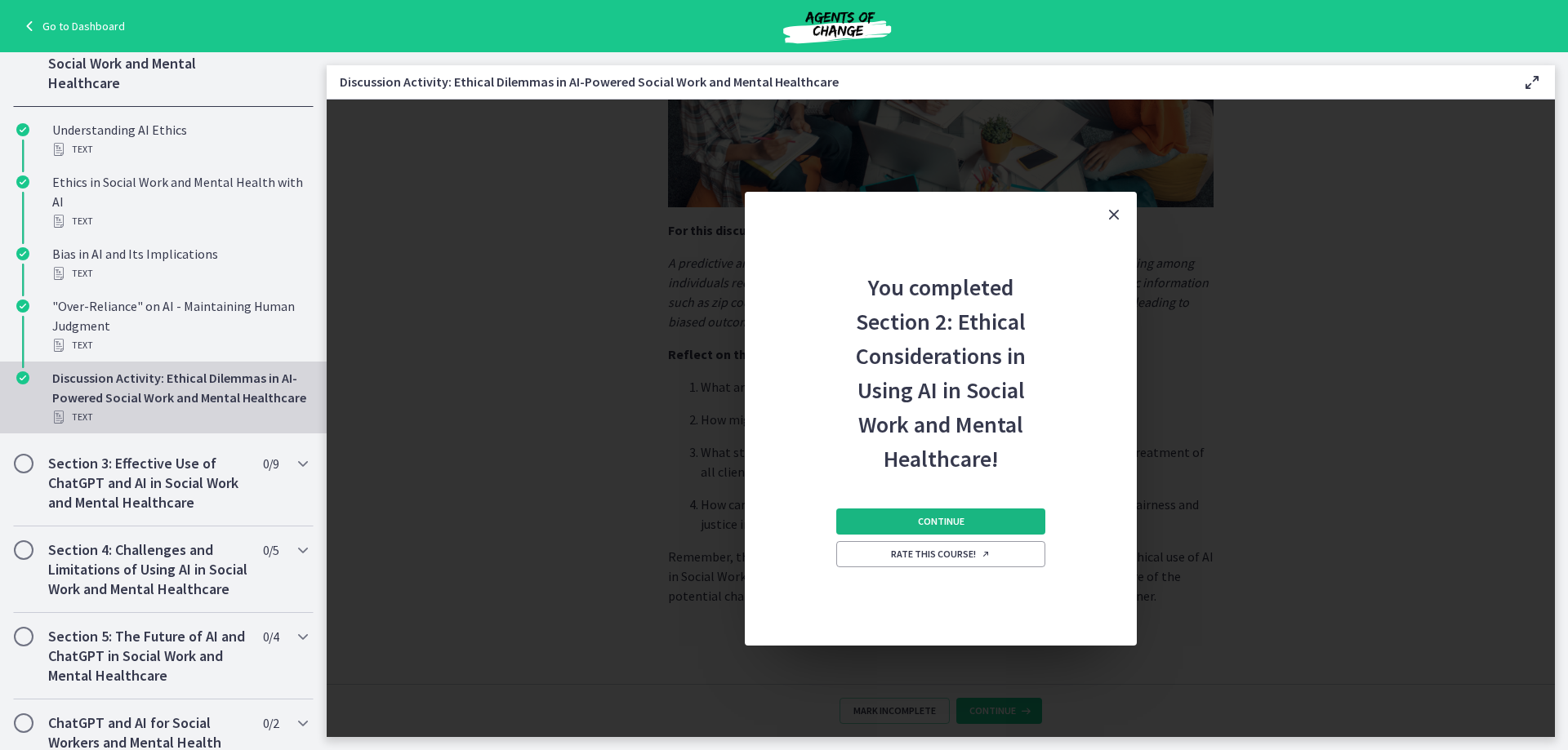
click at [956, 523] on span "Continue" at bounding box center [940, 521] width 46 height 13
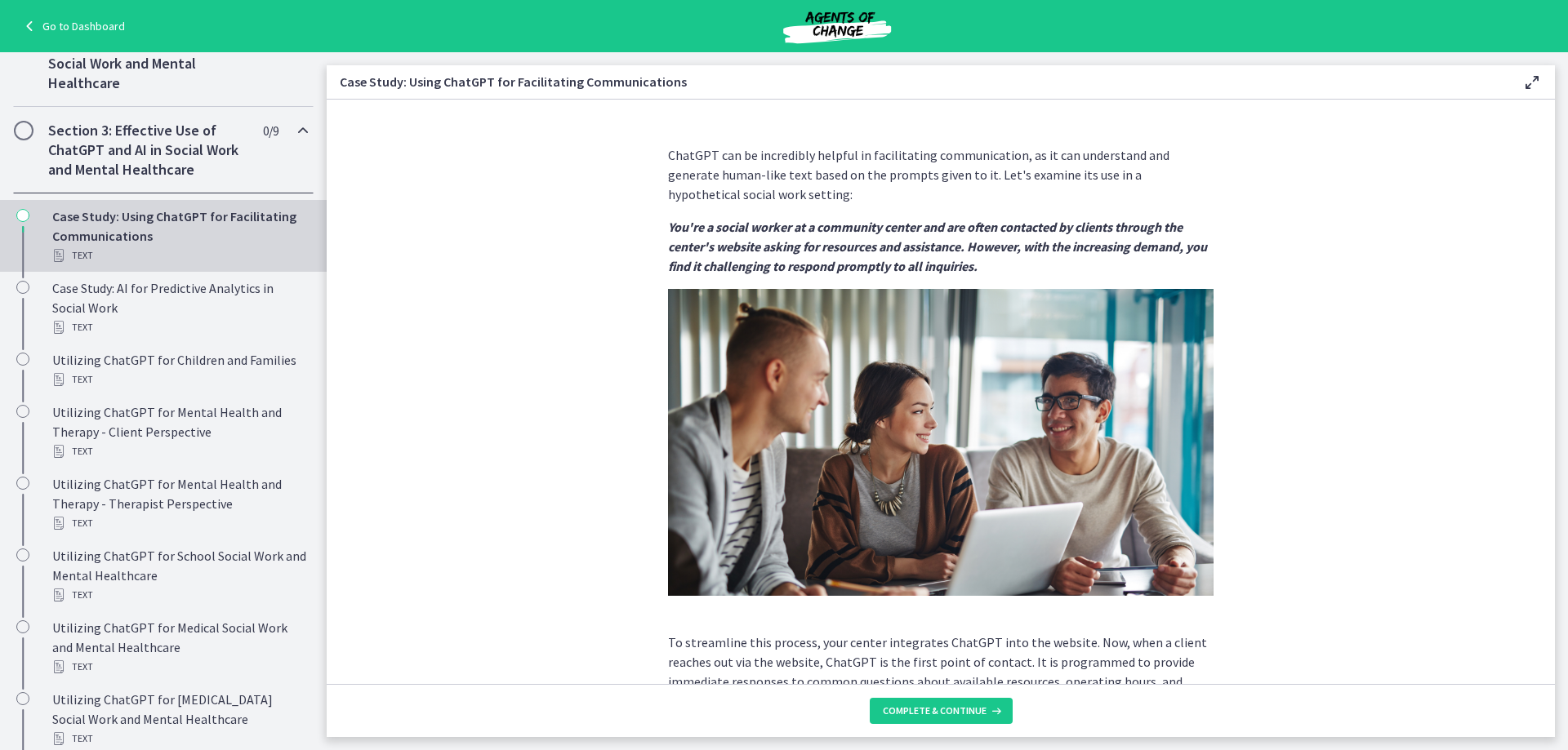
scroll to position [321, 0]
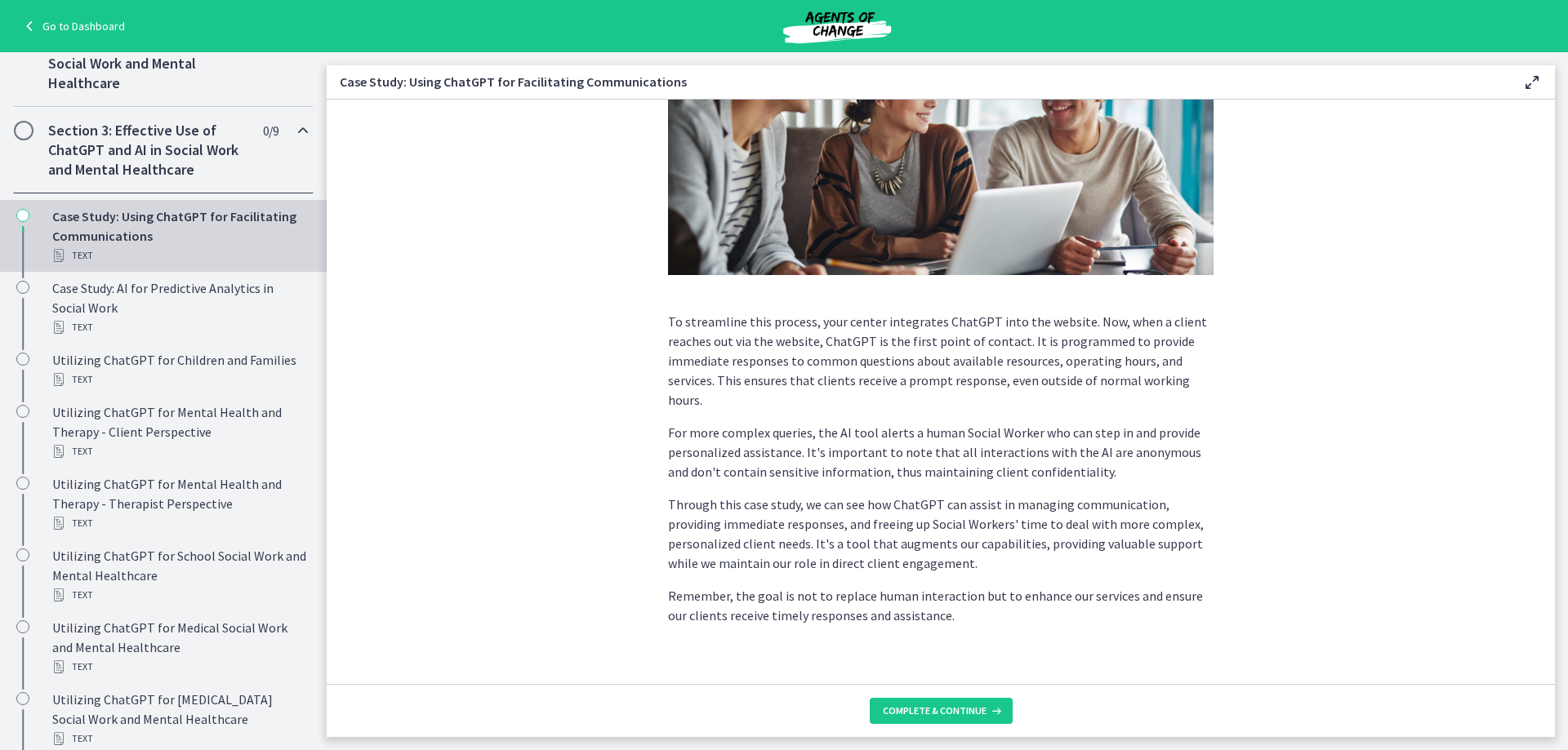
click at [845, 438] on p "For more complex queries, the AI tool alerts a human Social Worker who can step…" at bounding box center [941, 453] width 546 height 59
click at [765, 447] on p "For more complex queries, the AI tool alerts a human Social Worker who can step…" at bounding box center [941, 453] width 546 height 59
click at [890, 716] on span "Complete & continue" at bounding box center [934, 710] width 104 height 13
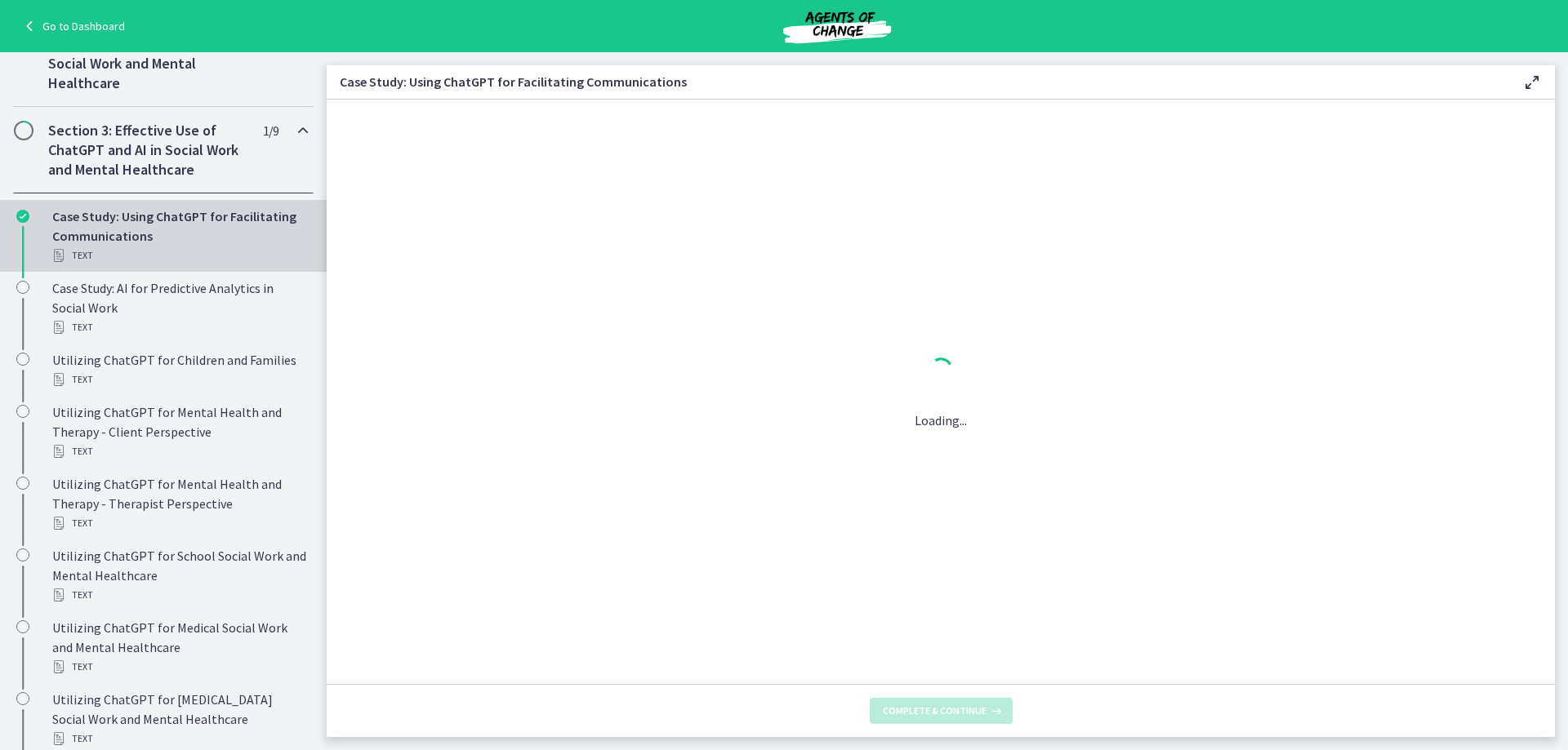
scroll to position [0, 0]
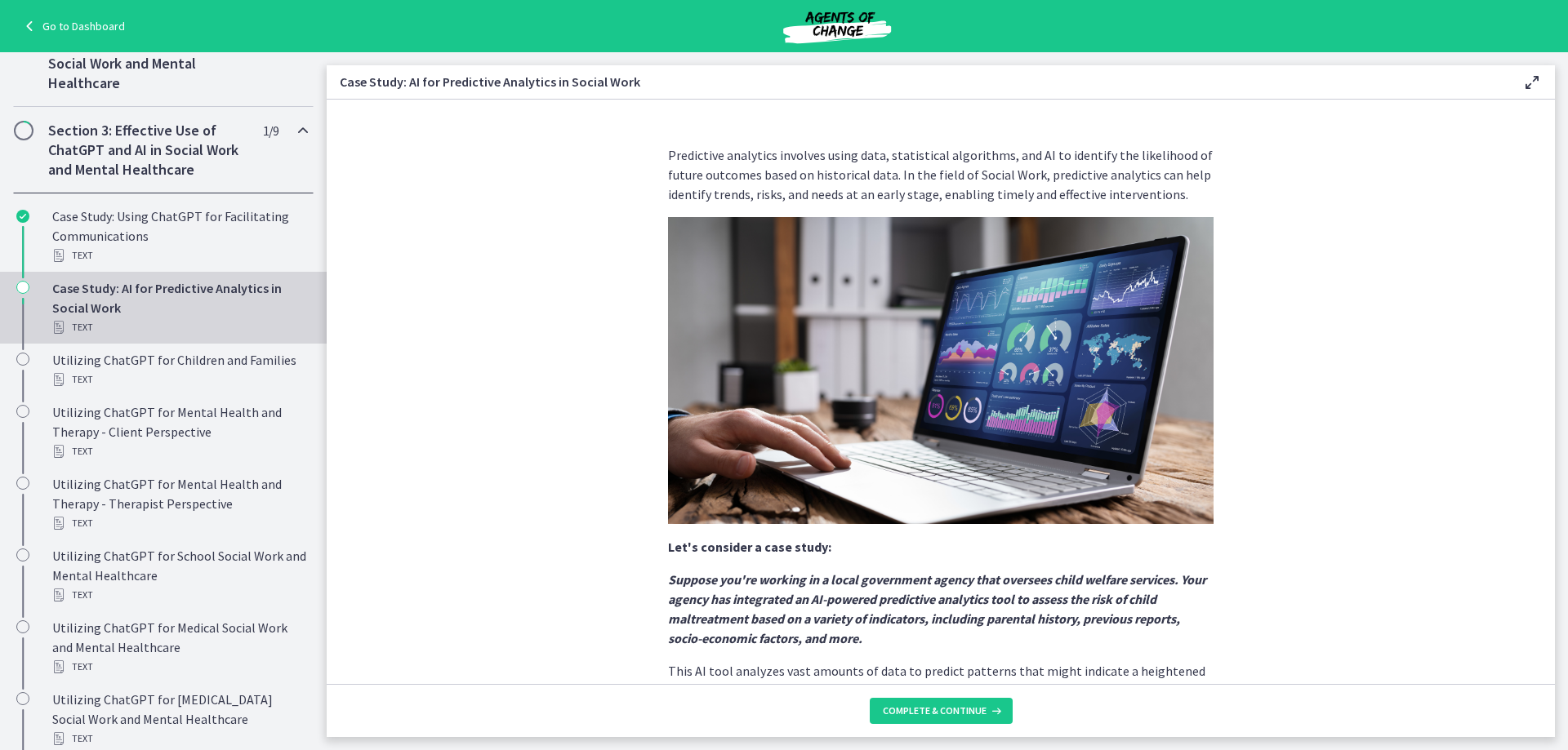
scroll to position [278, 0]
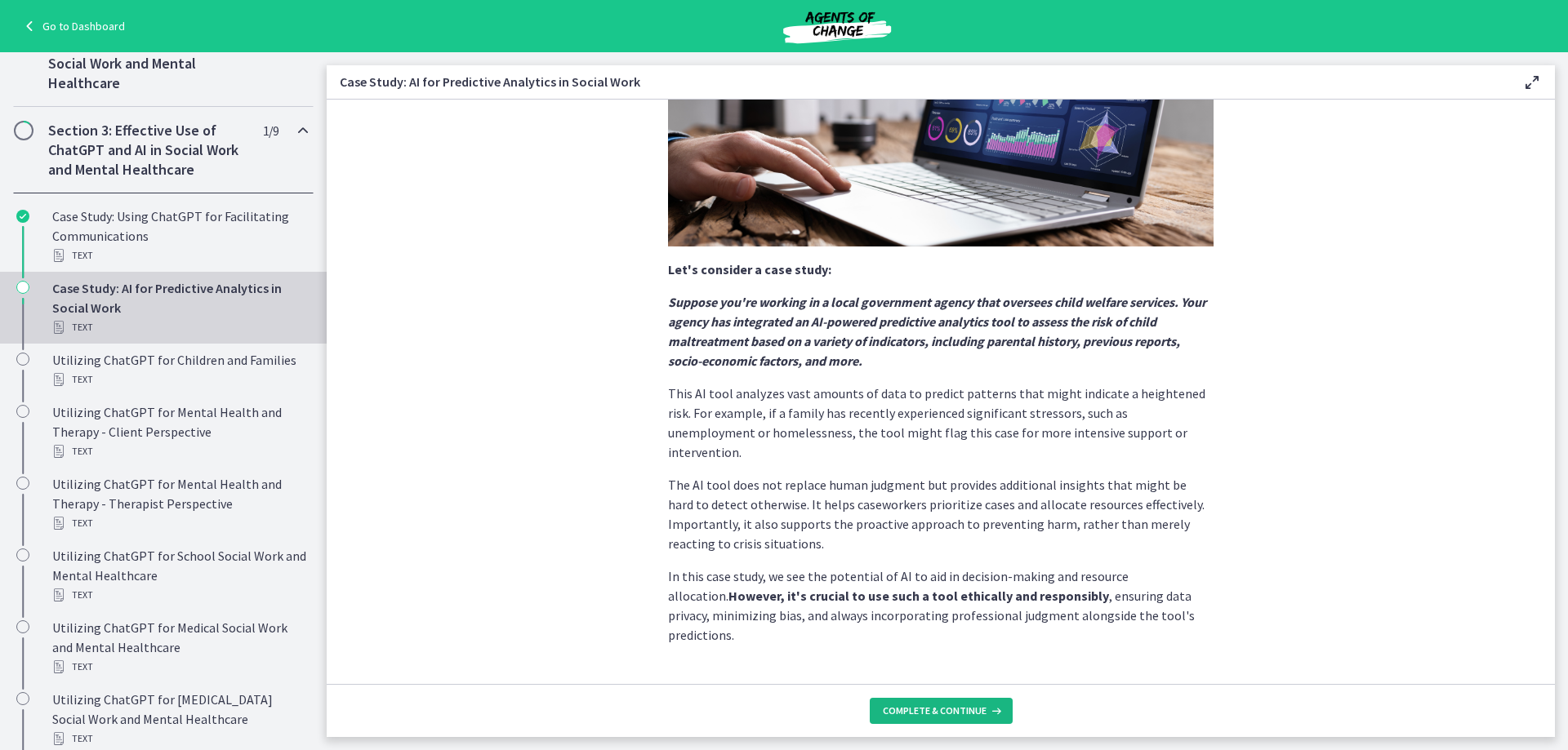
click at [940, 700] on button "Complete & continue" at bounding box center [940, 710] width 143 height 26
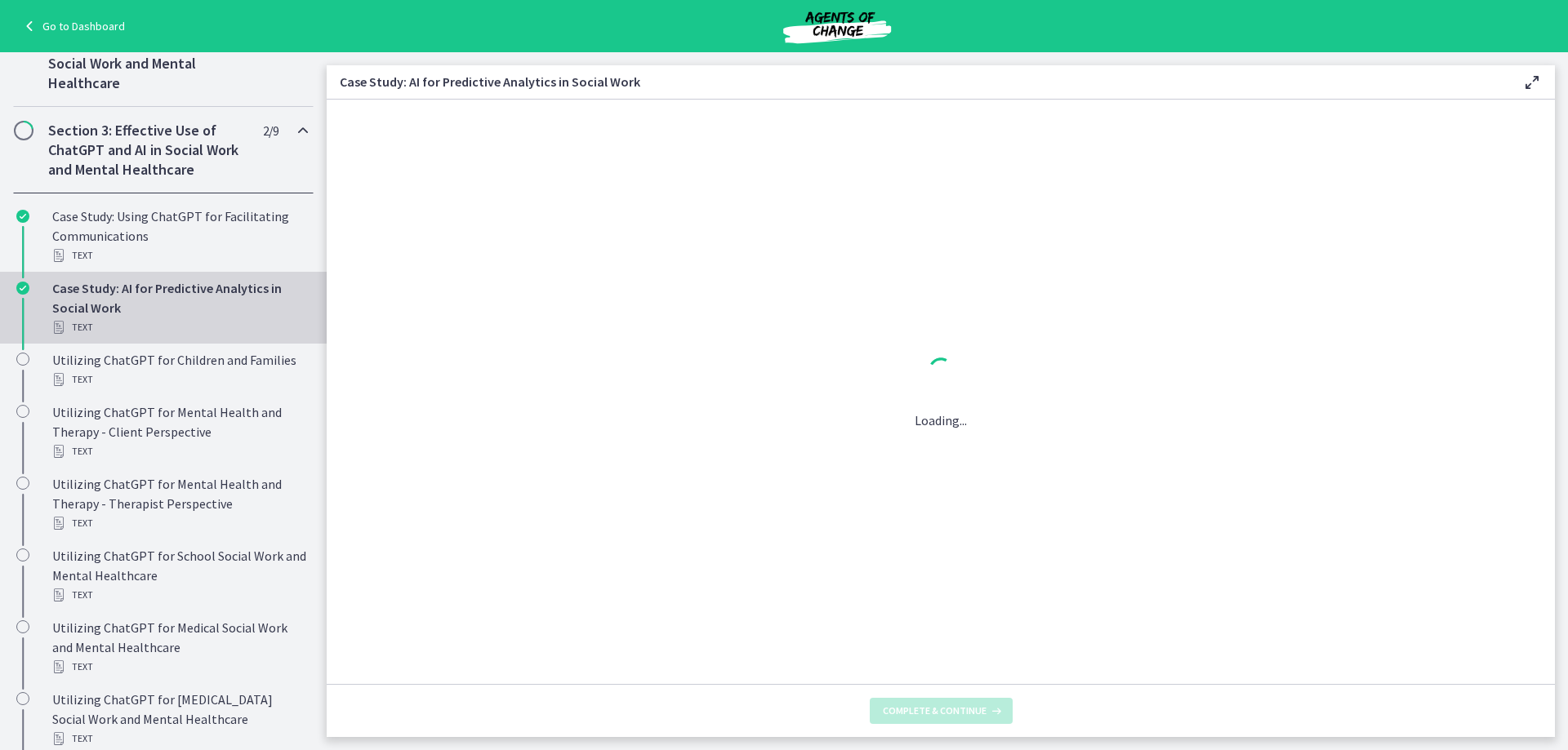
scroll to position [0, 0]
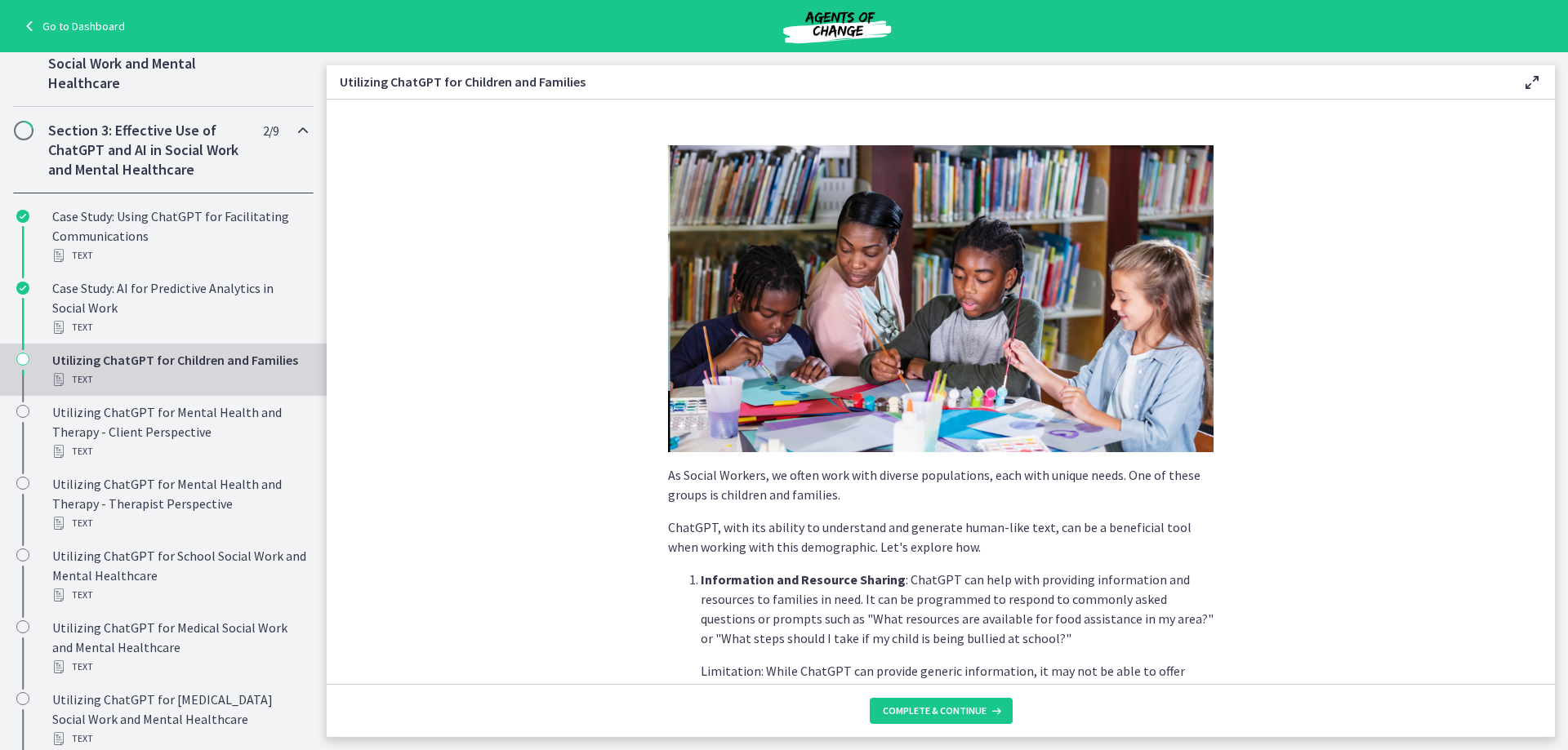
click at [828, 614] on p "Information and Resource Sharing : ChatGPT can help with providing information …" at bounding box center [956, 609] width 513 height 79
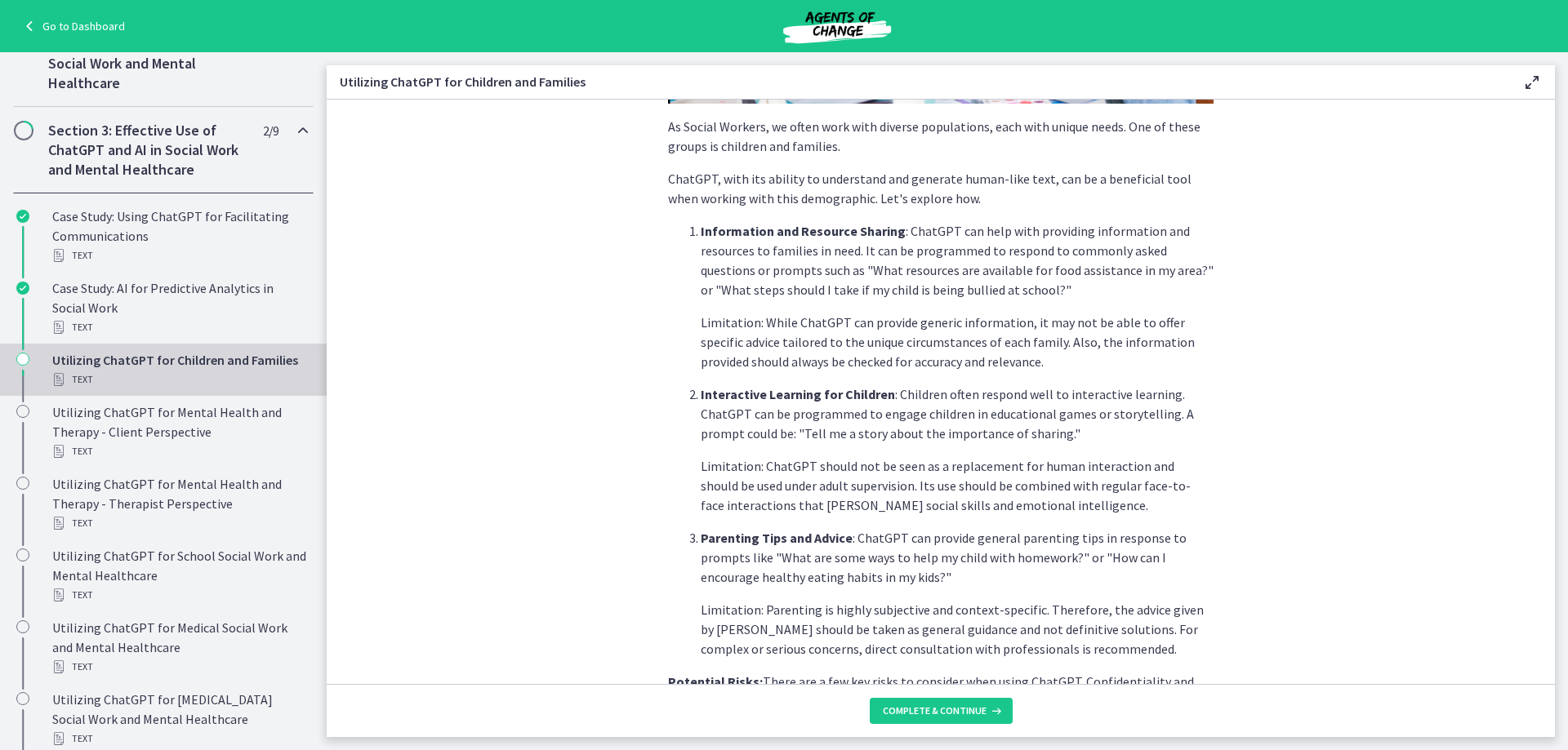
click at [985, 617] on p "Limitation: Parenting is highly subjective and context-specific. Therefore, the…" at bounding box center [956, 629] width 513 height 59
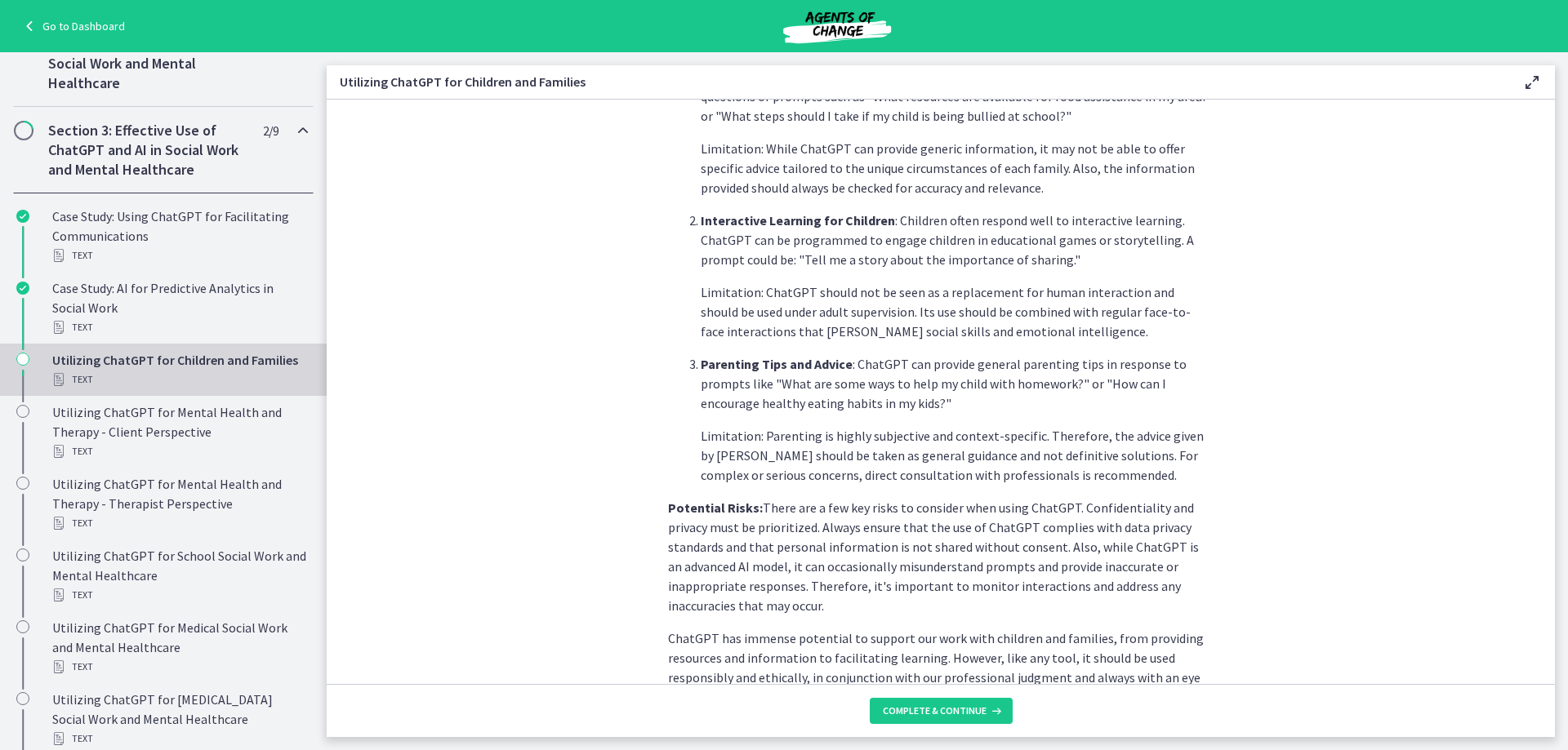
scroll to position [623, 0]
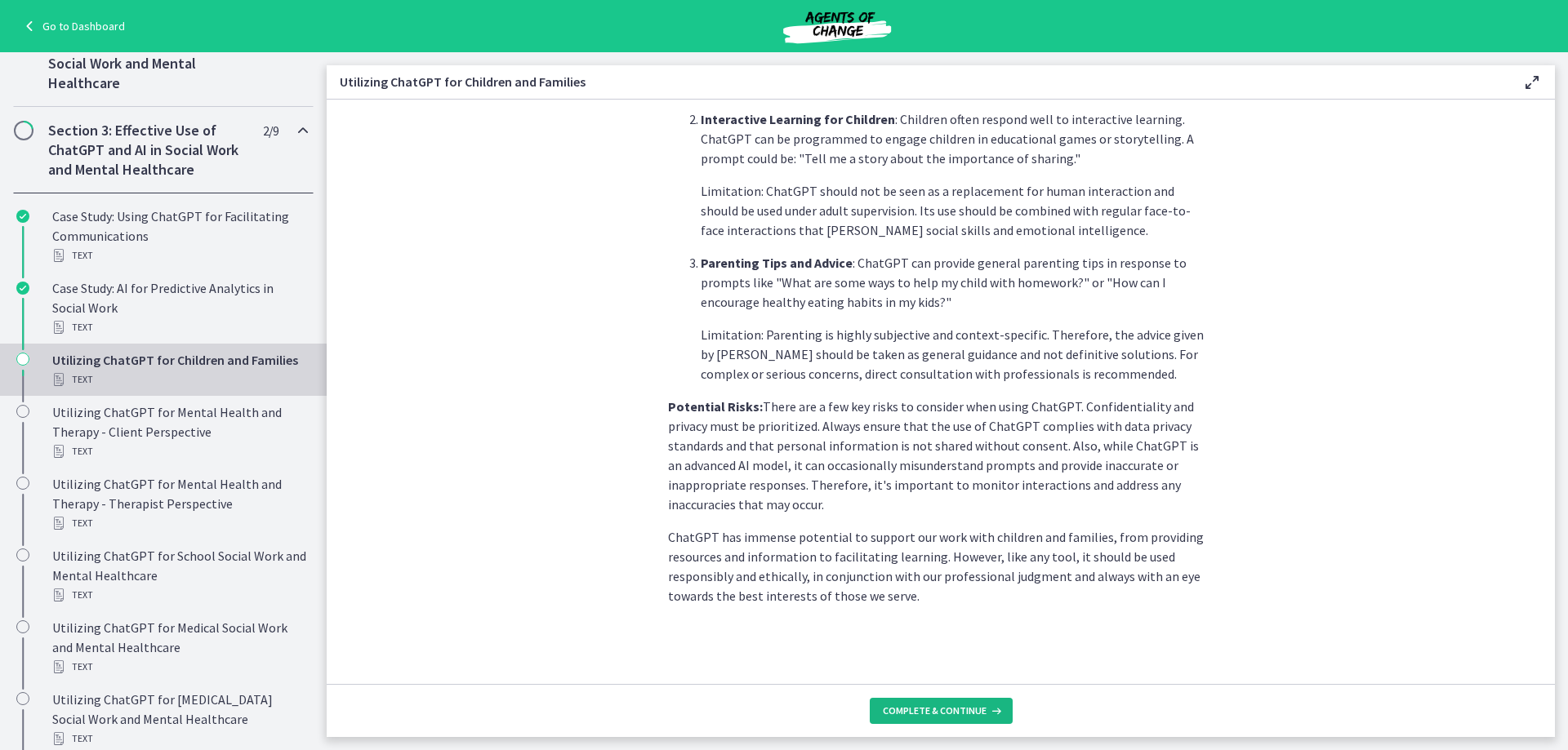
click at [962, 704] on span "Complete & continue" at bounding box center [934, 710] width 104 height 13
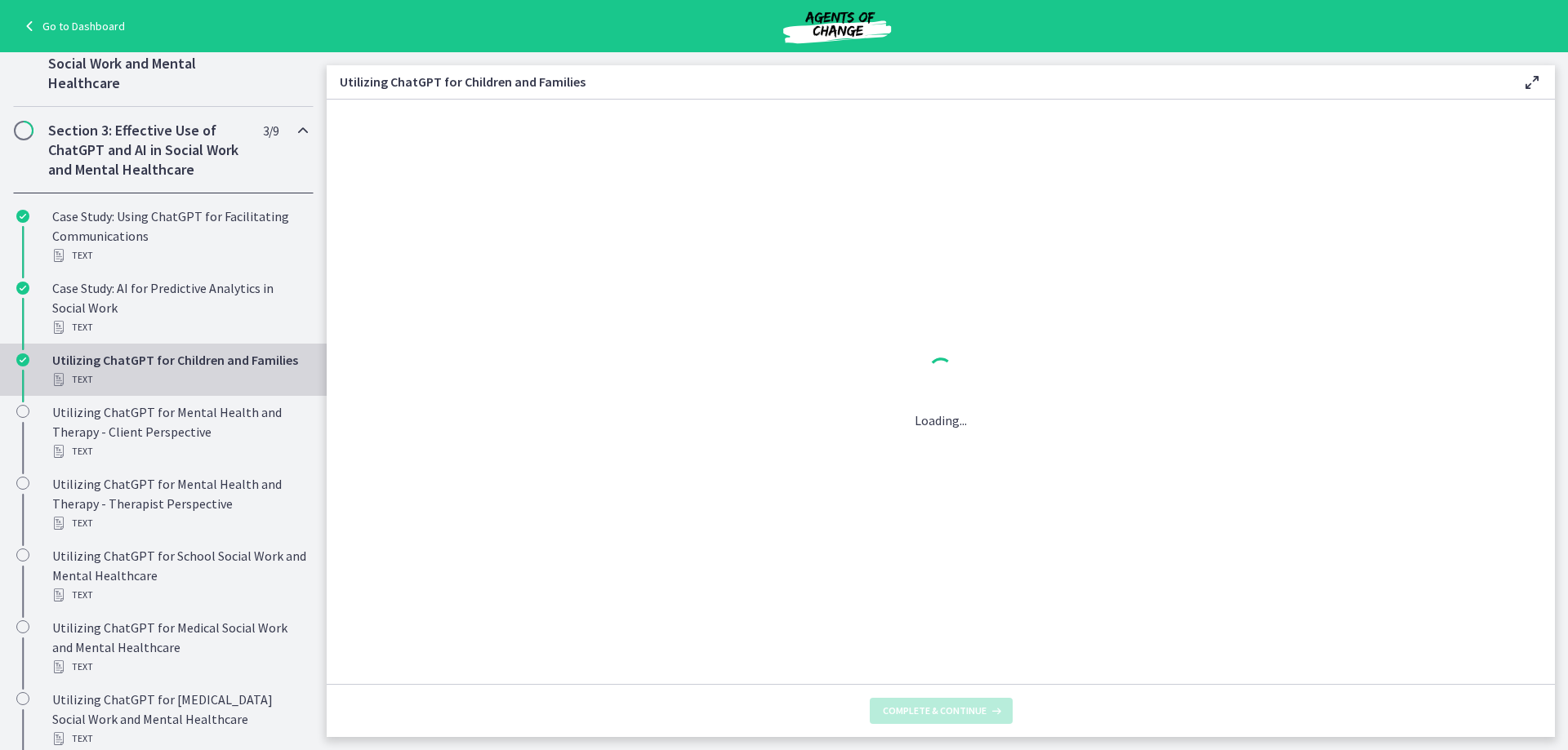
scroll to position [0, 0]
